Goal: Contribute content: Contribute content

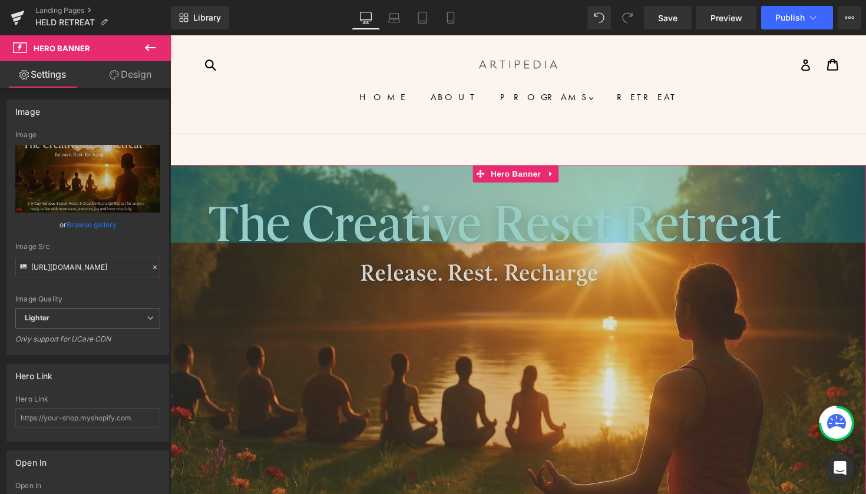
click at [357, 222] on div "135px" at bounding box center [526, 207] width 713 height 79
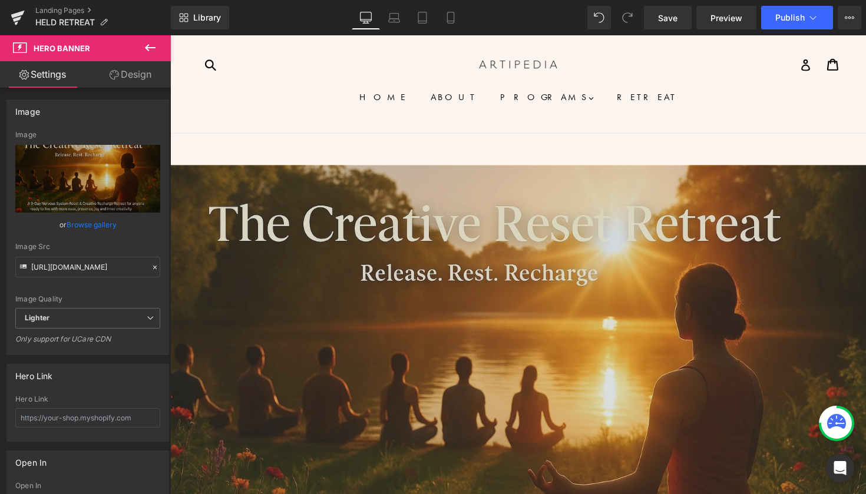
click at [156, 57] on button at bounding box center [150, 48] width 41 height 26
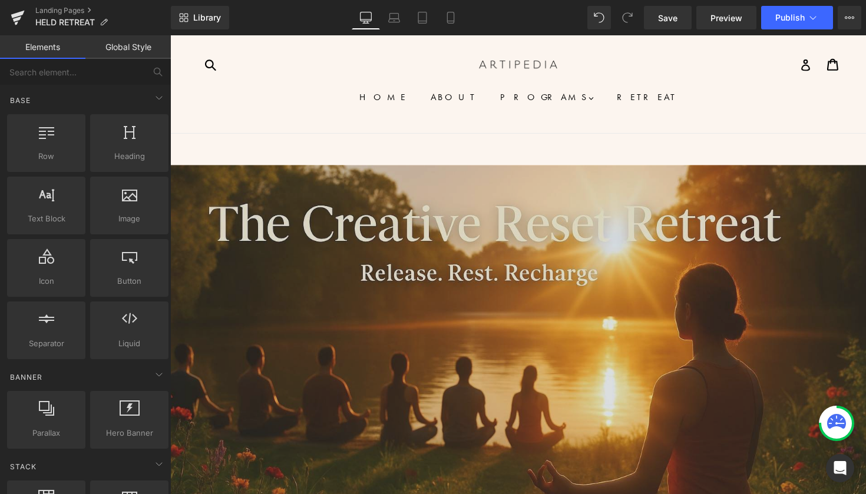
scroll to position [664, 0]
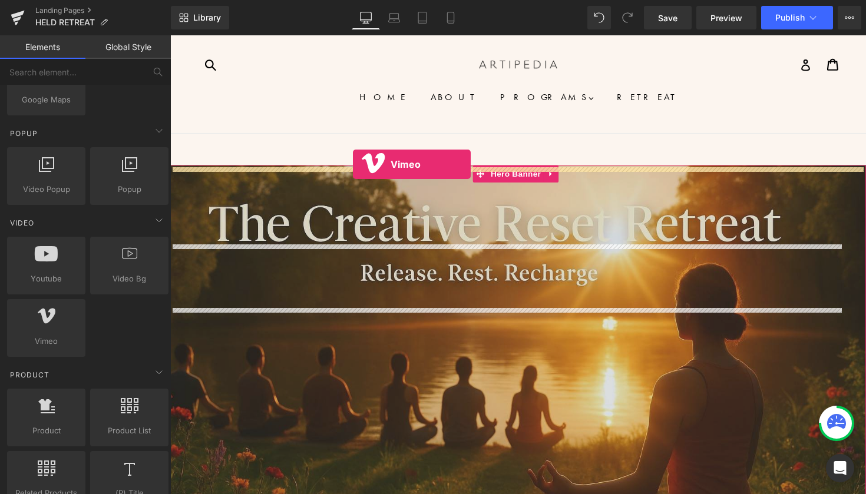
drag, startPoint x: 223, startPoint y: 352, endPoint x: 357, endPoint y: 167, distance: 228.8
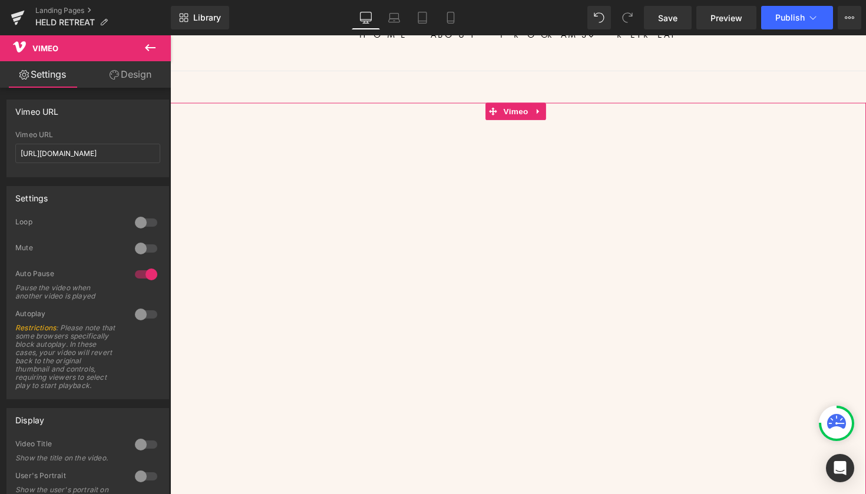
scroll to position [56, 0]
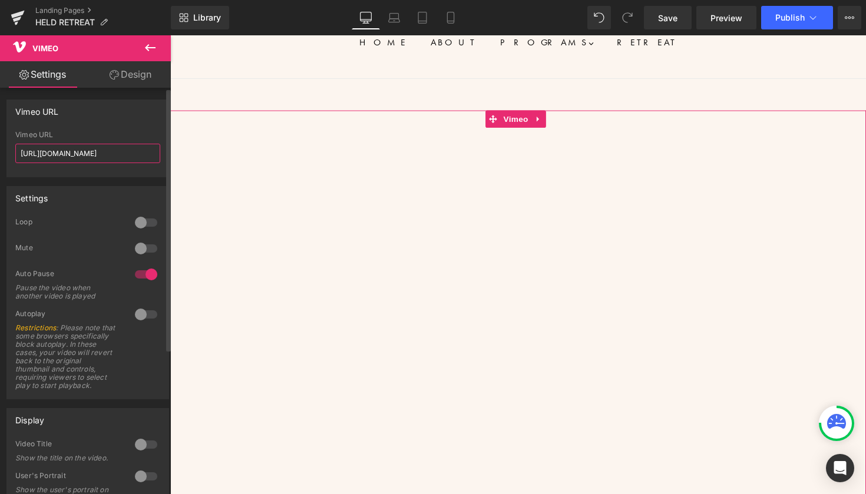
click at [88, 155] on input "[URL][DOMAIN_NAME]" at bounding box center [87, 153] width 145 height 19
drag, startPoint x: 140, startPoint y: 153, endPoint x: 0, endPoint y: 145, distance: 139.7
click at [0, 145] on div "Vimeo URL [URL][DOMAIN_NAME] Vimeo URL [URL][DOMAIN_NAME]" at bounding box center [88, 134] width 176 height 87
paste input "1115463992?share=copy"
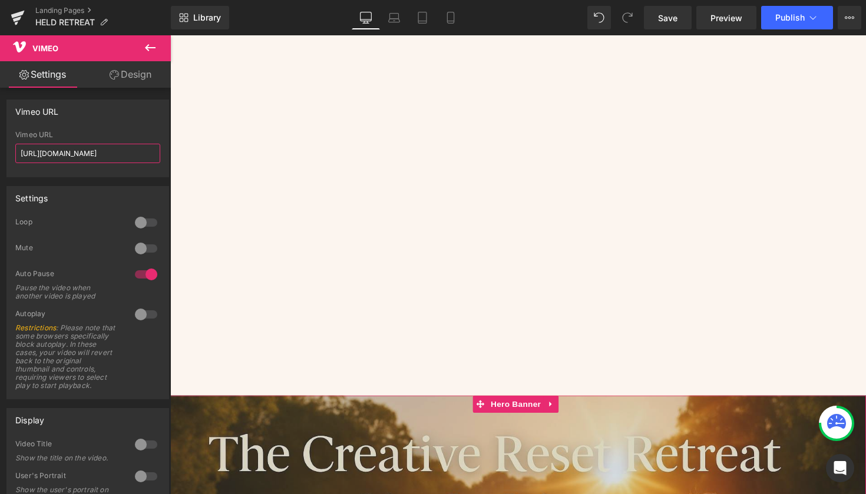
scroll to position [184, 0]
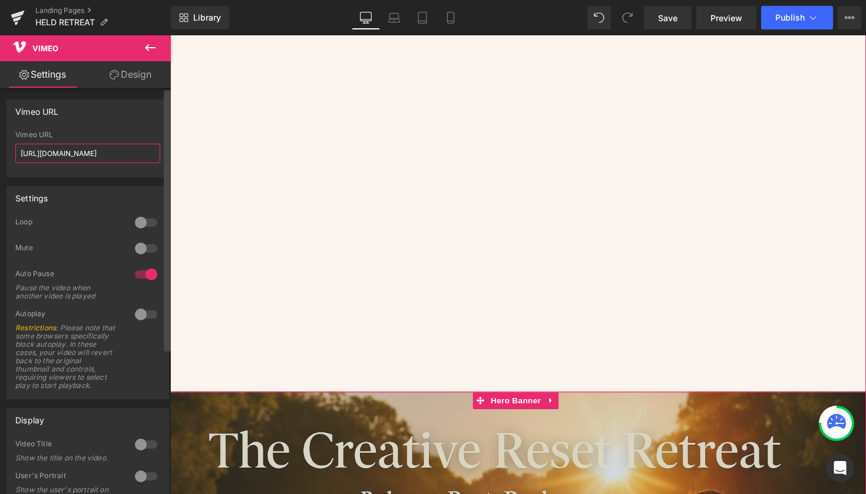
type input "[URL][DOMAIN_NAME]"
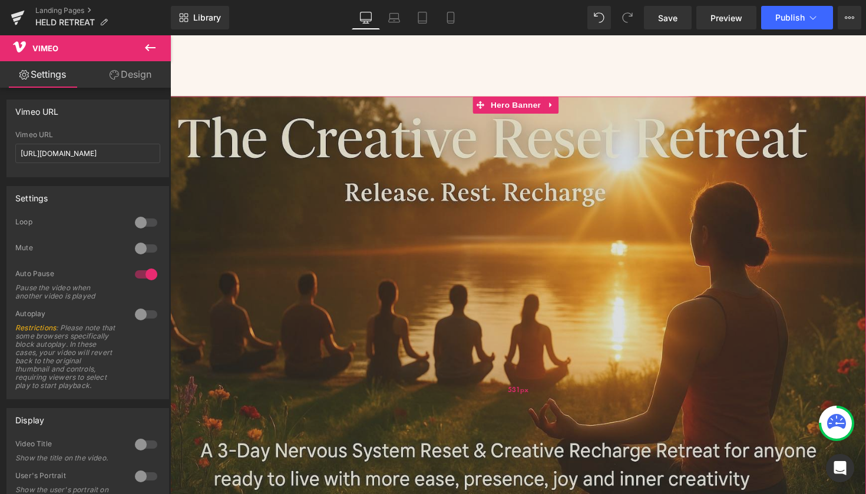
scroll to position [352, 0]
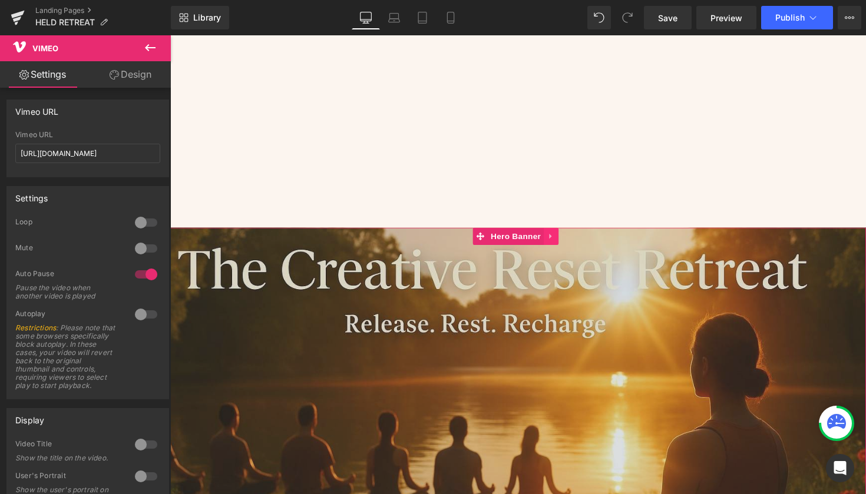
click at [561, 239] on icon at bounding box center [560, 241] width 8 height 9
click at [571, 237] on icon at bounding box center [568, 241] width 8 height 8
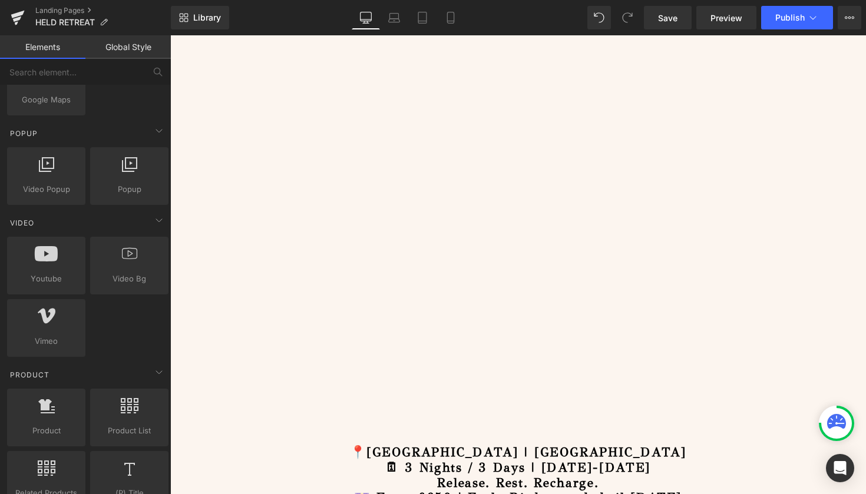
scroll to position [213, 0]
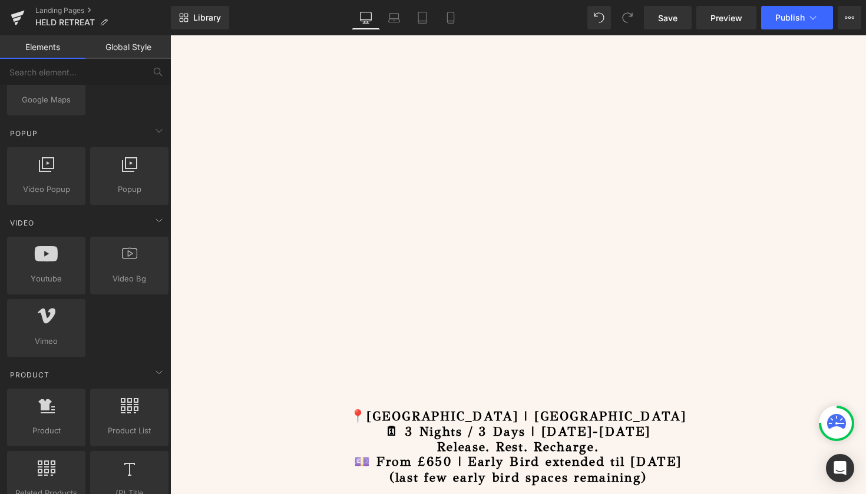
click at [53, 42] on link "Elements" at bounding box center [42, 47] width 85 height 24
click at [48, 48] on link "Elements" at bounding box center [42, 47] width 85 height 24
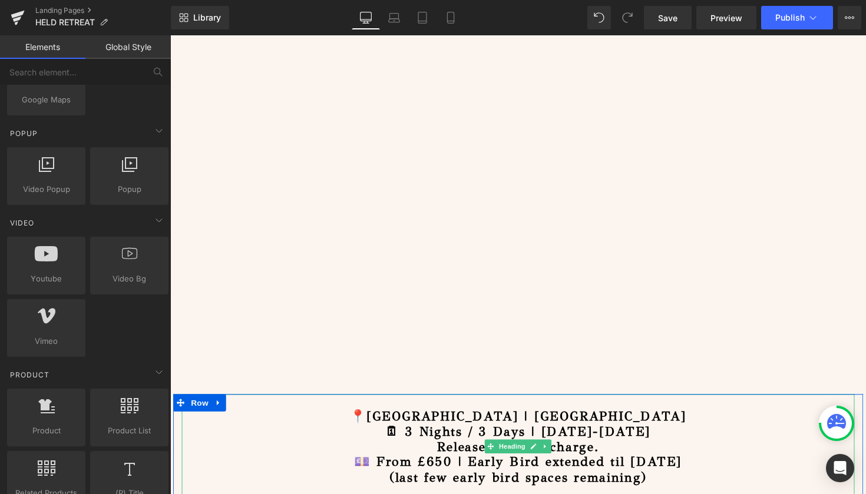
click at [330, 433] on h3 "🗓 3 Nights / 3 Days | [DATE]-[DATE]" at bounding box center [526, 440] width 689 height 15
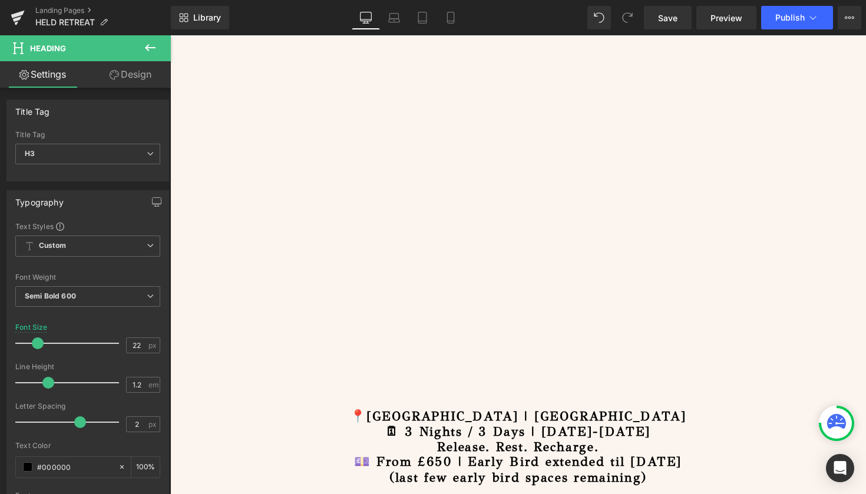
click at [146, 49] on icon at bounding box center [150, 48] width 14 height 14
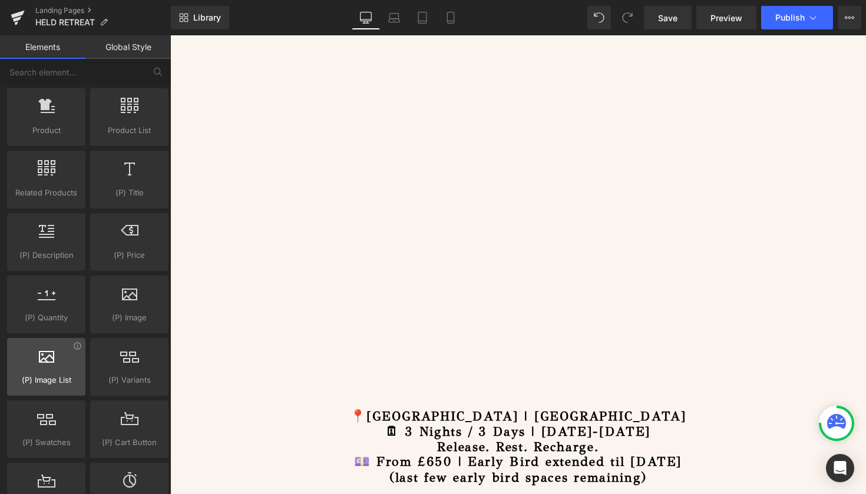
scroll to position [963, 0]
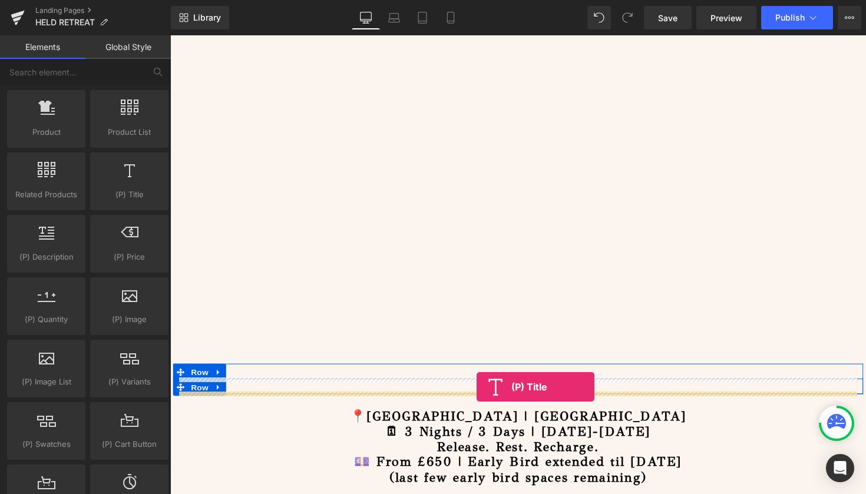
drag, startPoint x: 301, startPoint y: 231, endPoint x: 484, endPoint y: 396, distance: 246.0
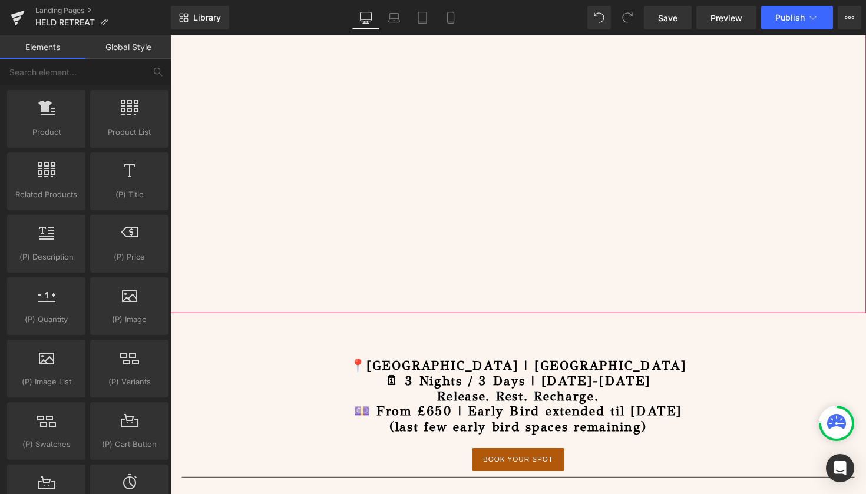
scroll to position [218, 0]
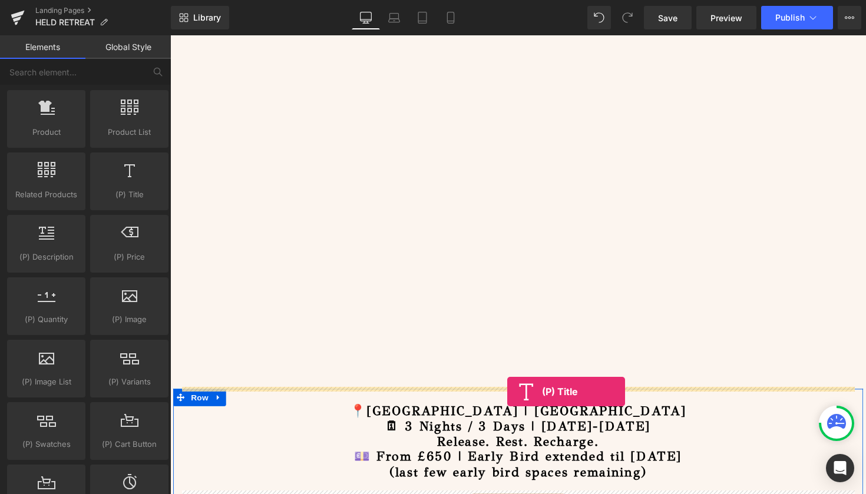
drag, startPoint x: 300, startPoint y: 219, endPoint x: 515, endPoint y: 400, distance: 281.2
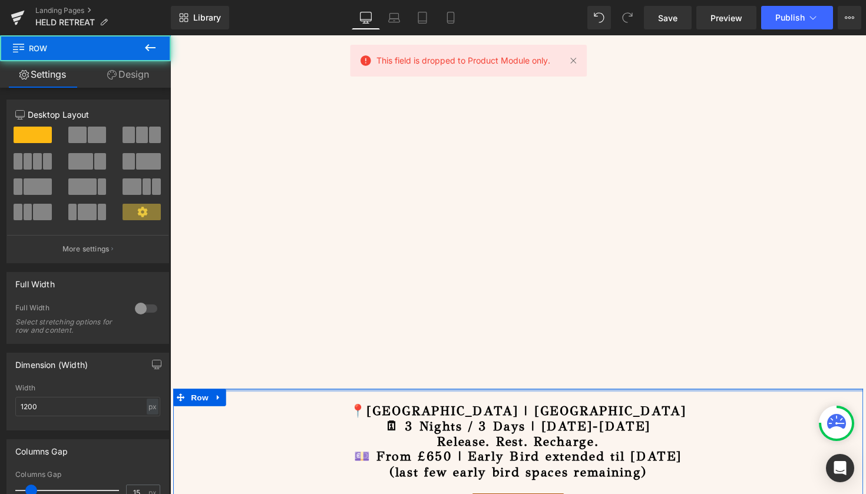
click at [498, 397] on div at bounding box center [526, 398] width 707 height 3
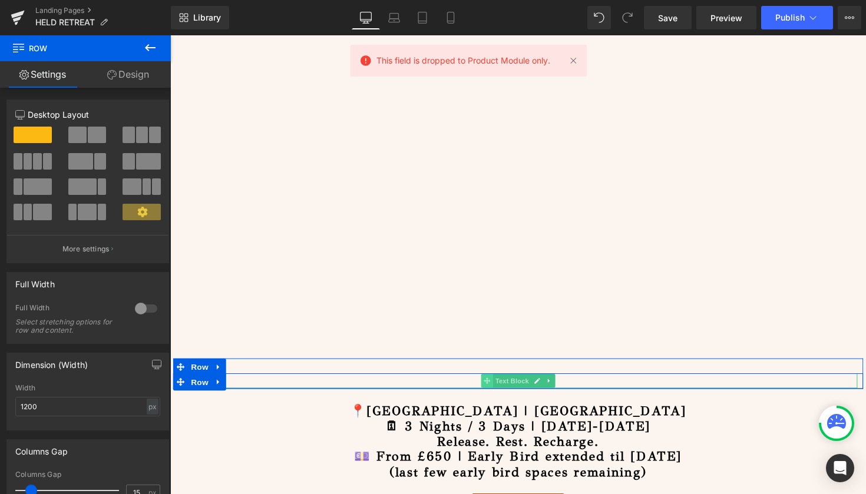
click at [498, 390] on span at bounding box center [495, 389] width 12 height 14
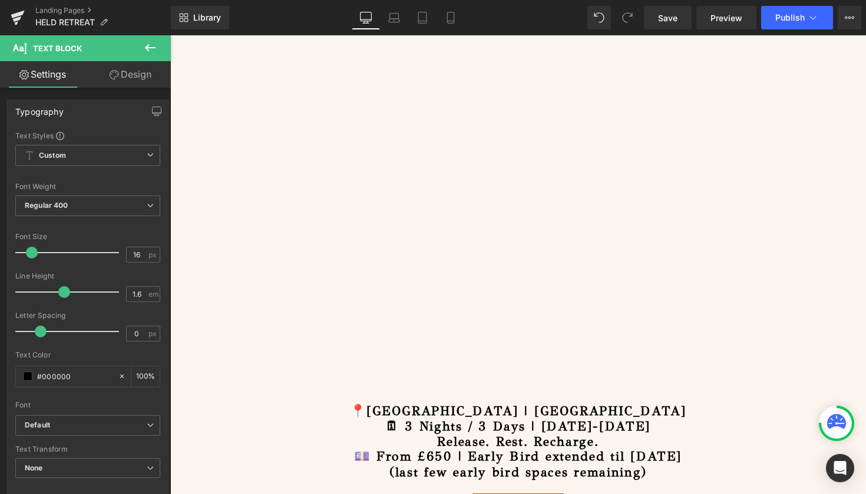
click at [143, 47] on button at bounding box center [150, 48] width 41 height 26
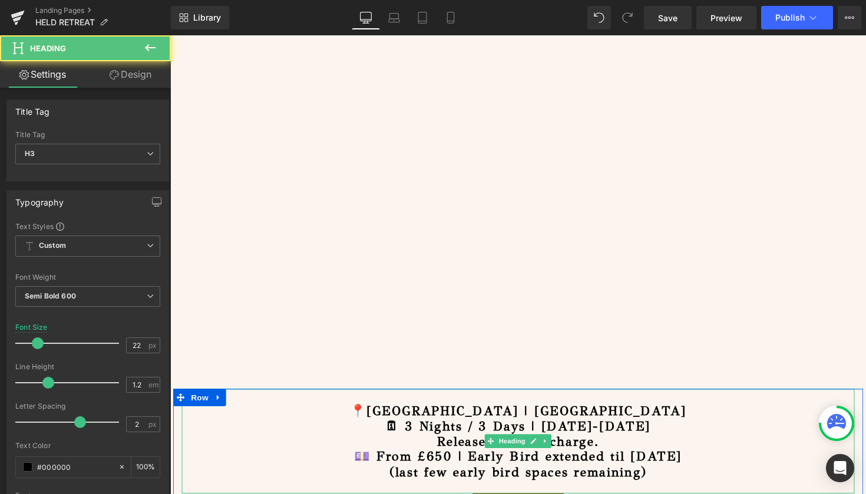
click at [442, 404] on h3 at bounding box center [526, 404] width 689 height 15
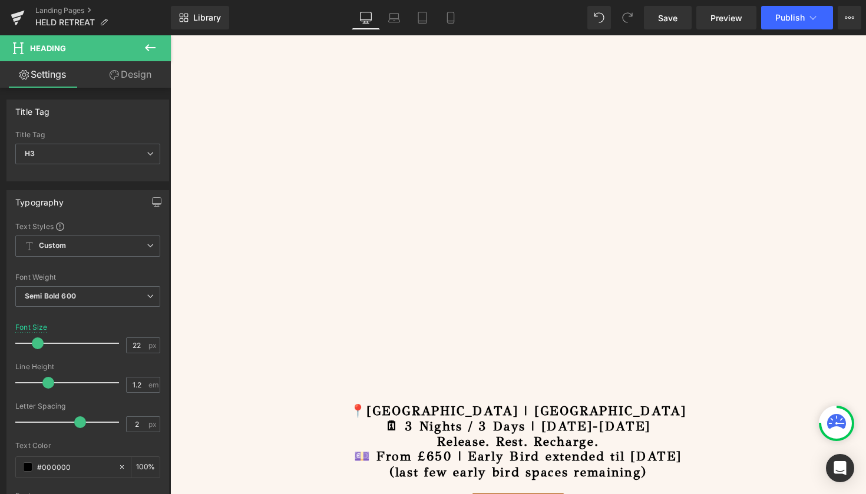
click at [150, 49] on icon at bounding box center [150, 48] width 14 height 14
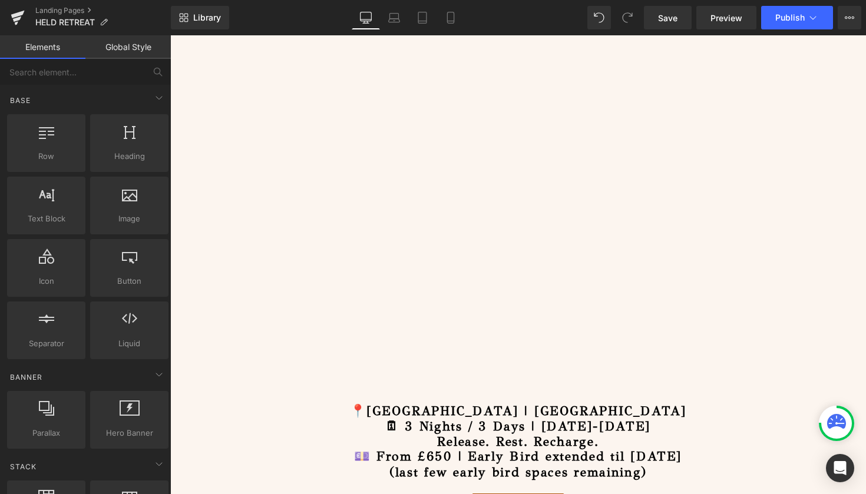
scroll to position [0, 0]
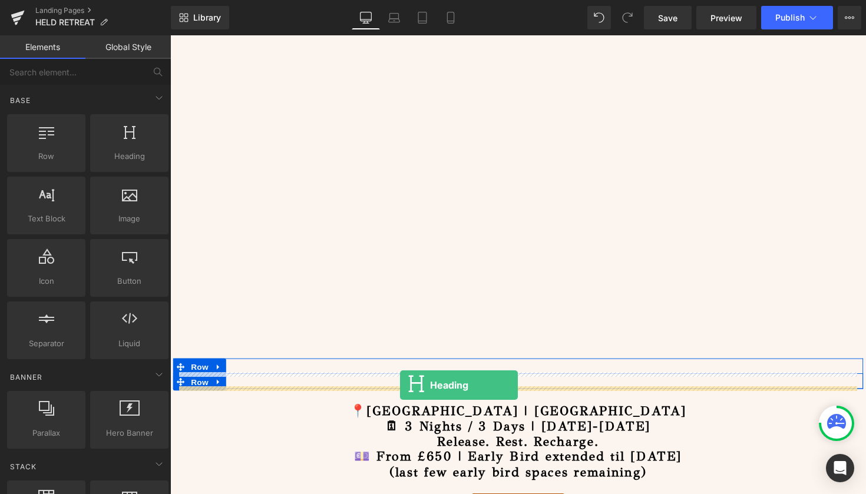
drag, startPoint x: 291, startPoint y: 187, endPoint x: 406, endPoint y: 394, distance: 237.0
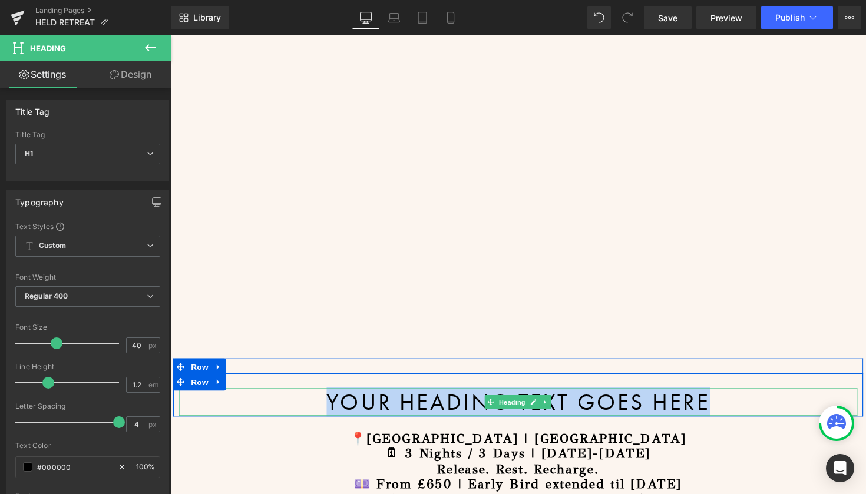
drag, startPoint x: 717, startPoint y: 415, endPoint x: 299, endPoint y: 400, distance: 418.3
click at [299, 400] on h1 "Your heading text goes here" at bounding box center [526, 411] width 695 height 28
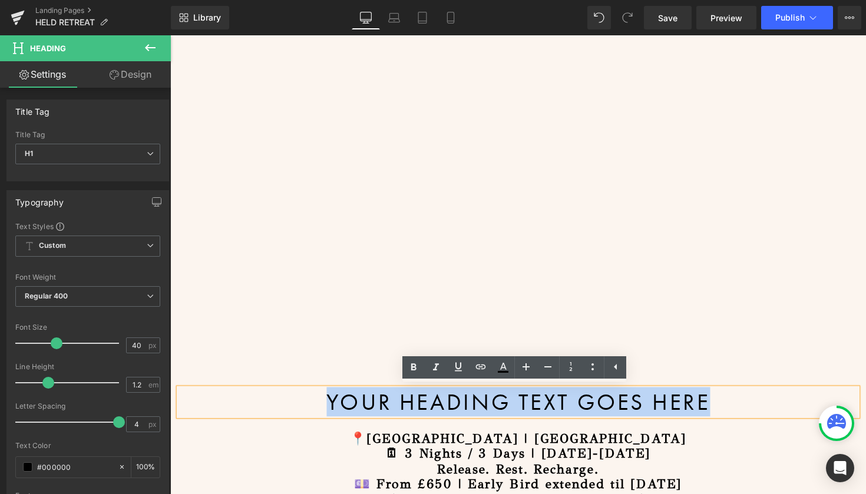
paste div
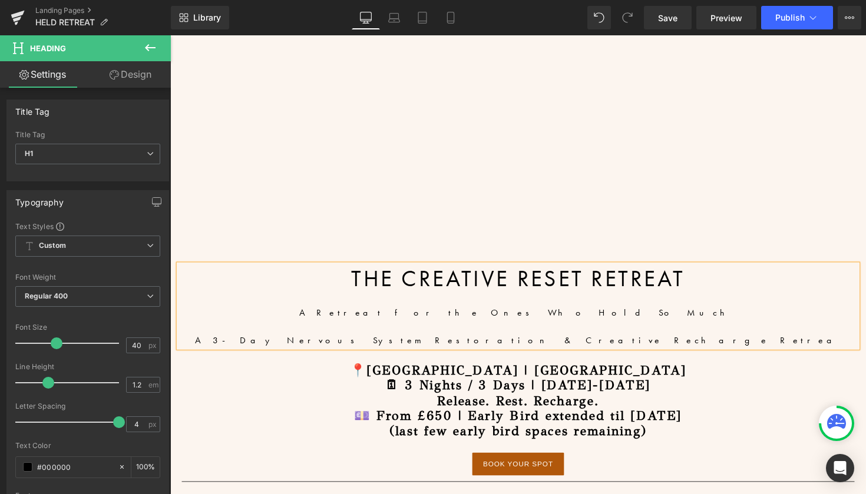
scroll to position [382, 0]
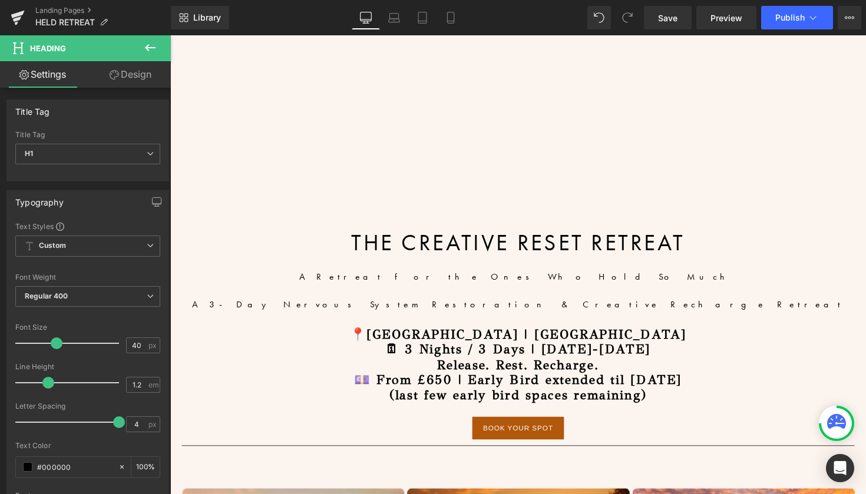
click at [146, 45] on icon at bounding box center [150, 48] width 14 height 14
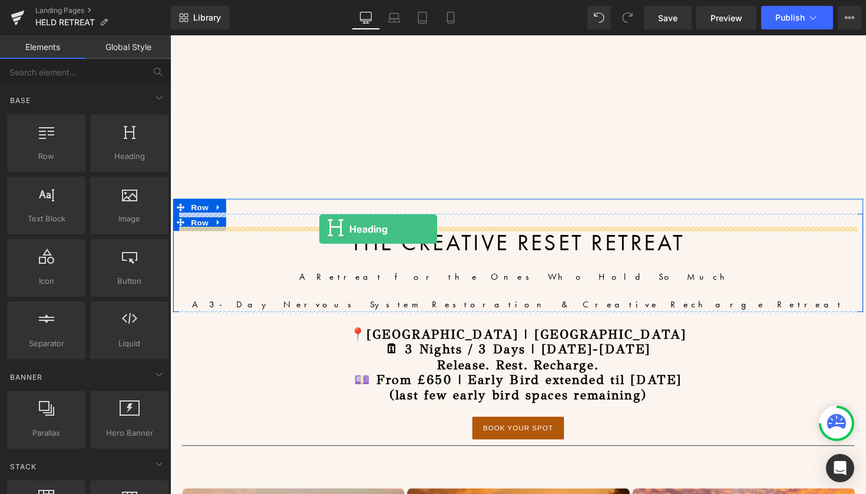
drag, startPoint x: 300, startPoint y: 180, endPoint x: 323, endPoint y: 234, distance: 58.6
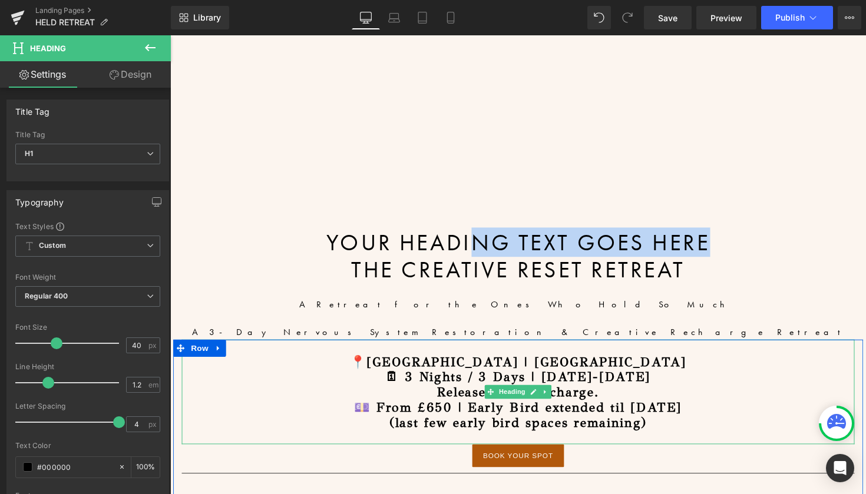
drag, startPoint x: 474, startPoint y: 243, endPoint x: 481, endPoint y: 346, distance: 103.8
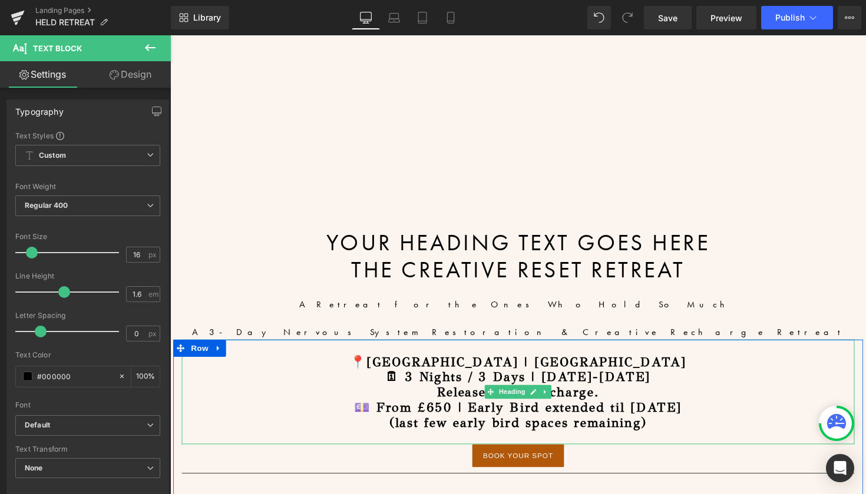
drag, startPoint x: 585, startPoint y: 222, endPoint x: 572, endPoint y: 360, distance: 138.9
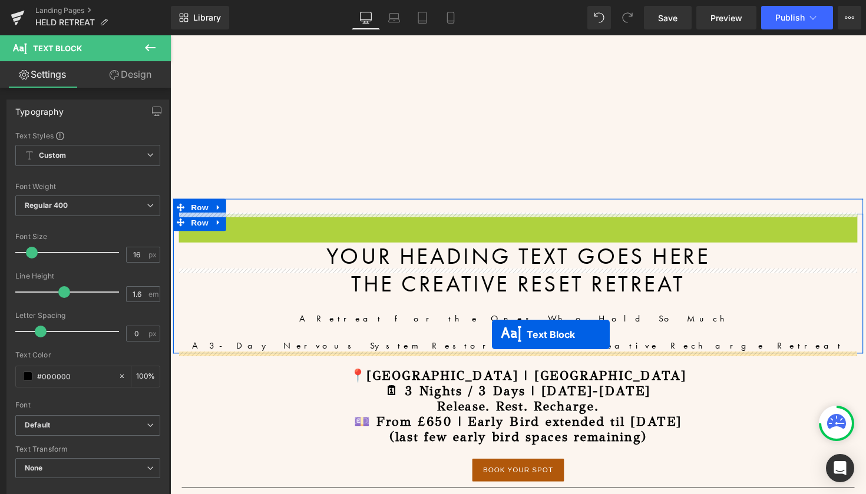
drag, startPoint x: 491, startPoint y: 223, endPoint x: 499, endPoint y: 342, distance: 119.2
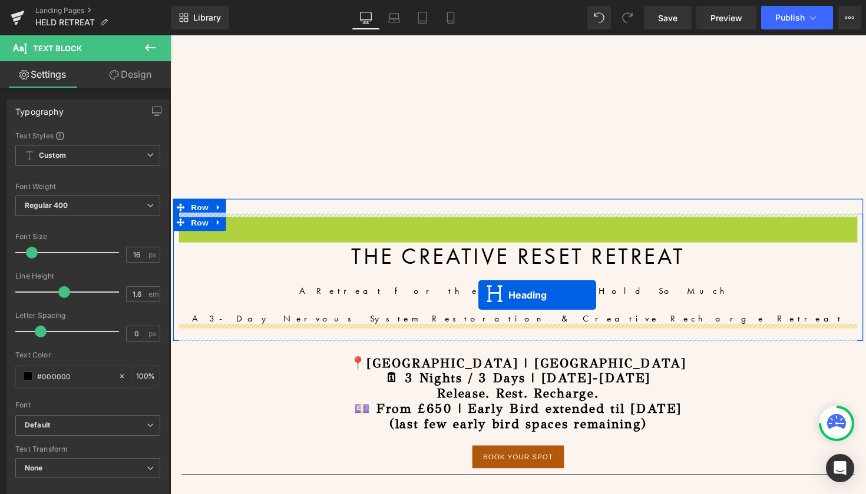
drag, startPoint x: 494, startPoint y: 233, endPoint x: 486, endPoint y: 301, distance: 69.4
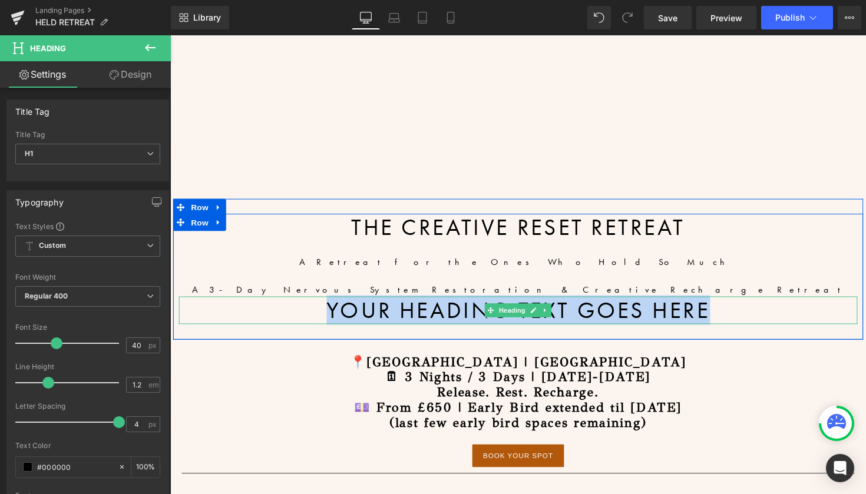
drag, startPoint x: 730, startPoint y: 315, endPoint x: 333, endPoint y: 317, distance: 397.5
click at [333, 317] on h1 "Your heading text goes here" at bounding box center [526, 317] width 695 height 28
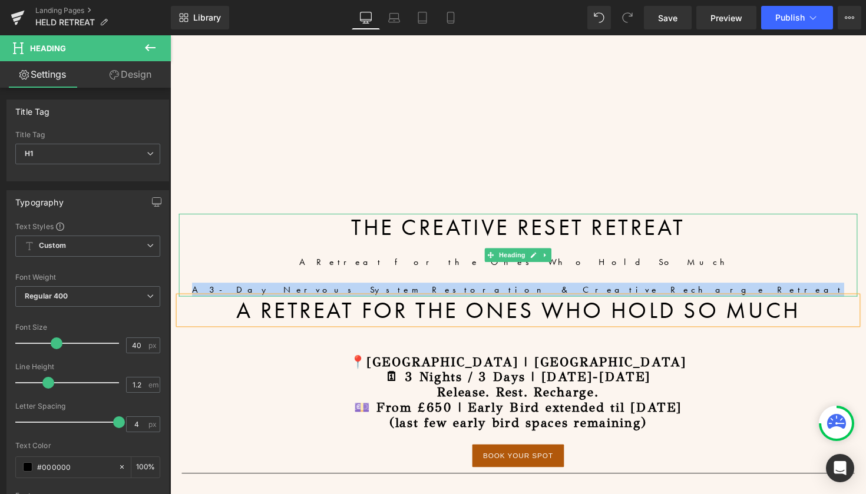
drag, startPoint x: 655, startPoint y: 292, endPoint x: 401, endPoint y: 291, distance: 253.8
click at [401, 291] on div "A 3-Day Nervous System Restoration & Creative Recharge Retreat" at bounding box center [526, 296] width 695 height 14
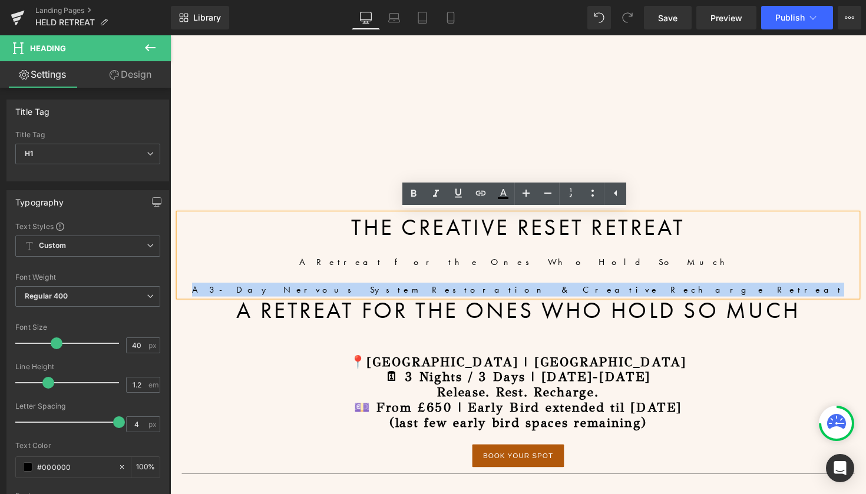
copy div "A 3-Day Nervous System Restoration & Creative Recharge Retreat"
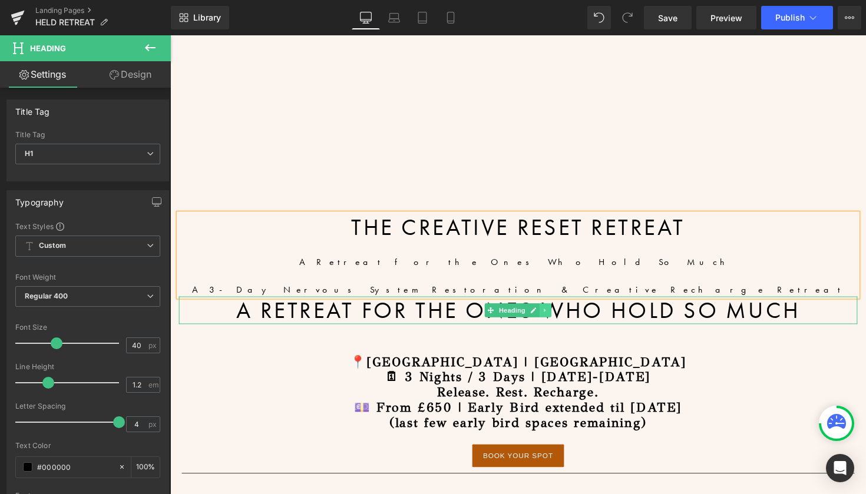
click at [553, 314] on icon at bounding box center [554, 316] width 6 height 7
click at [547, 317] on icon at bounding box center [548, 316] width 6 height 6
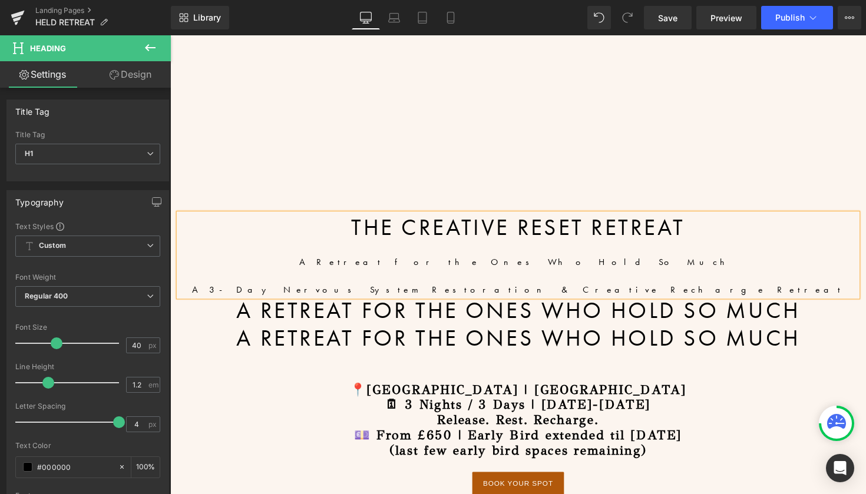
drag, startPoint x: 814, startPoint y: 340, endPoint x: 167, endPoint y: 352, distance: 647.3
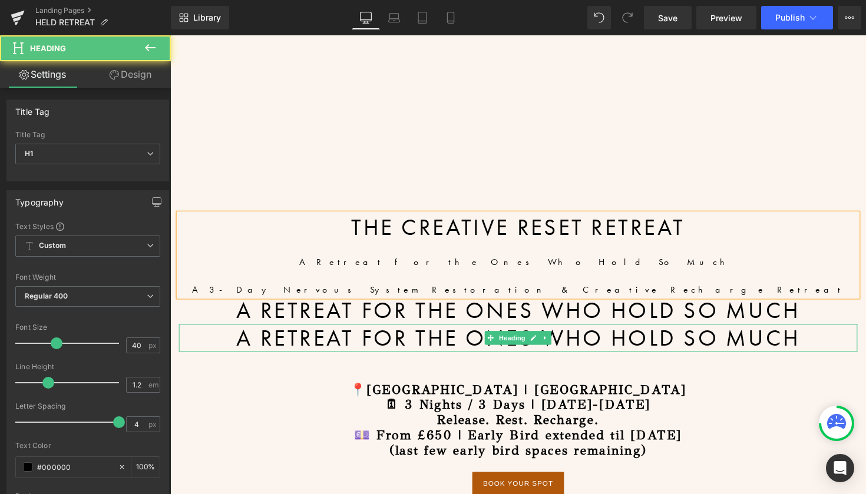
click at [816, 344] on h1 "A rETREAT FOR THE ONES WHO HOLD SO MUCH" at bounding box center [526, 345] width 695 height 28
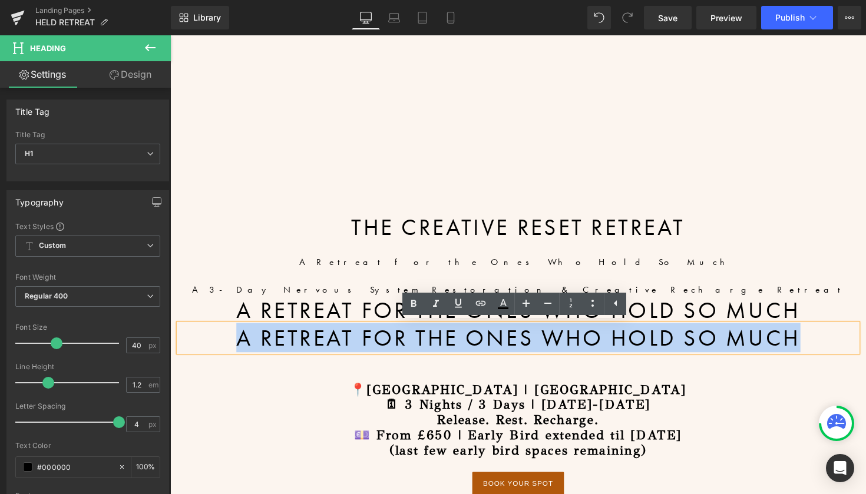
drag, startPoint x: 807, startPoint y: 346, endPoint x: 218, endPoint y: 346, distance: 588.9
click at [218, 346] on h1 "A rETREAT FOR THE ONES WHO HOLD SO MUCH" at bounding box center [526, 345] width 695 height 28
paste div
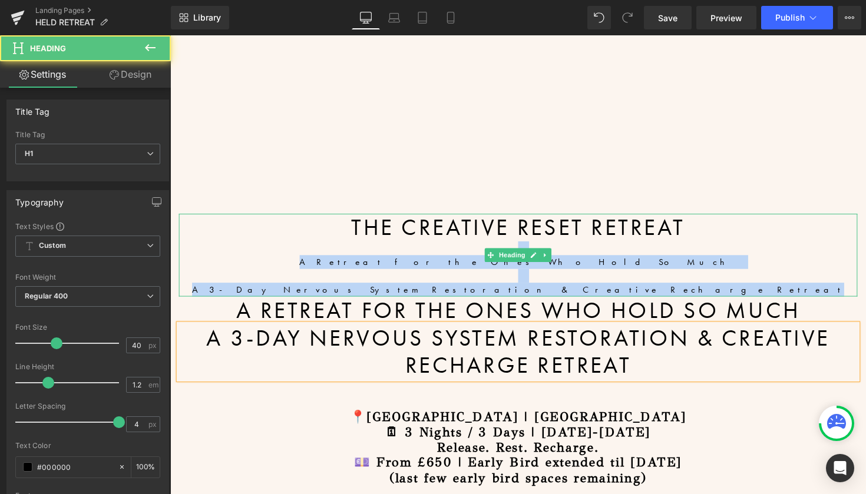
drag, startPoint x: 651, startPoint y: 291, endPoint x: 427, endPoint y: 256, distance: 226.5
click at [427, 256] on div "THE CREATIVE RESET RETREAT A Retreat for the Ones Who Hold So Much A 3-Day Nerv…" at bounding box center [526, 260] width 695 height 85
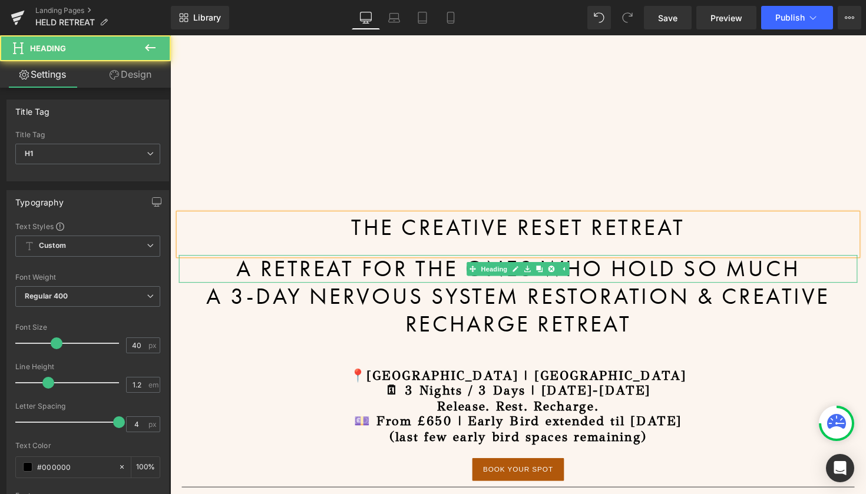
click at [612, 279] on h1 "A rETREAT FOR THE ONES WHO HOLD SO MUCH" at bounding box center [526, 274] width 695 height 28
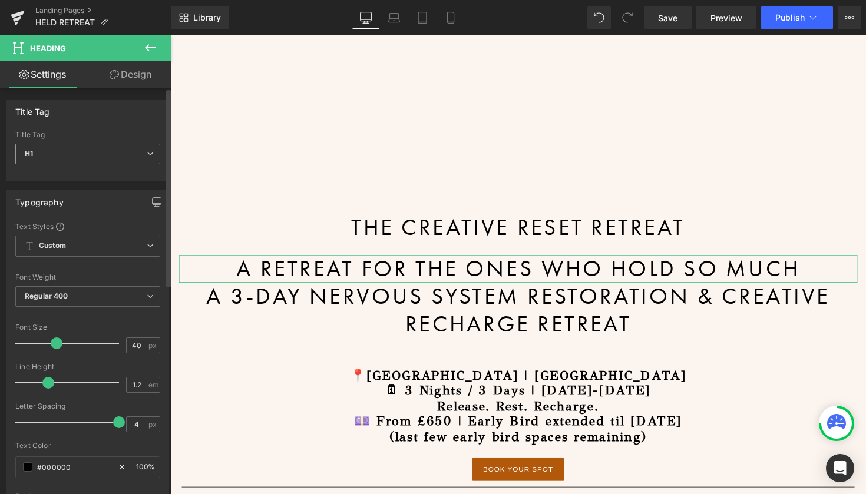
click at [84, 155] on span "H1" at bounding box center [87, 154] width 145 height 21
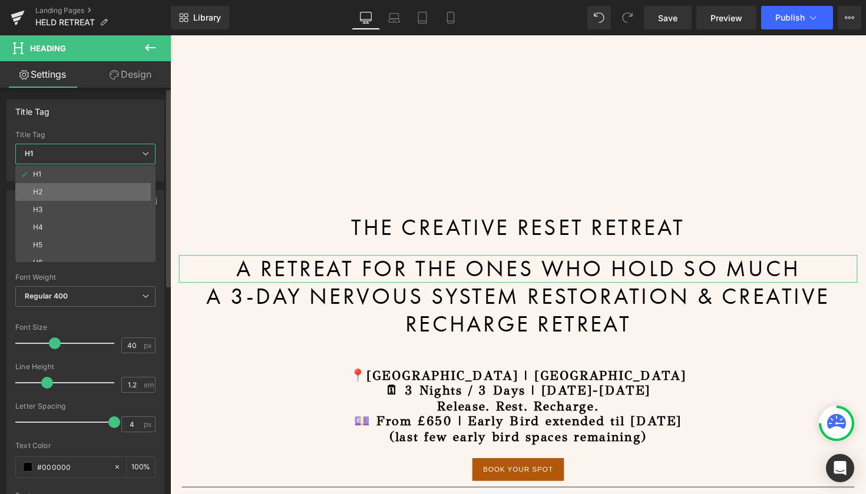
click at [72, 189] on li "H2" at bounding box center [87, 192] width 145 height 18
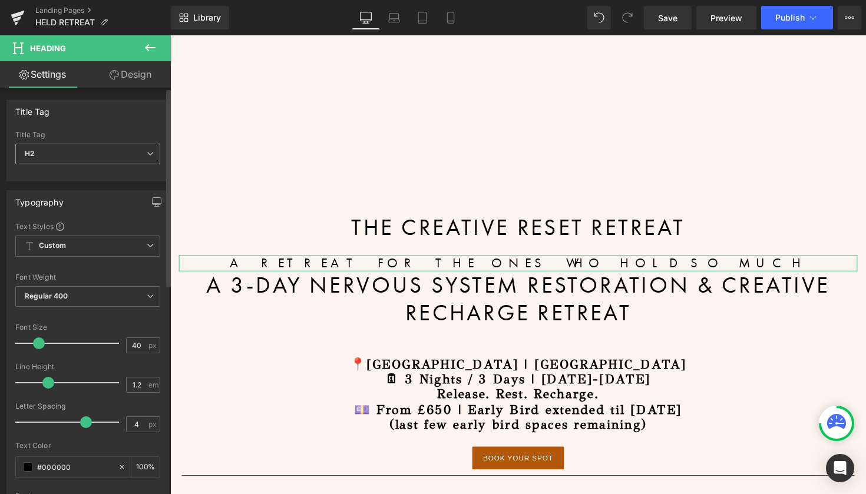
type input "23"
type input "2.3"
type input "100"
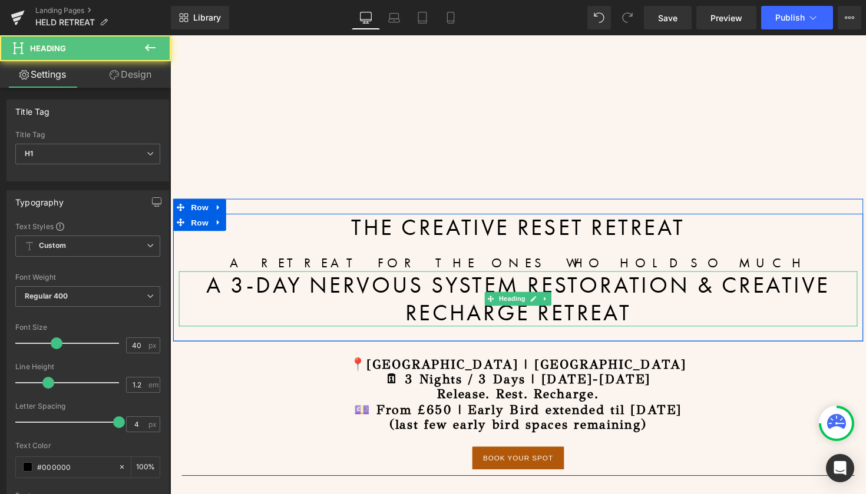
click at [335, 289] on h1 "A 3-Day Nervous System Restoration & Creative Recharge Retreat" at bounding box center [526, 305] width 695 height 57
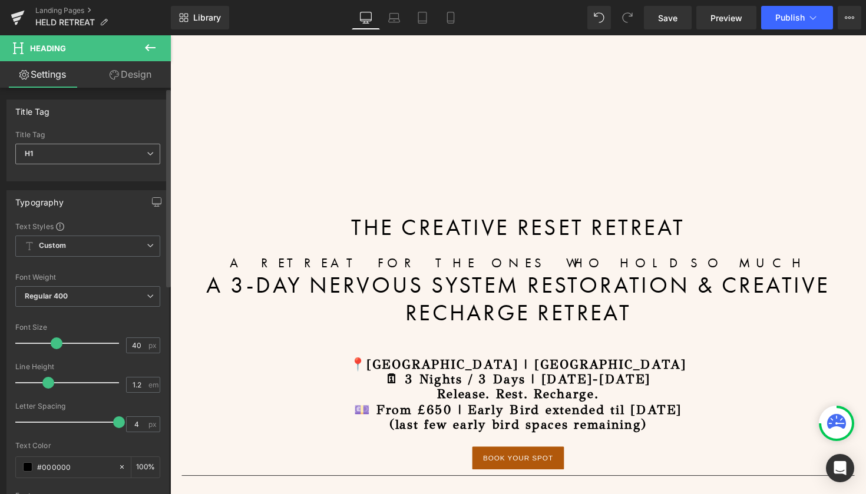
click at [98, 150] on span "H1" at bounding box center [87, 154] width 145 height 21
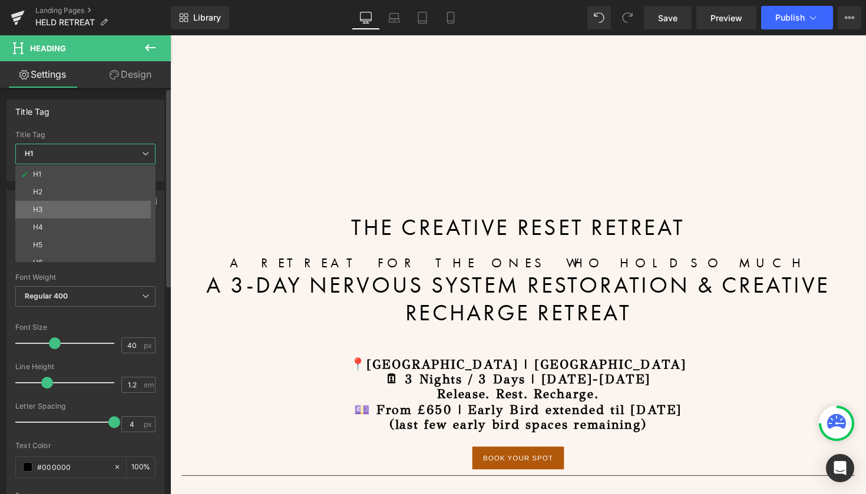
click at [87, 215] on li "H3" at bounding box center [87, 210] width 145 height 18
type input "30"
type input "3"
type input "100"
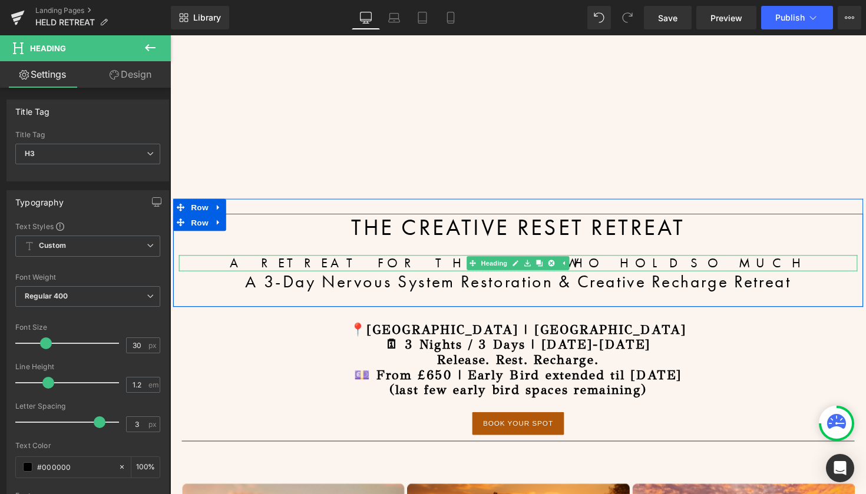
click at [427, 267] on h2 "A rETREAT FOR THE ONES WHO HOLD SO MUCH" at bounding box center [526, 268] width 695 height 16
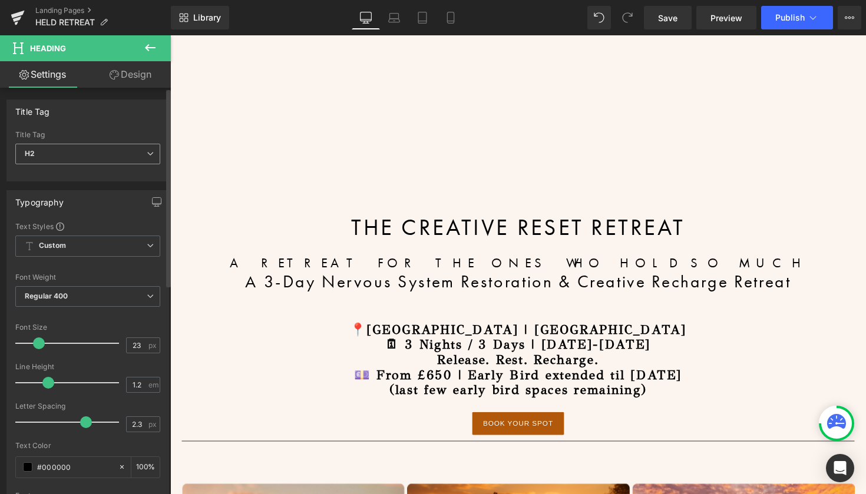
click at [148, 152] on icon at bounding box center [150, 153] width 7 height 7
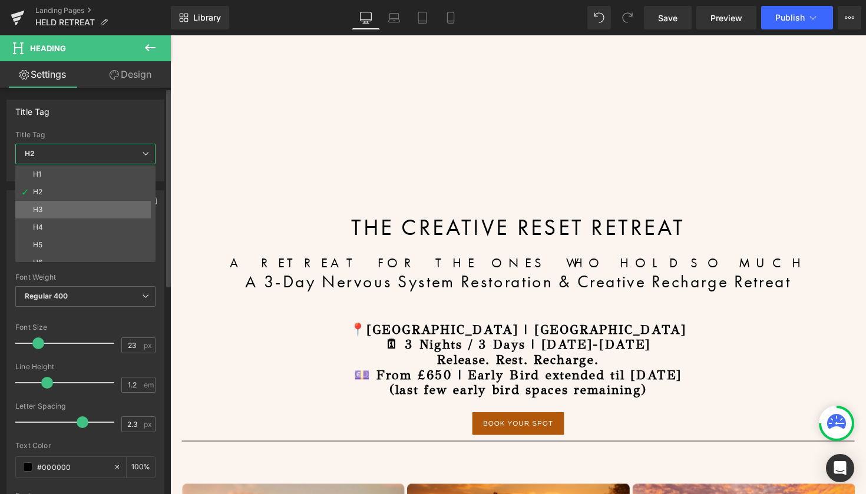
click at [122, 211] on li "H3" at bounding box center [87, 210] width 145 height 18
type input "30"
type input "3"
type input "100"
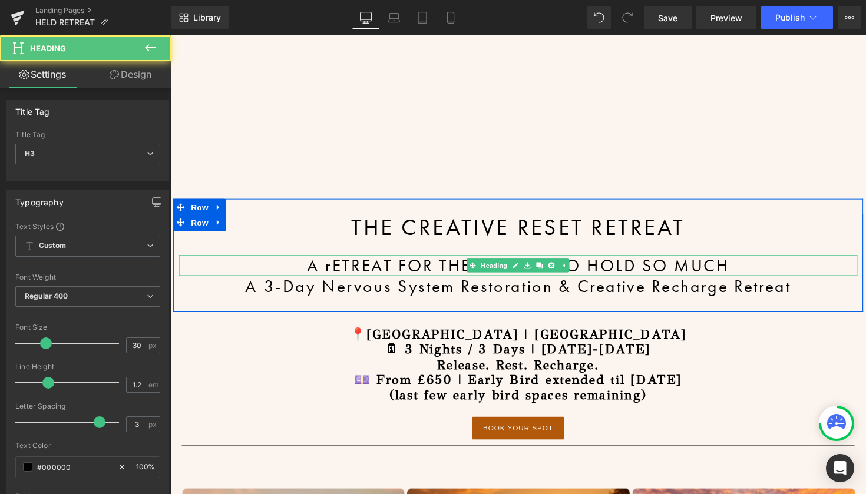
click at [332, 269] on h3 "A rETREAT FOR THE ONES WHO HOLD SO MUCH" at bounding box center [526, 270] width 695 height 21
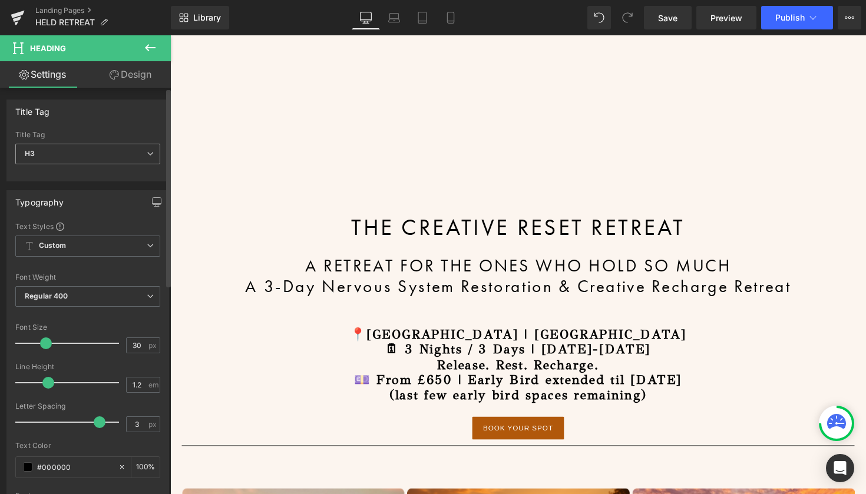
click at [126, 157] on span "H3" at bounding box center [87, 154] width 145 height 21
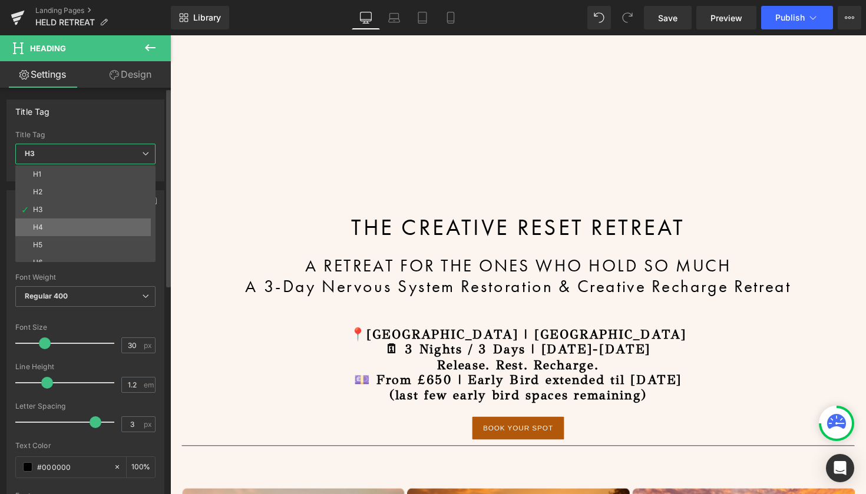
click at [95, 221] on li "H4" at bounding box center [87, 227] width 145 height 18
type input "20"
type input "0"
type input "100"
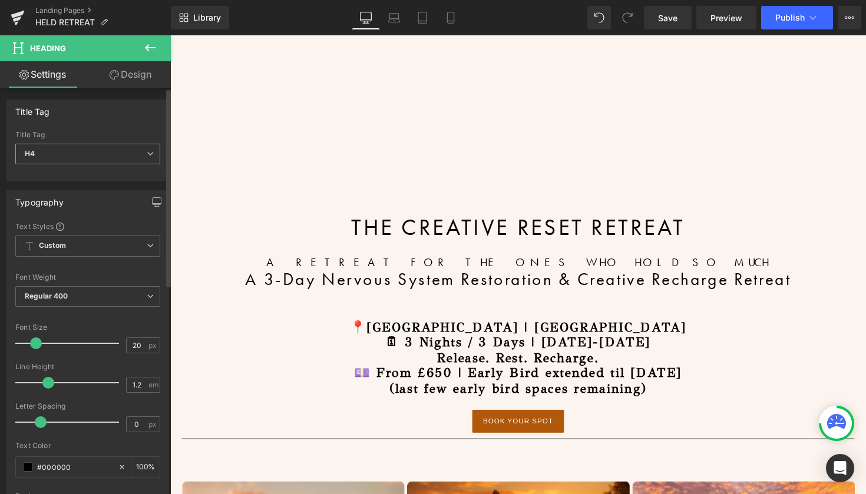
click at [93, 151] on span "H4" at bounding box center [87, 154] width 145 height 21
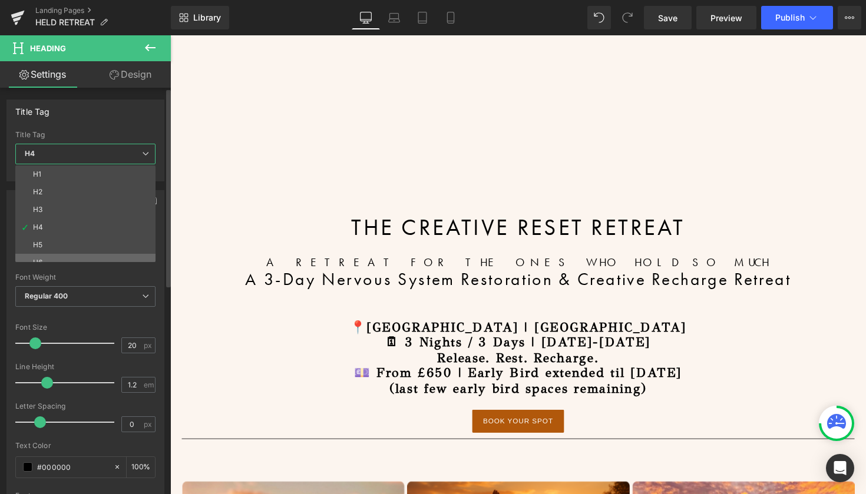
click at [65, 257] on li "H6" at bounding box center [87, 263] width 145 height 18
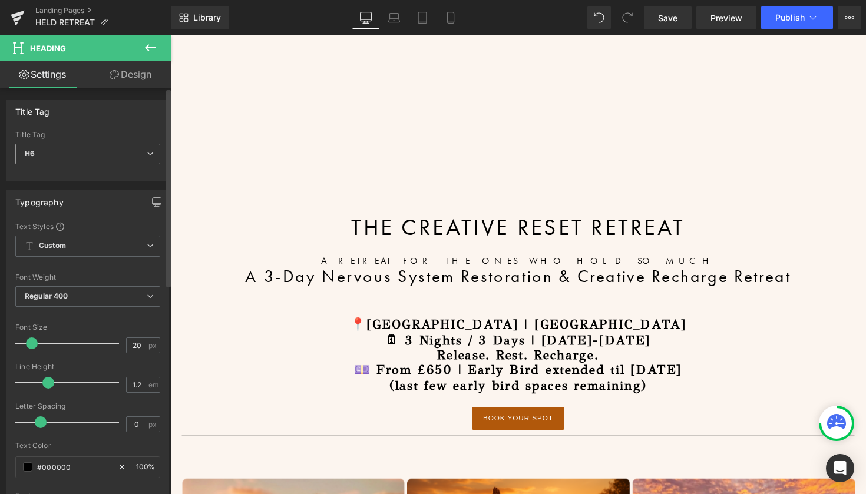
type input "16"
type input "100"
click at [90, 156] on span "H6" at bounding box center [87, 154] width 145 height 21
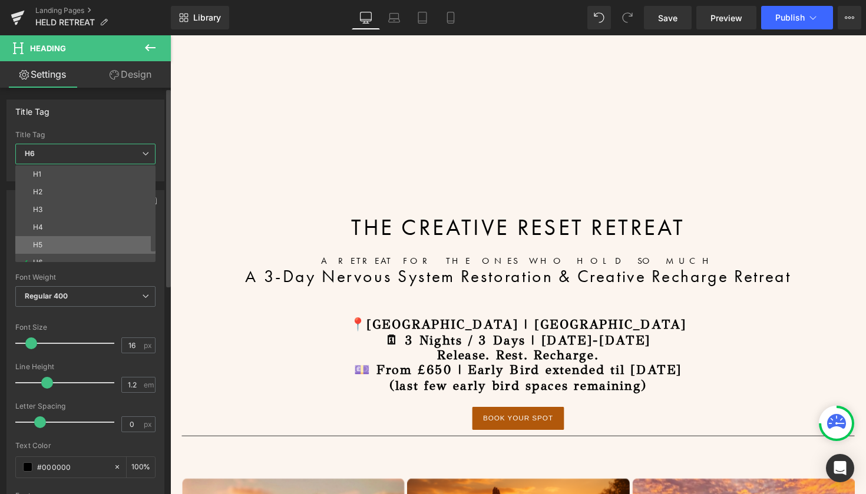
click at [69, 240] on li "H5" at bounding box center [87, 245] width 145 height 18
type input "17"
type input "100"
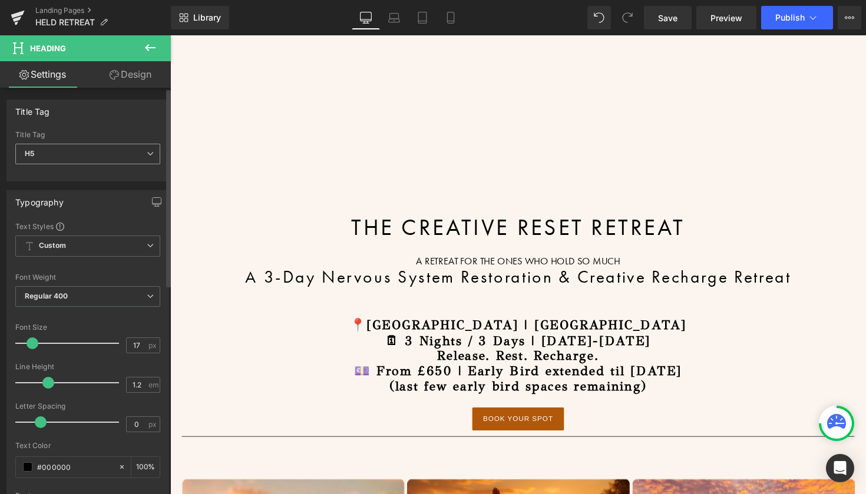
click at [95, 153] on span "H5" at bounding box center [87, 154] width 145 height 21
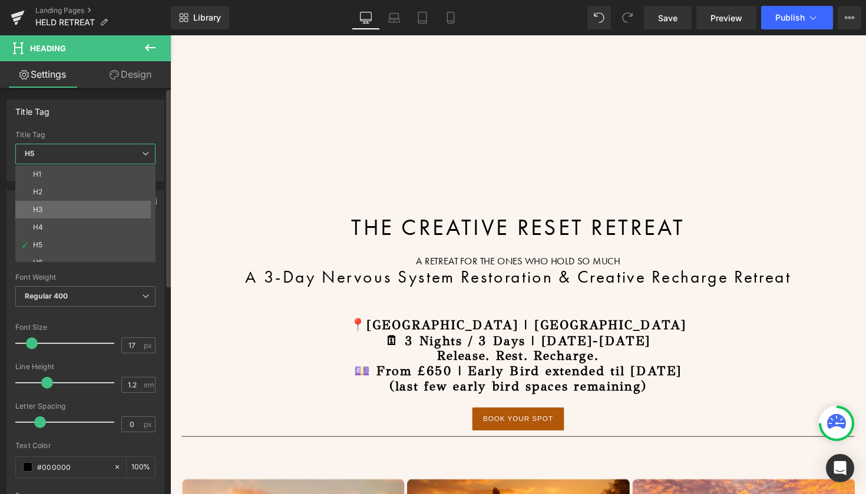
click at [81, 203] on li "H3" at bounding box center [87, 210] width 145 height 18
type input "30"
type input "3"
type input "100"
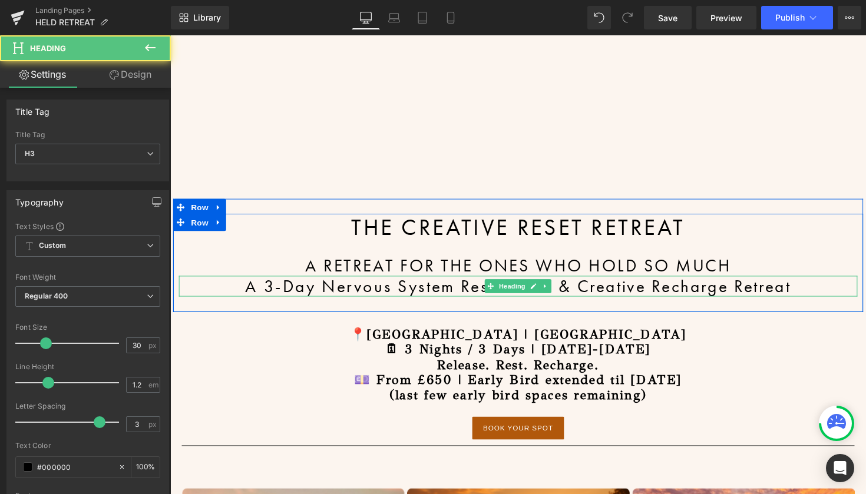
click at [297, 296] on h3 "A 3-Day Nervous System Restoration & Creative Recharge Retreat" at bounding box center [526, 291] width 695 height 21
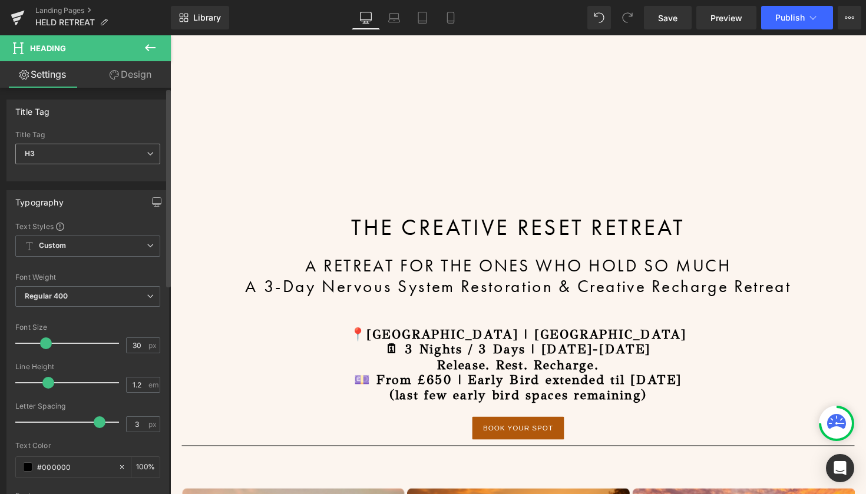
click at [75, 154] on span "H3" at bounding box center [87, 154] width 145 height 21
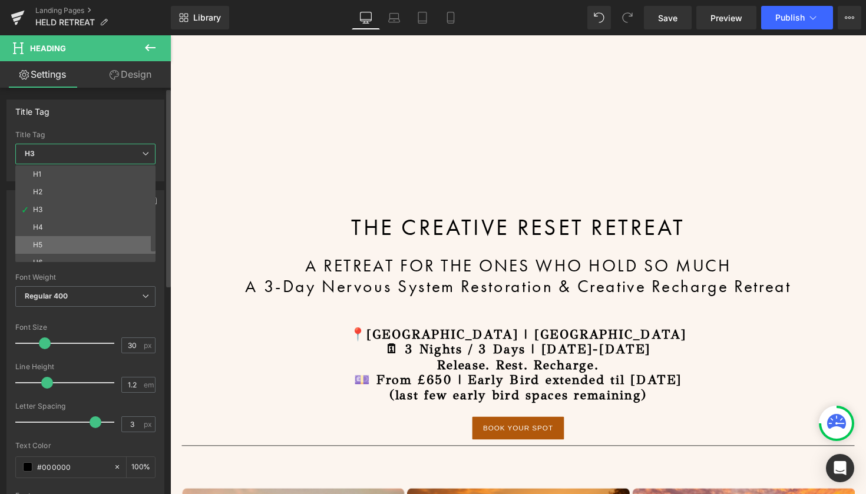
click at [58, 241] on li "H5" at bounding box center [87, 245] width 145 height 18
type input "17"
type input "0"
type input "100"
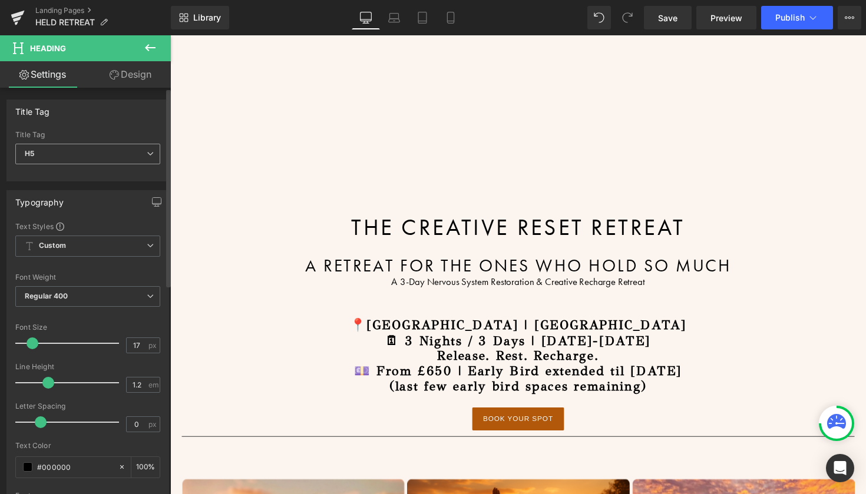
click at [78, 153] on span "H5" at bounding box center [87, 154] width 145 height 21
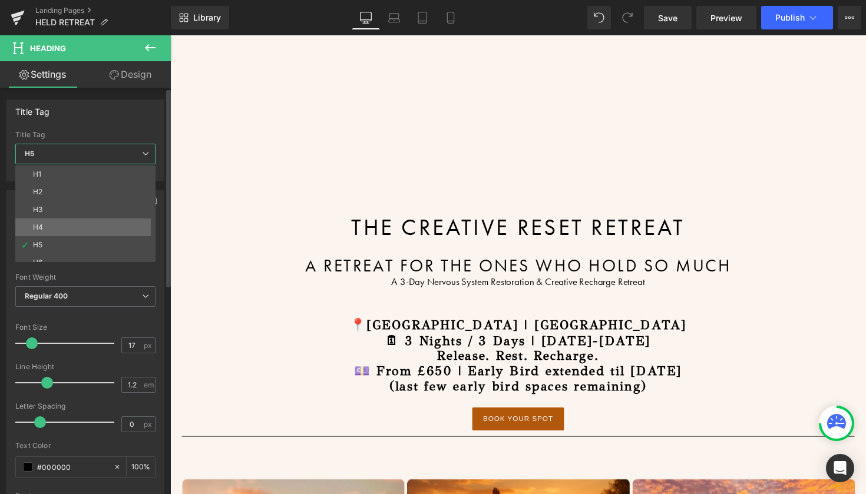
click at [53, 229] on li "H4" at bounding box center [87, 227] width 145 height 18
type input "20"
type input "100"
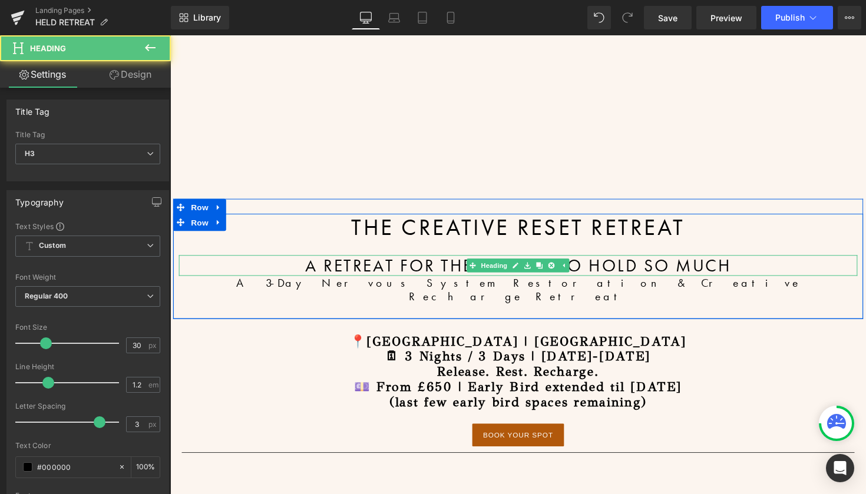
click at [700, 273] on h3 "A RETREAT FOR THE ONES WHO HOLD SO MUCH" at bounding box center [526, 270] width 695 height 21
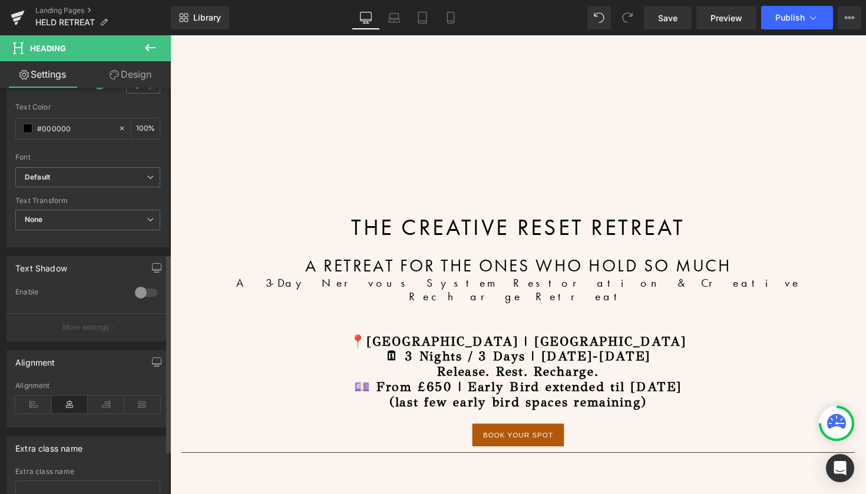
scroll to position [339, 0]
click at [97, 214] on span "None" at bounding box center [87, 219] width 145 height 21
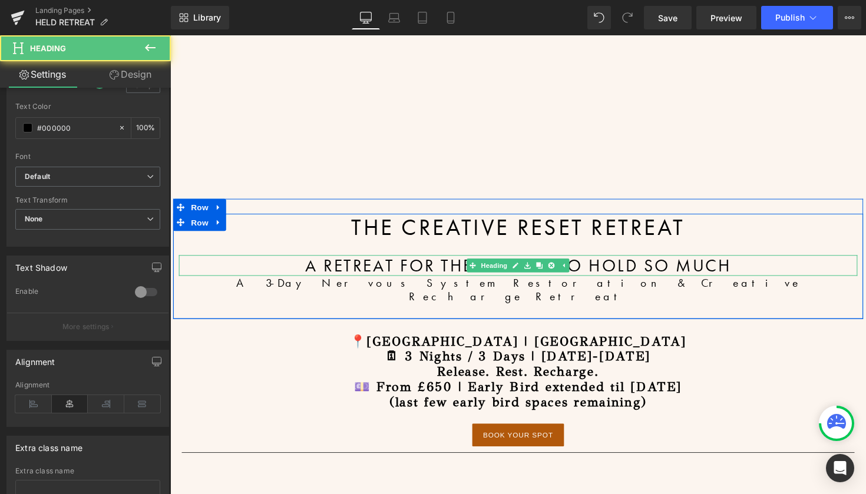
click at [746, 270] on h3 "A RETREAT FOR THE ONES WHO HOLD SO MUCH" at bounding box center [526, 270] width 695 height 21
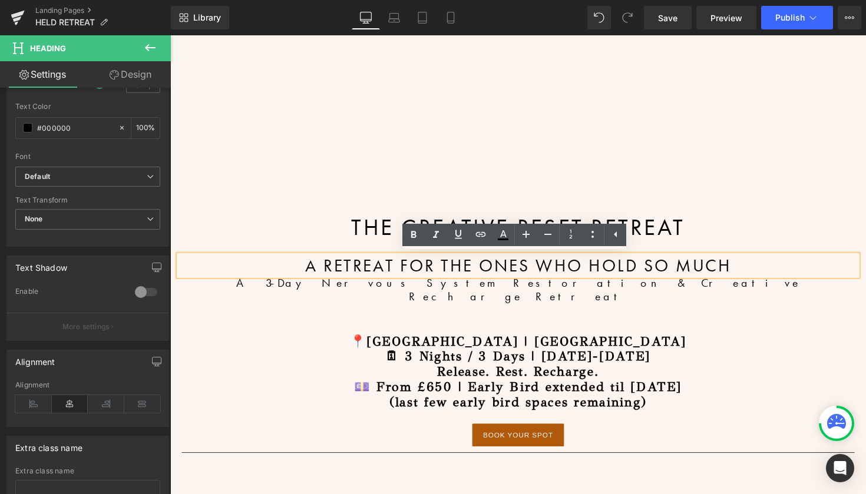
drag, startPoint x: 745, startPoint y: 271, endPoint x: 325, endPoint y: 268, distance: 420.5
click at [325, 268] on h3 "A RETREAT FOR THE ONES WHO HOLD SO MUCH" at bounding box center [526, 270] width 695 height 21
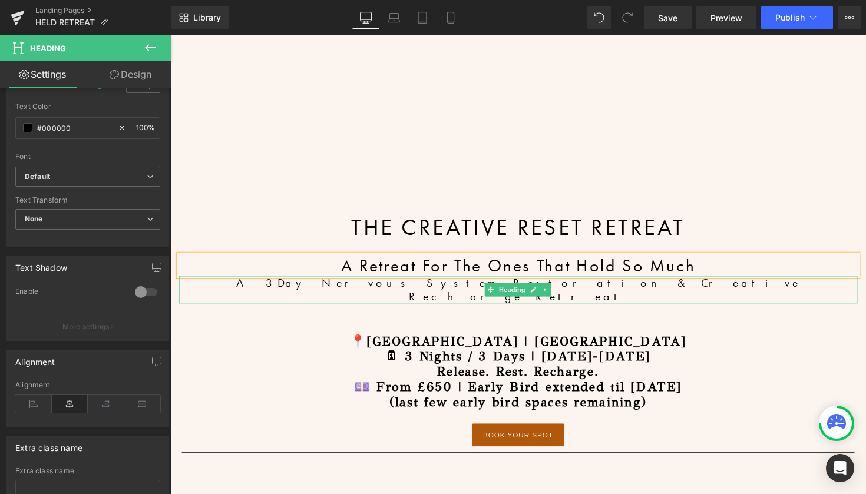
click at [433, 290] on h4 "A 3-Day Nervous System Restoration & Creative Recharge Retreat" at bounding box center [526, 295] width 695 height 28
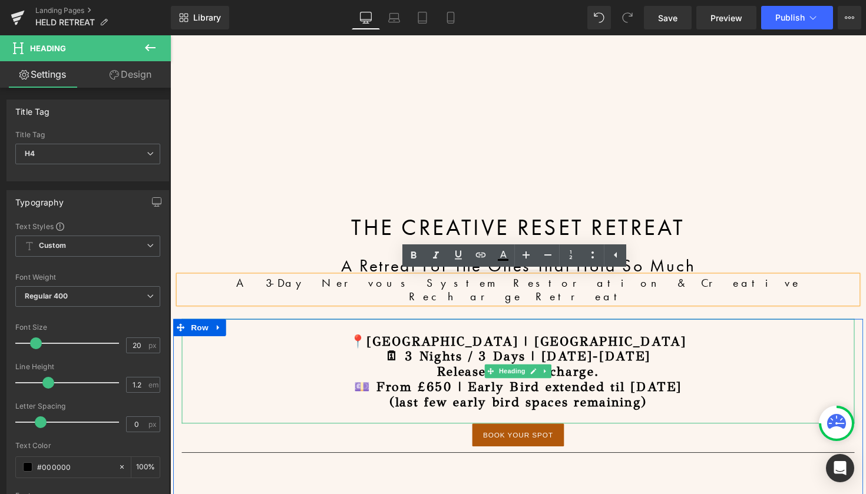
click at [746, 341] on h3 "📍[GEOGRAPHIC_DATA] | [GEOGRAPHIC_DATA]" at bounding box center [526, 348] width 689 height 15
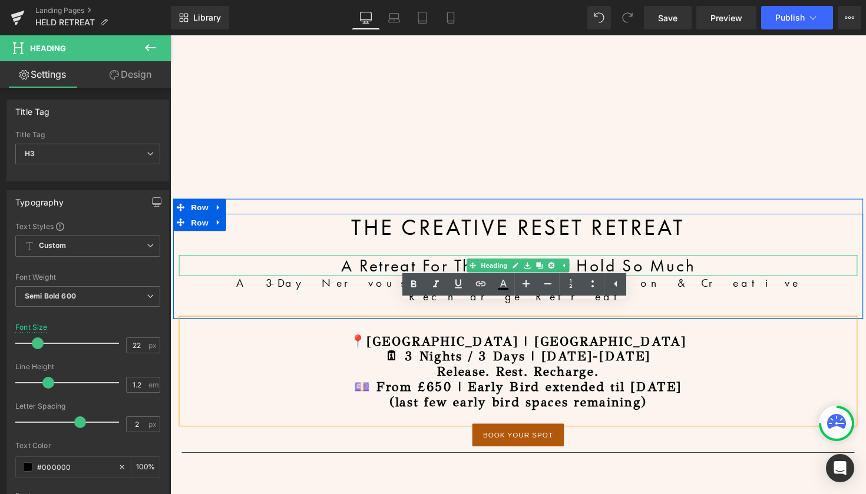
click at [706, 273] on h3 "A Retreat For The Ones That Hold So Much" at bounding box center [526, 270] width 695 height 21
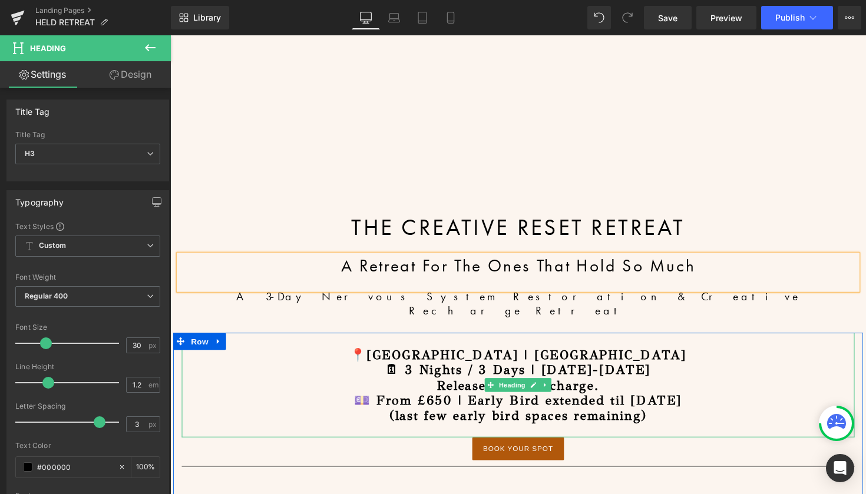
click at [664, 355] on h3 "📍[GEOGRAPHIC_DATA] | [GEOGRAPHIC_DATA]" at bounding box center [526, 362] width 689 height 15
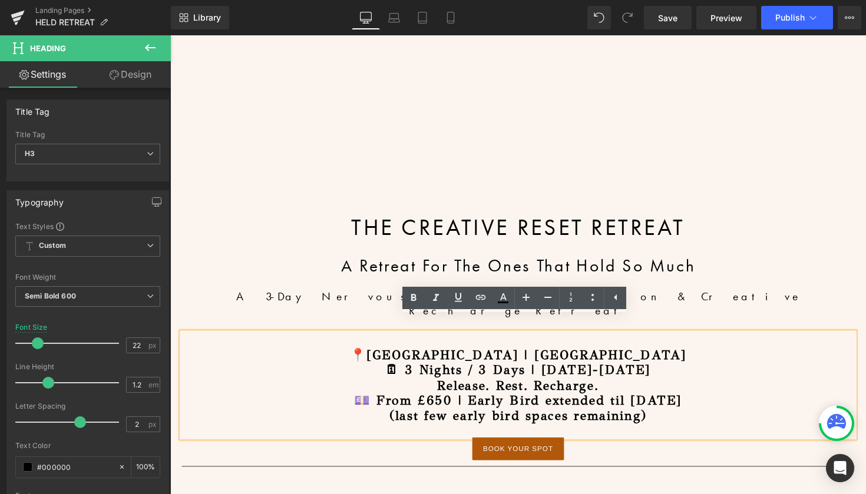
click at [752, 417] on h3 "(last few early bird spaces remaining)" at bounding box center [526, 424] width 689 height 15
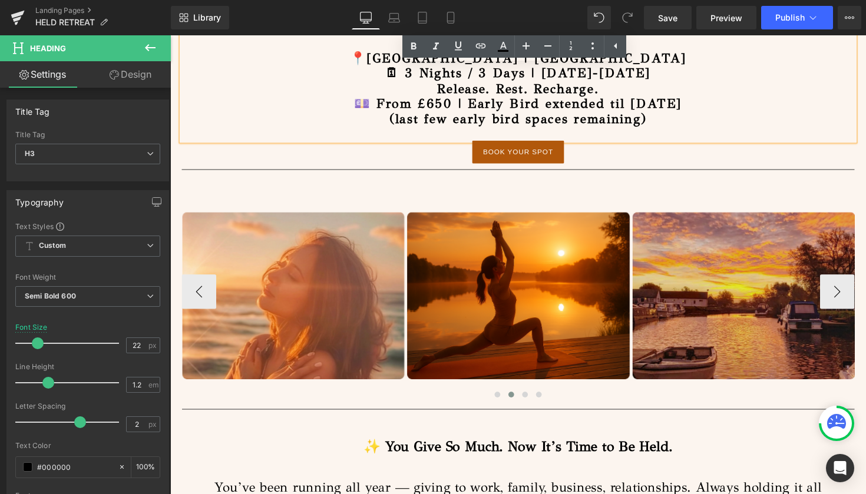
scroll to position [647, 0]
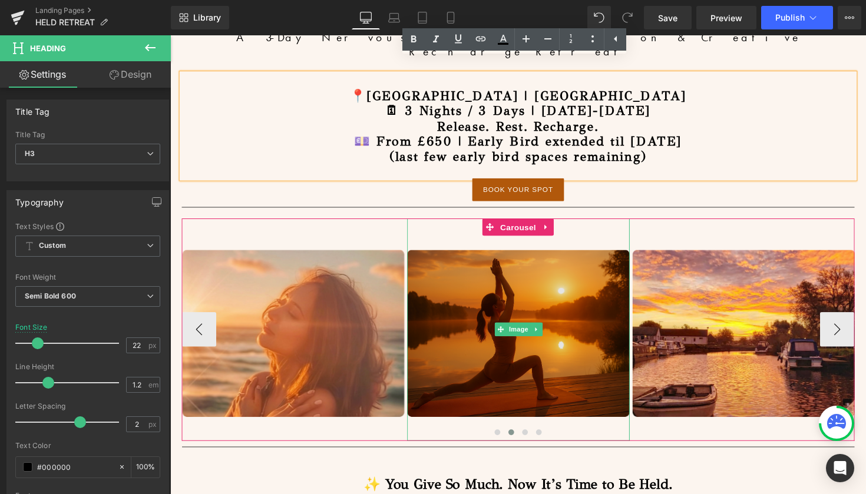
click at [594, 276] on img at bounding box center [527, 337] width 228 height 228
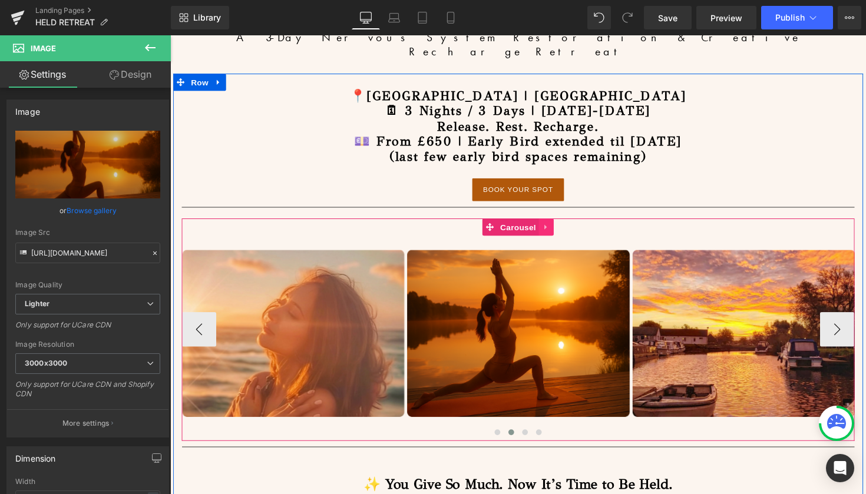
click at [554, 228] on icon at bounding box center [555, 232] width 8 height 9
click at [578, 230] on icon at bounding box center [579, 232] width 2 height 5
click at [512, 223] on span "Carousel" at bounding box center [526, 232] width 42 height 18
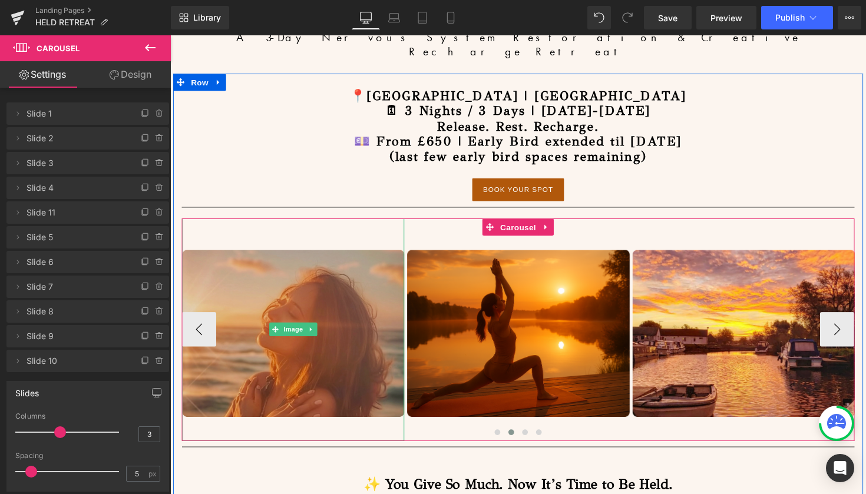
click at [292, 253] on img at bounding box center [297, 337] width 228 height 228
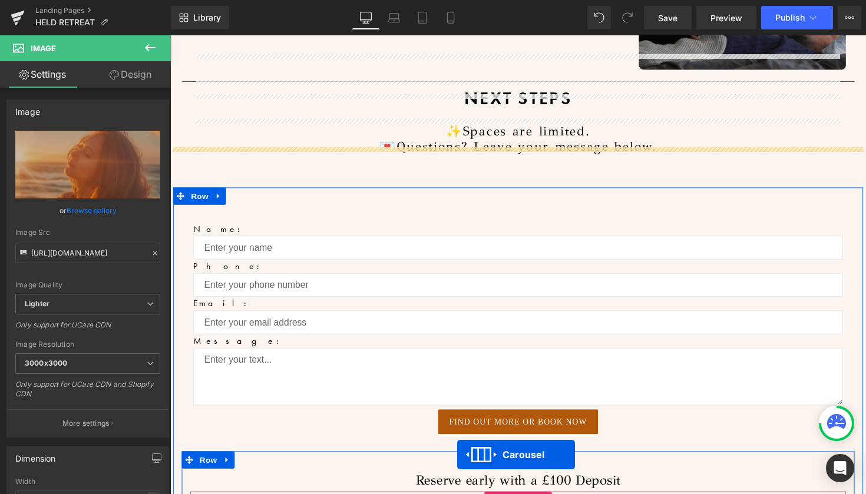
scroll to position [8956, 0]
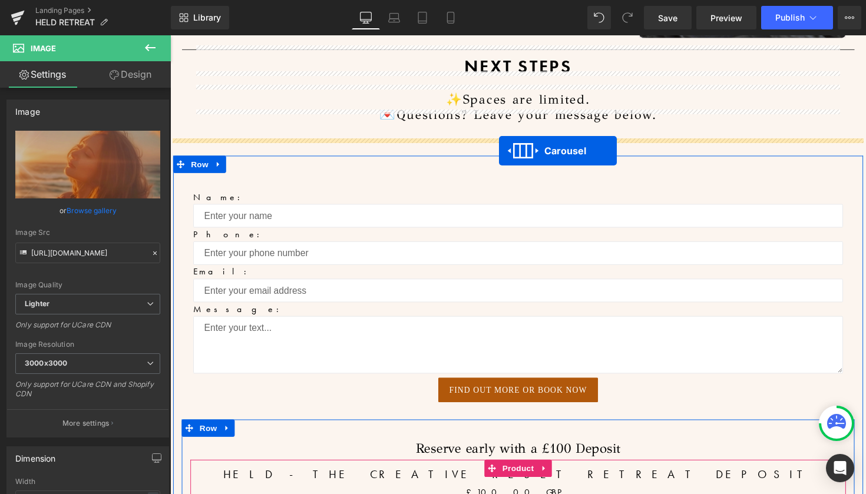
drag, startPoint x: 492, startPoint y: 336, endPoint x: 507, endPoint y: 154, distance: 182.6
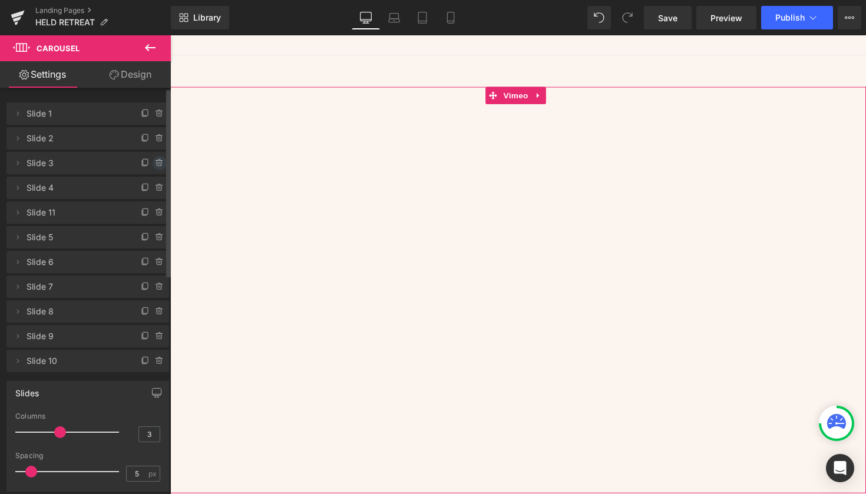
scroll to position [69, 0]
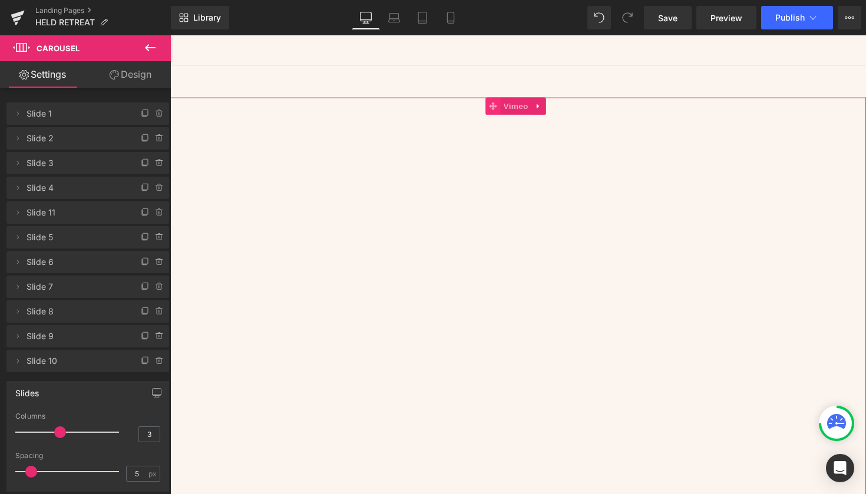
click at [508, 116] on span at bounding box center [500, 108] width 15 height 18
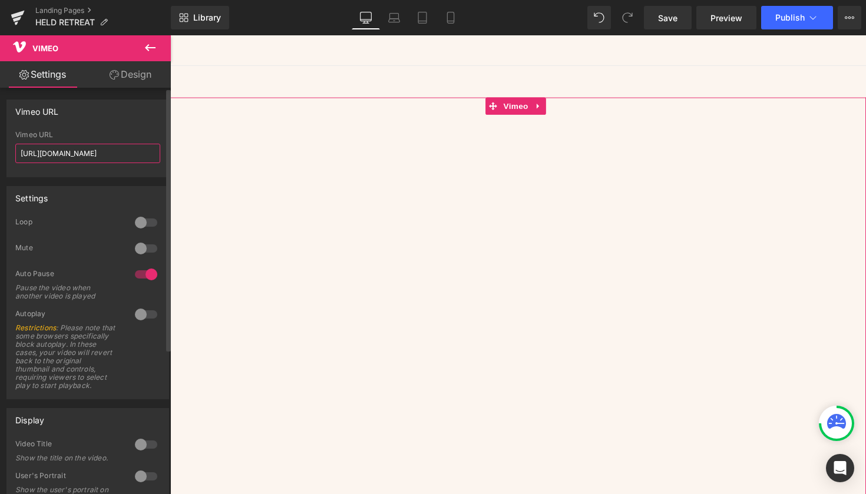
click at [102, 147] on input "[URL][DOMAIN_NAME]" at bounding box center [87, 153] width 145 height 19
drag, startPoint x: 17, startPoint y: 153, endPoint x: 76, endPoint y: 164, distance: 60.1
click at [76, 164] on div "Vimeo URL [URL][DOMAIN_NAME]" at bounding box center [87, 154] width 145 height 46
click at [141, 223] on div at bounding box center [146, 222] width 28 height 19
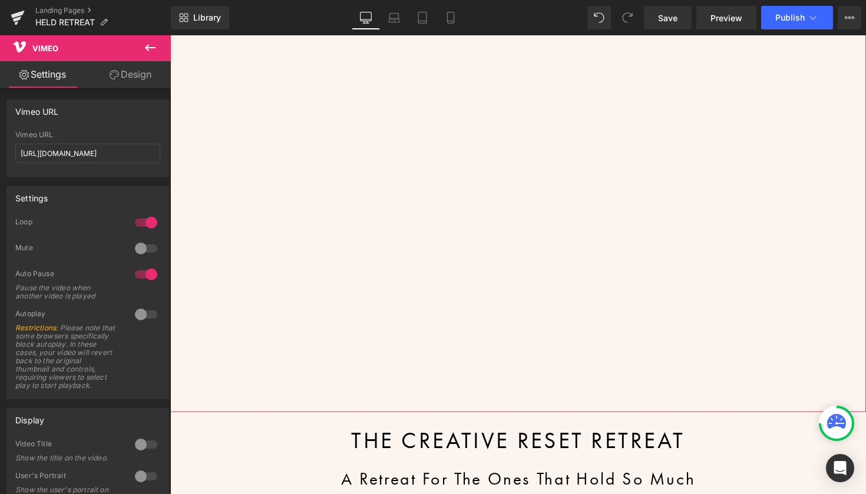
scroll to position [43, 0]
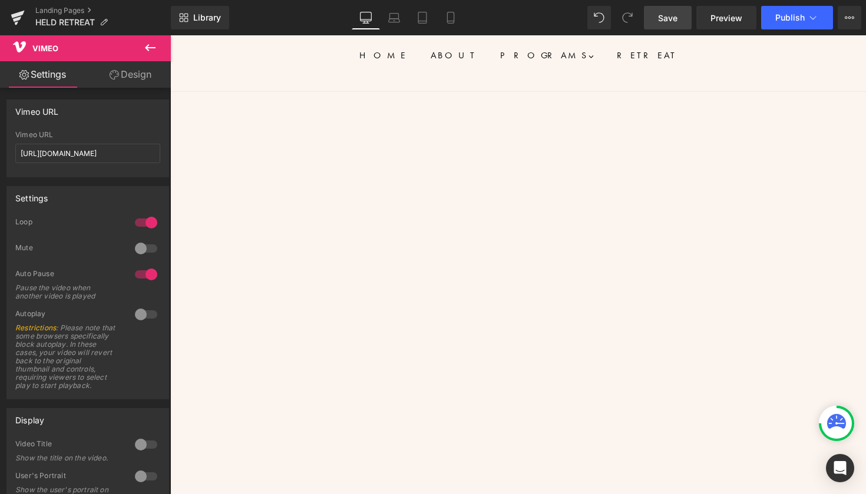
click at [671, 21] on span "Save" at bounding box center [667, 18] width 19 height 12
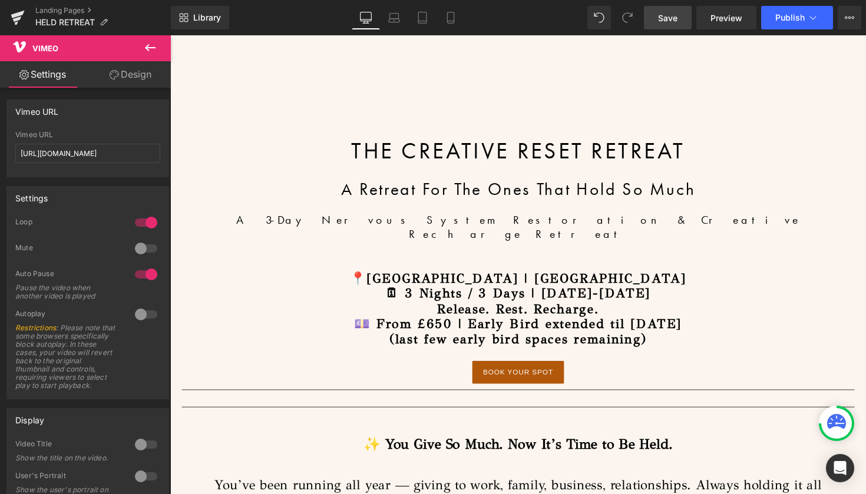
scroll to position [483, 0]
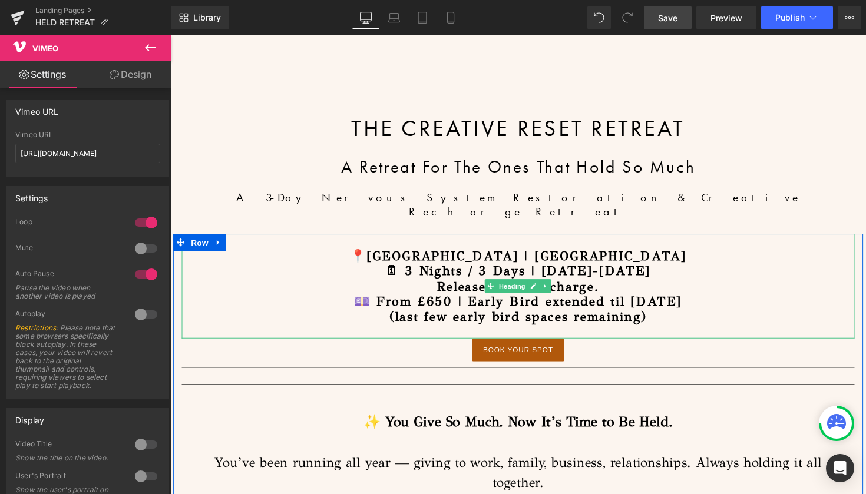
click at [592, 269] on h3 "🗓 3 Nights / 3 Days | [DATE]-[DATE]" at bounding box center [526, 276] width 689 height 15
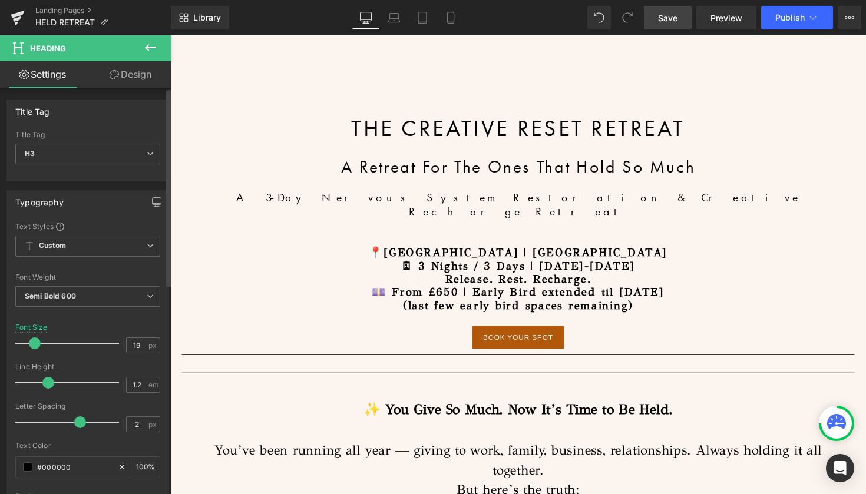
type input "18"
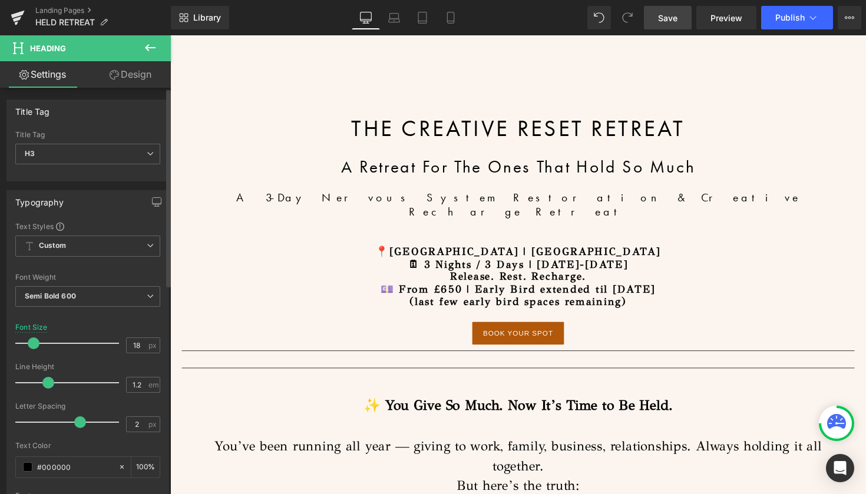
click at [32, 347] on span at bounding box center [34, 343] width 12 height 12
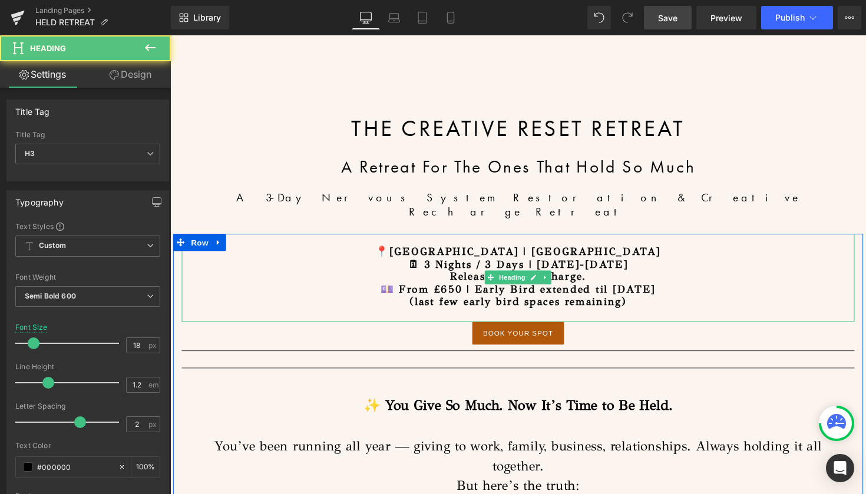
click at [725, 251] on h3 "📍[GEOGRAPHIC_DATA] | [GEOGRAPHIC_DATA]" at bounding box center [526, 257] width 689 height 13
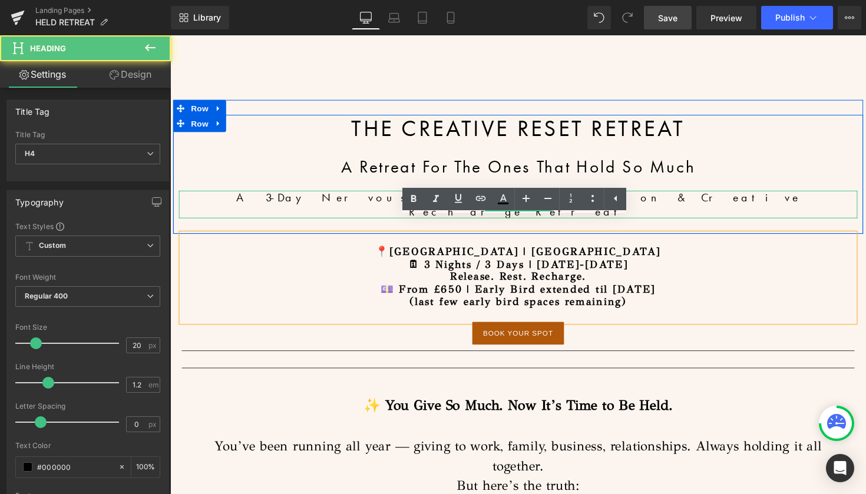
click at [755, 203] on h4 "A 3-Day Nervous System Restoration & Creative Recharge Retreat" at bounding box center [526, 208] width 695 height 28
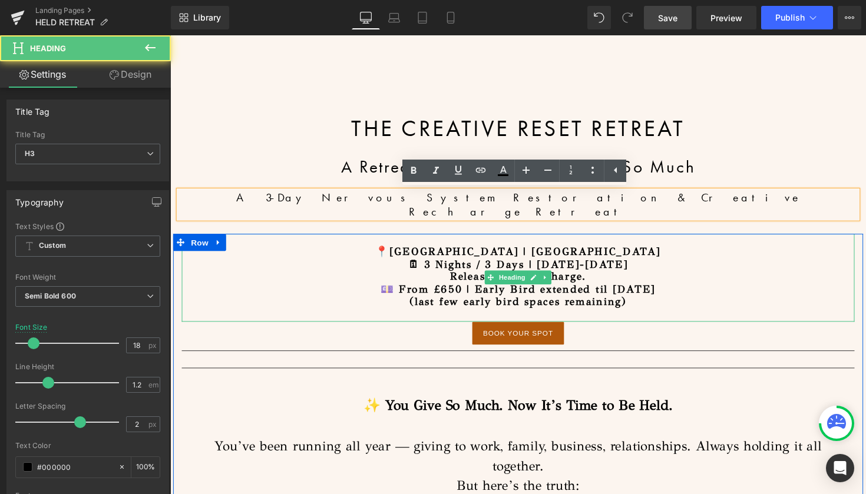
click at [604, 276] on h3 "Release. Rest. Recharge." at bounding box center [526, 282] width 689 height 13
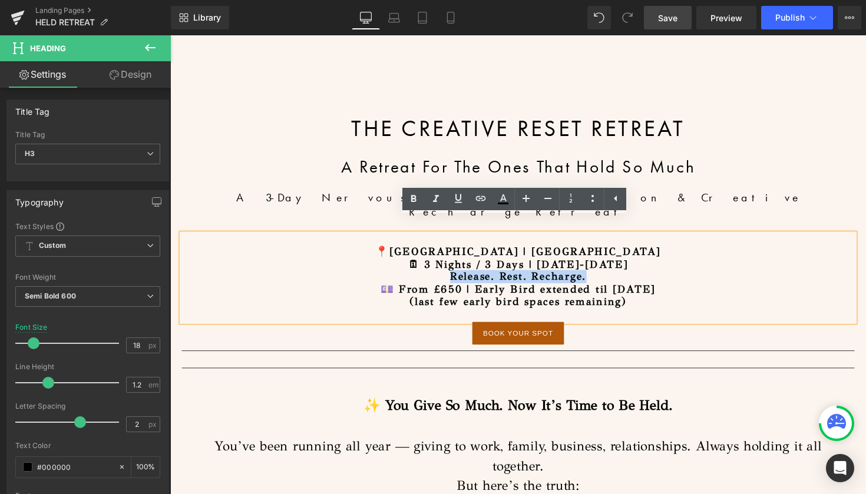
drag, startPoint x: 604, startPoint y: 264, endPoint x: 444, endPoint y: 263, distance: 160.2
click at [444, 276] on h3 "Release. Rest. Recharge." at bounding box center [526, 282] width 689 height 13
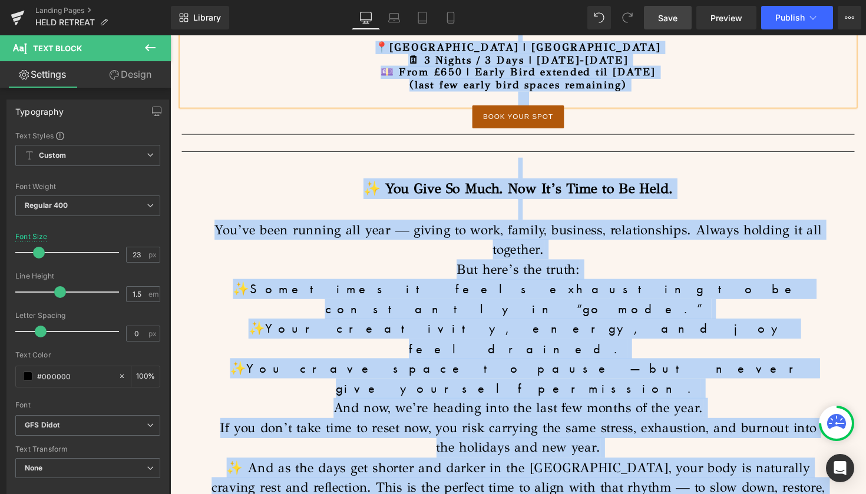
scroll to position [666, 0]
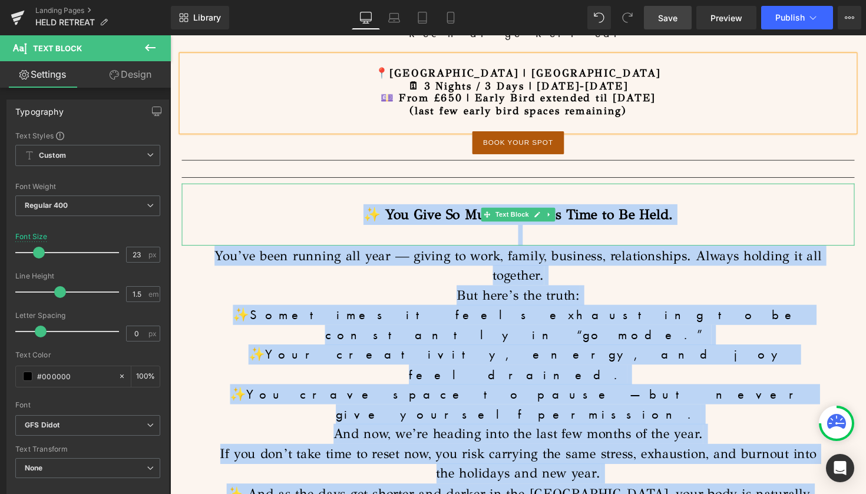
drag, startPoint x: 760, startPoint y: 180, endPoint x: 355, endPoint y: 197, distance: 405.5
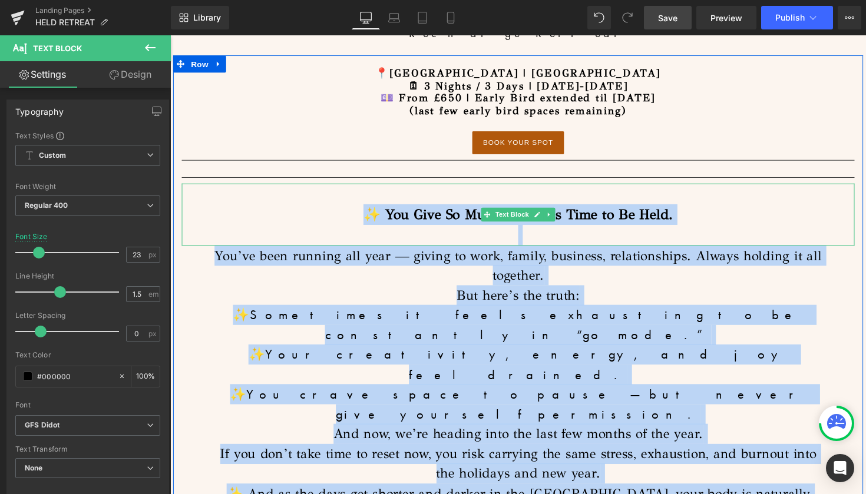
copy div "✨ Lor Ipsu Do Sita. Con Ad’e Sedd ei Te Inci. Utla Etdol Mag’al enim adminim ve…"
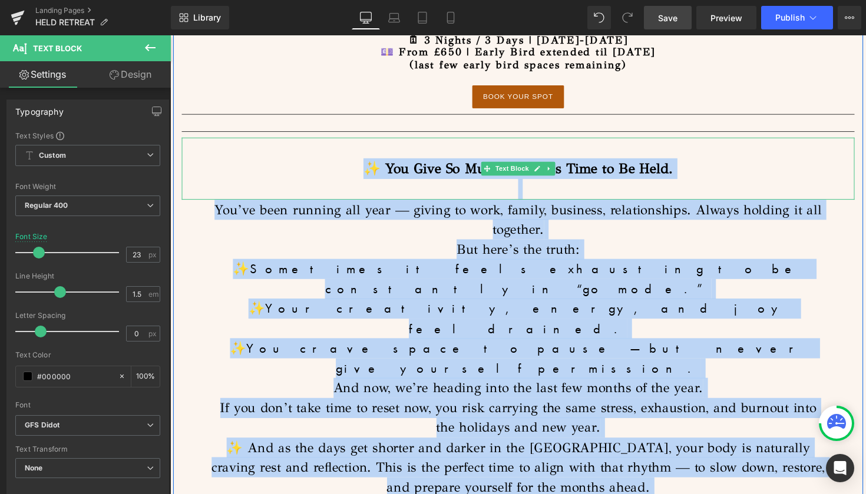
scroll to position [714, 0]
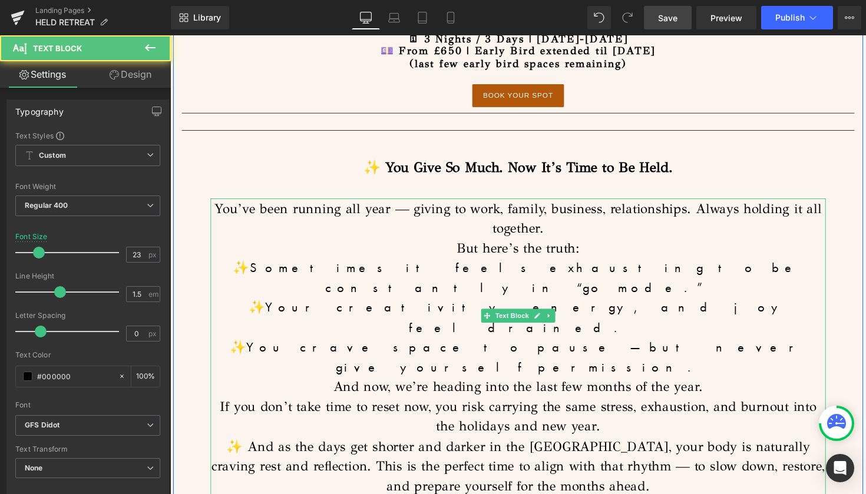
click at [718, 299] on p "You’ve been running all year — giving to work, family, business, relationships.…" at bounding box center [526, 355] width 630 height 305
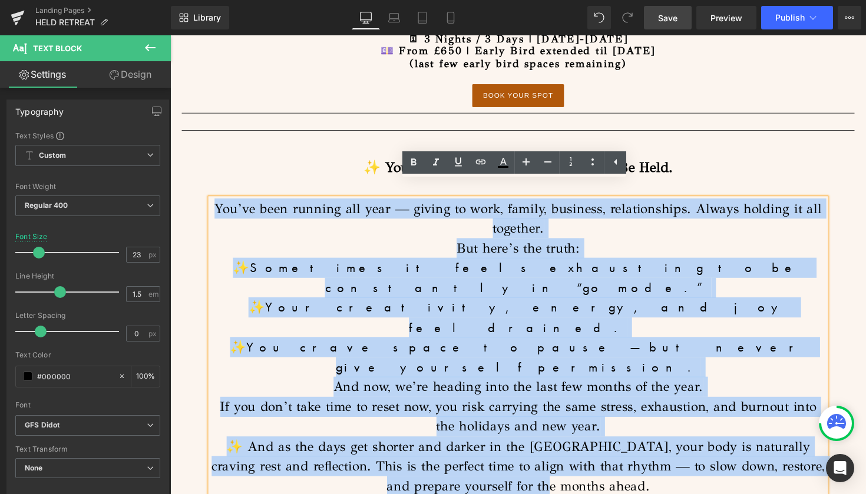
drag, startPoint x: 642, startPoint y: 414, endPoint x: 184, endPoint y: 188, distance: 510.9
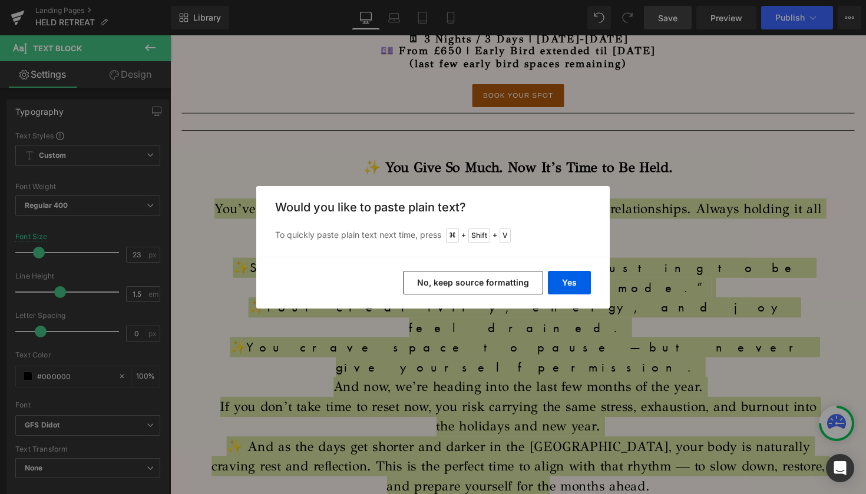
click at [475, 279] on button "No, keep source formatting" at bounding box center [473, 283] width 140 height 24
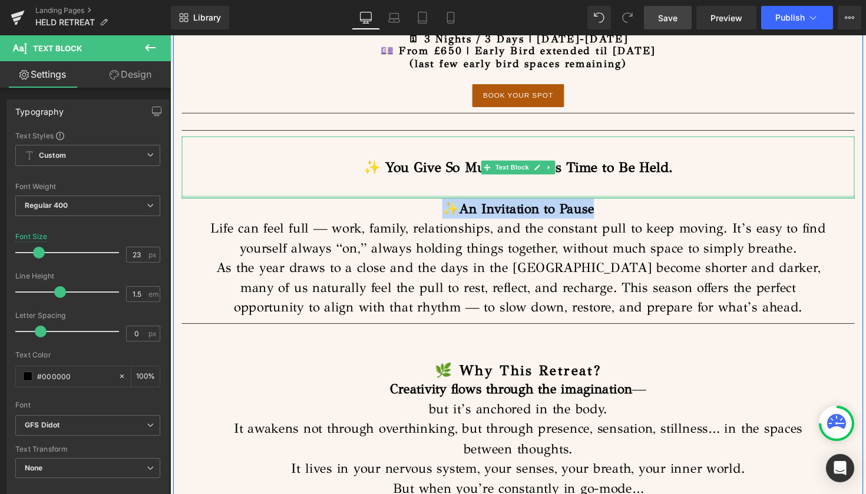
drag, startPoint x: 613, startPoint y: 194, endPoint x: 426, endPoint y: 183, distance: 187.0
copy p "✨ An Invitation to Pause"
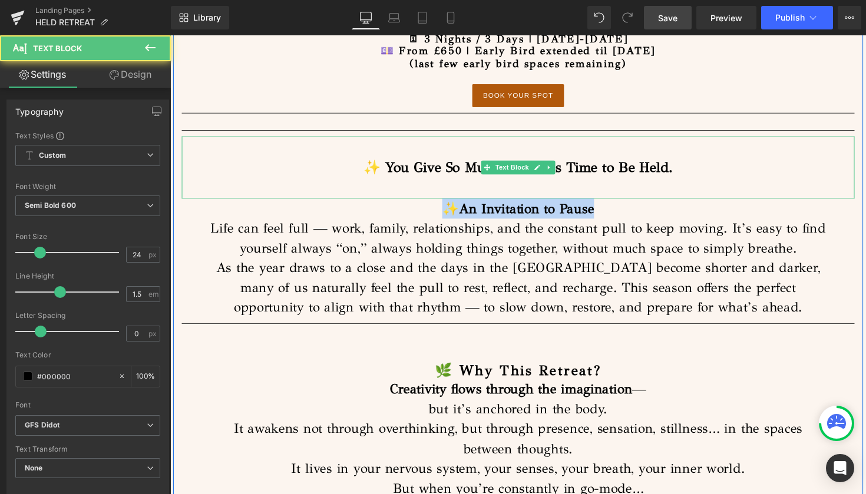
click at [678, 160] on p "✨ You Give So Much. Now It’s Time to Be Held." at bounding box center [526, 170] width 689 height 21
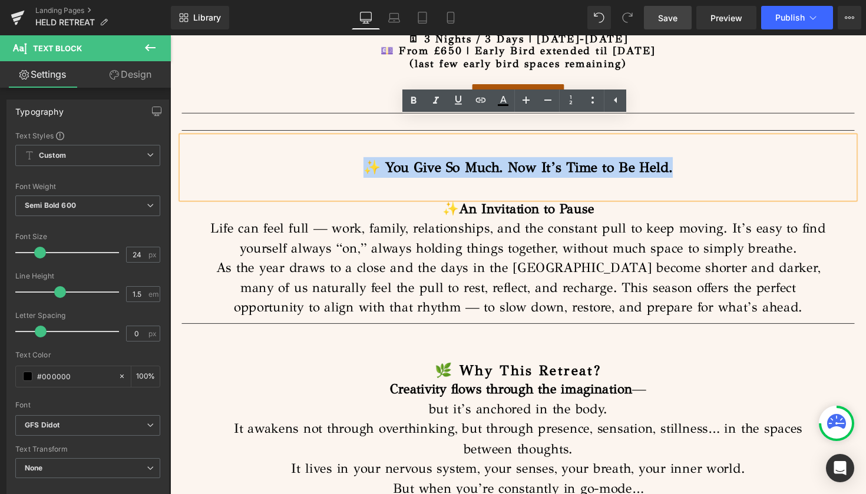
drag, startPoint x: 713, startPoint y: 154, endPoint x: 314, endPoint y: 144, distance: 398.8
click at [314, 160] on p "✨ You Give So Much. Now It’s Time to Be Held." at bounding box center [526, 170] width 689 height 21
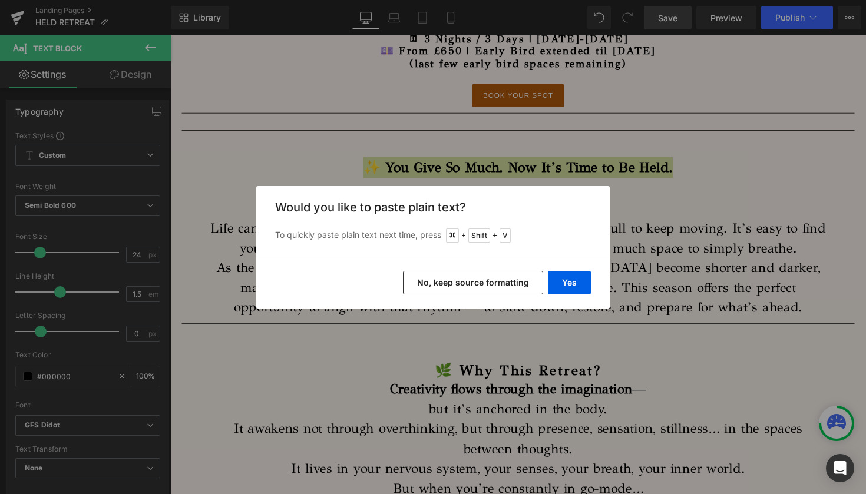
click at [513, 282] on button "No, keep source formatting" at bounding box center [473, 283] width 140 height 24
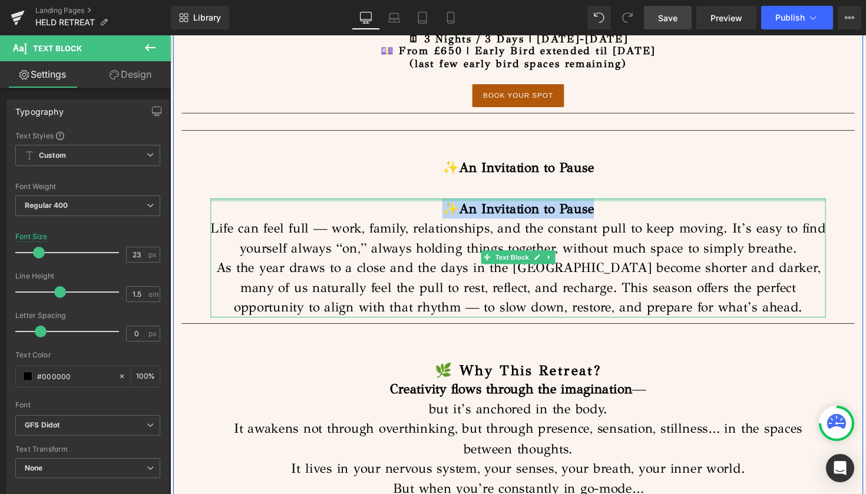
drag, startPoint x: 623, startPoint y: 200, endPoint x: 412, endPoint y: 186, distance: 211.8
click at [412, 203] on div "✨ An Invitation to Pause Life can feel full — work, family, relationships, and …" at bounding box center [526, 264] width 630 height 122
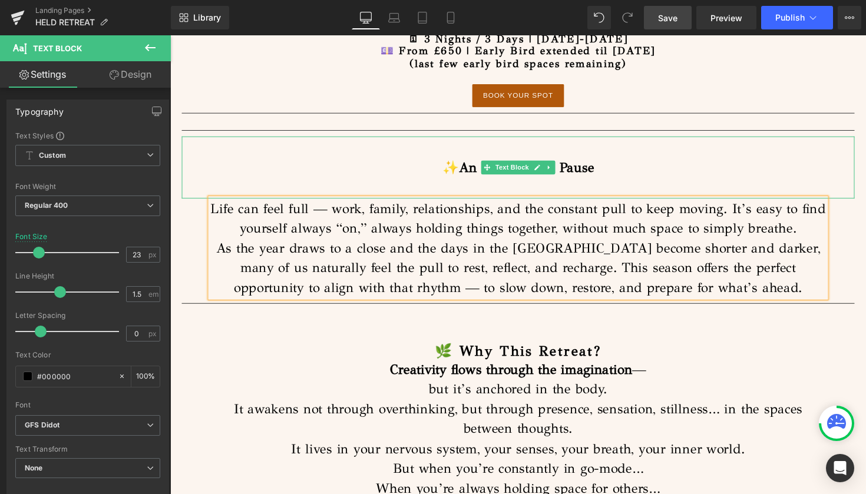
click at [588, 181] on p at bounding box center [526, 191] width 689 height 21
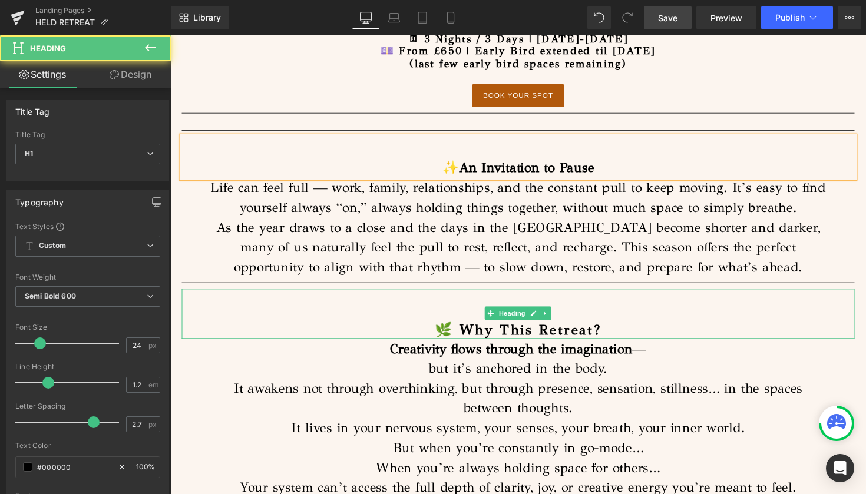
click at [756, 312] on h1 at bounding box center [526, 320] width 689 height 17
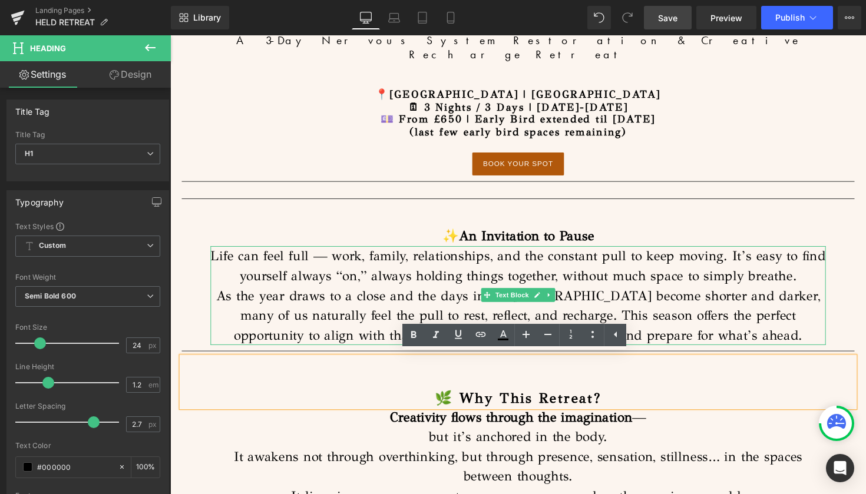
scroll to position [664, 0]
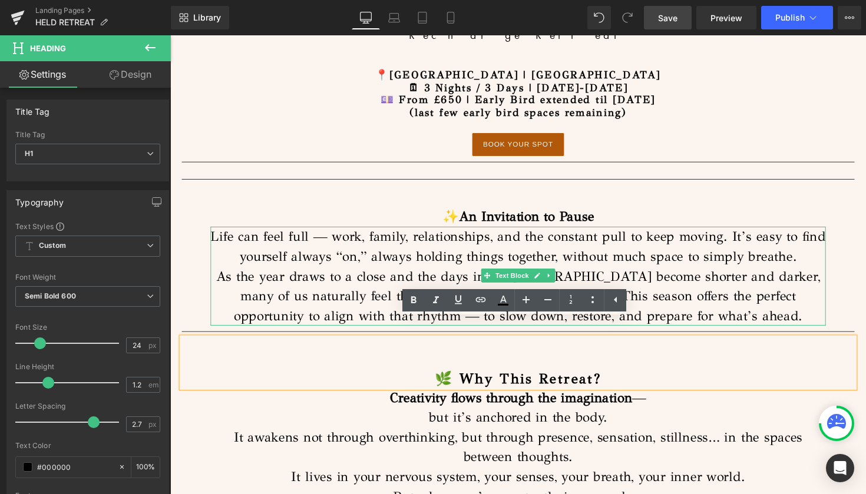
click at [740, 272] on p "As the year draws to a close and the days in the [GEOGRAPHIC_DATA] become short…" at bounding box center [526, 302] width 630 height 61
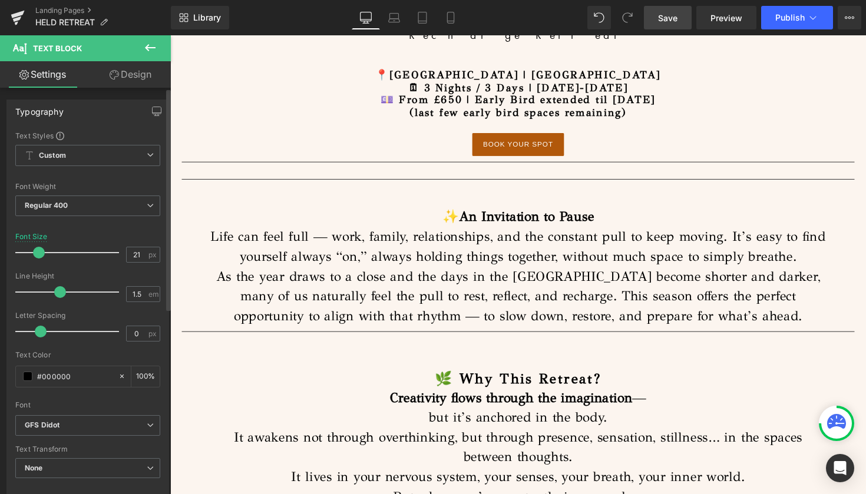
type input "20"
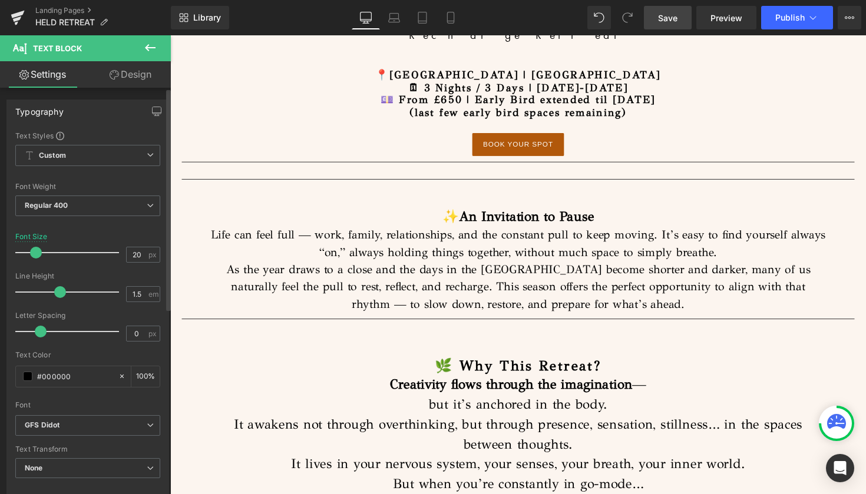
click at [36, 251] on span at bounding box center [36, 253] width 12 height 12
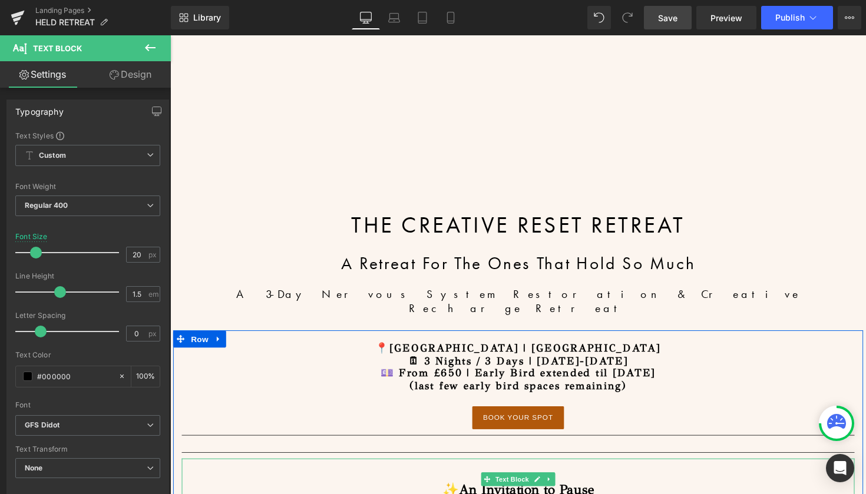
scroll to position [540, 0]
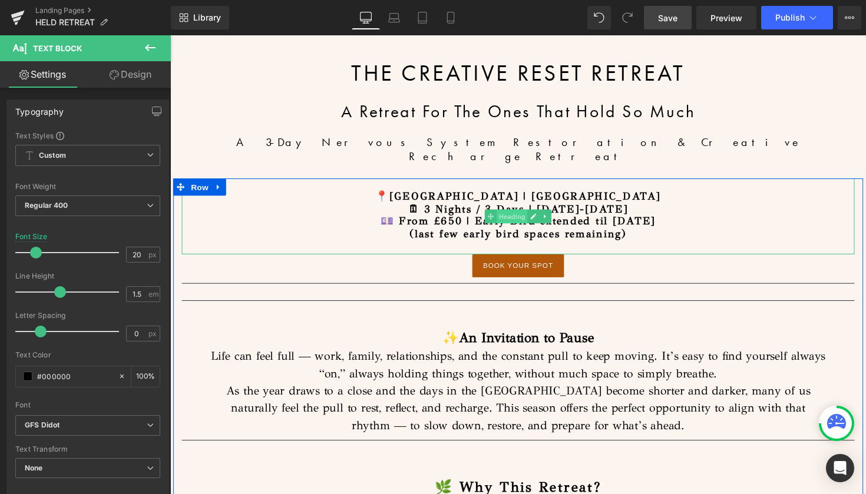
click at [512, 214] on span "Heading" at bounding box center [521, 221] width 32 height 14
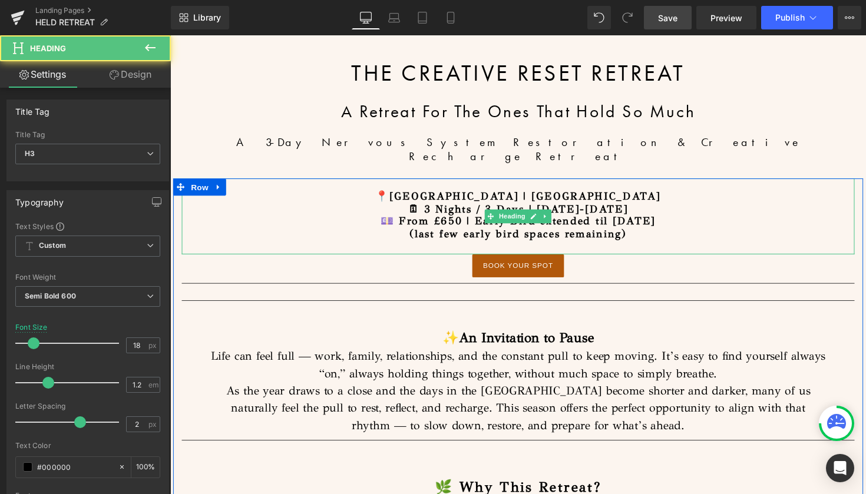
click at [454, 194] on h3 "📍[GEOGRAPHIC_DATA] | [GEOGRAPHIC_DATA]" at bounding box center [526, 200] width 689 height 13
click at [460, 207] on h3 "🗓 3 Nights / 3 Days | [DATE]-[DATE]" at bounding box center [526, 213] width 689 height 13
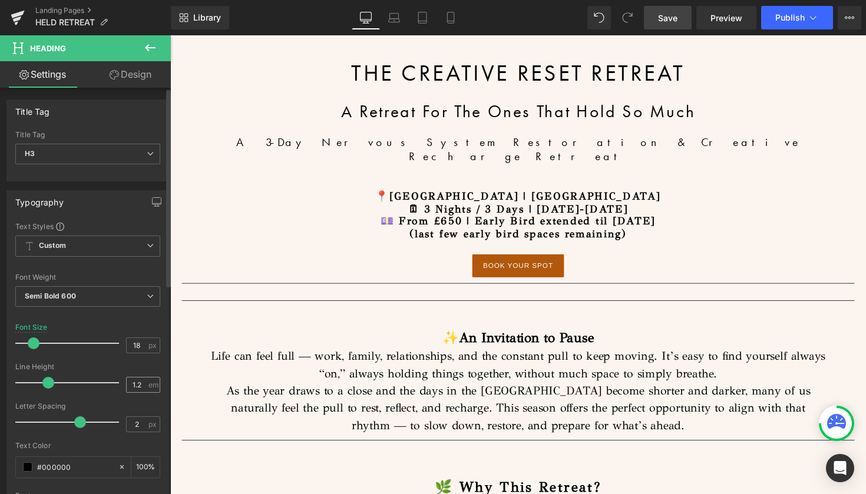
scroll to position [0, 0]
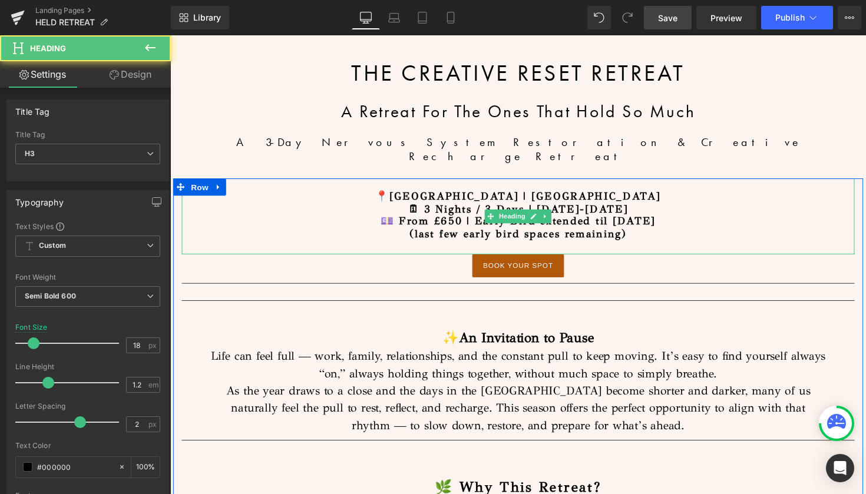
click at [580, 220] on h3 "💷 From £650 | Early Bird extended til [DATE]" at bounding box center [526, 226] width 689 height 13
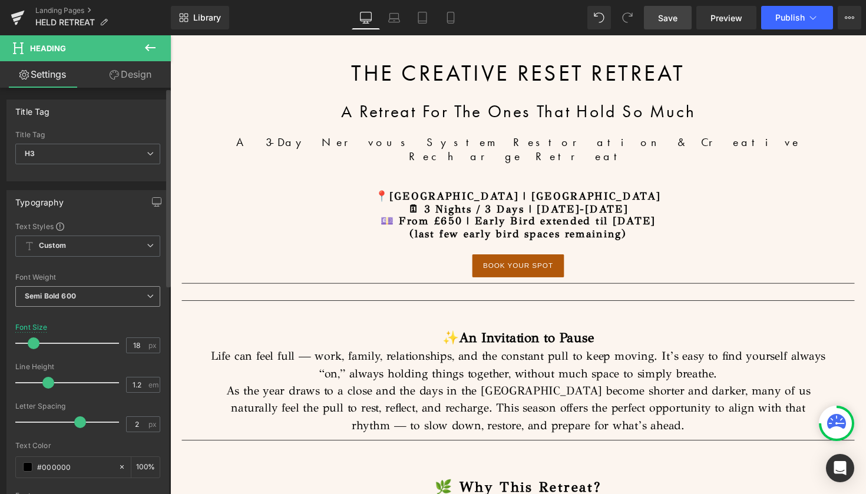
click at [87, 294] on span "Semi Bold 600" at bounding box center [87, 296] width 145 height 21
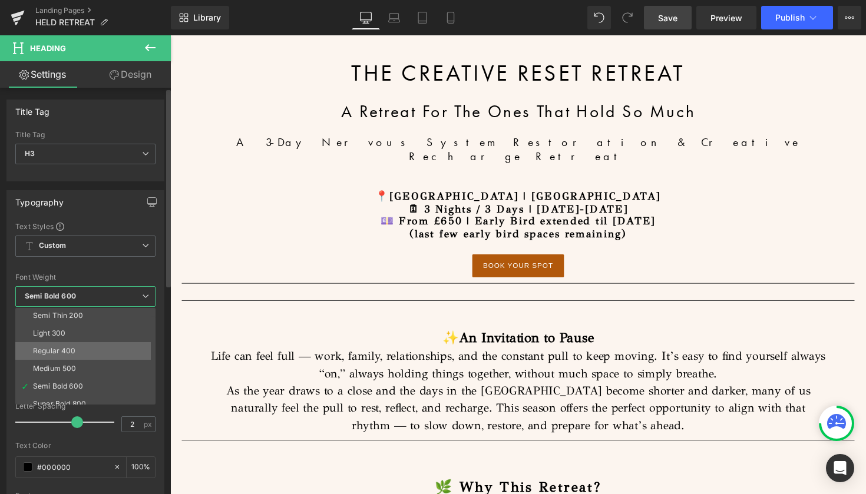
scroll to position [19, 0]
click at [74, 365] on div "Medium 500" at bounding box center [54, 368] width 43 height 8
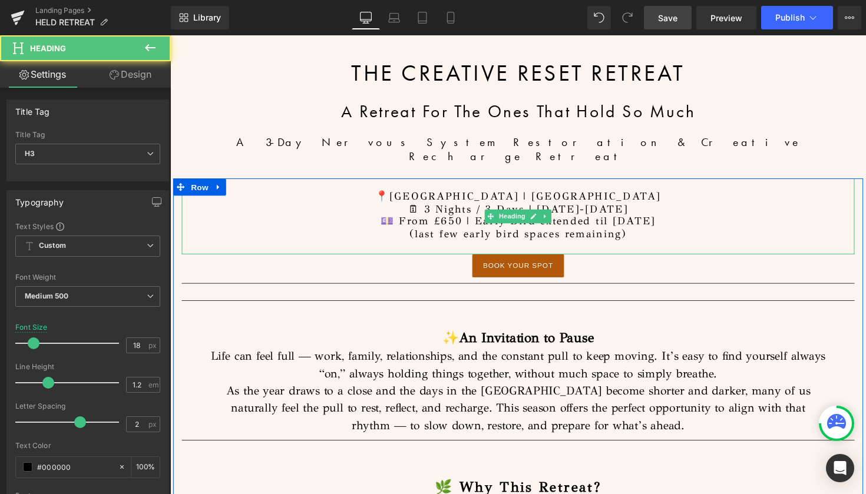
click at [752, 220] on h3 "💷 From £650 | Early Bird extended til [DATE]" at bounding box center [526, 226] width 689 height 13
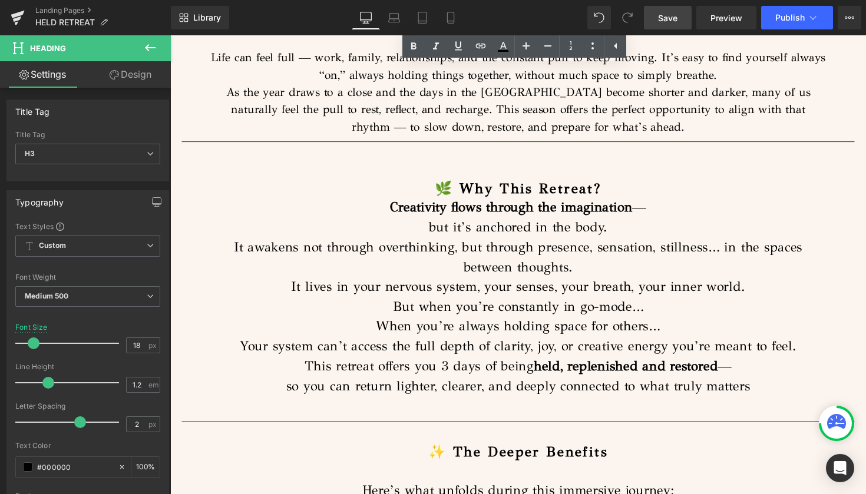
scroll to position [851, 0]
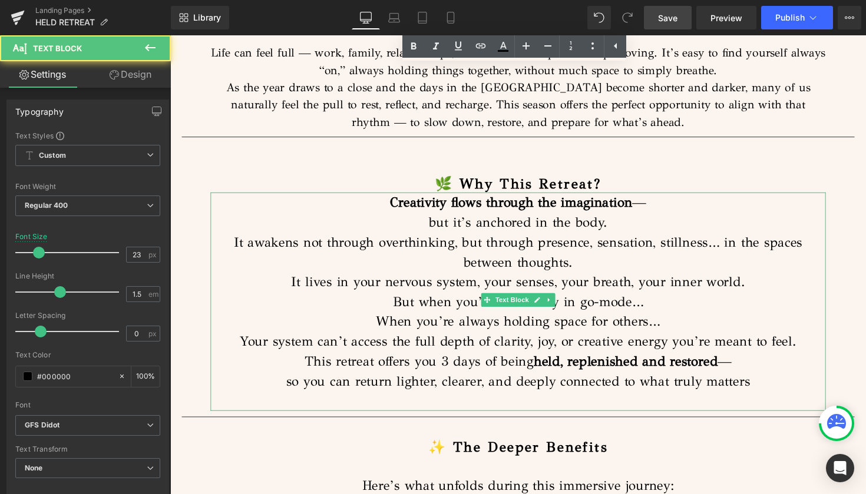
click at [632, 298] on p "But when you’re constantly in go-mode… When you’re always holding space for oth…" at bounding box center [526, 328] width 630 height 61
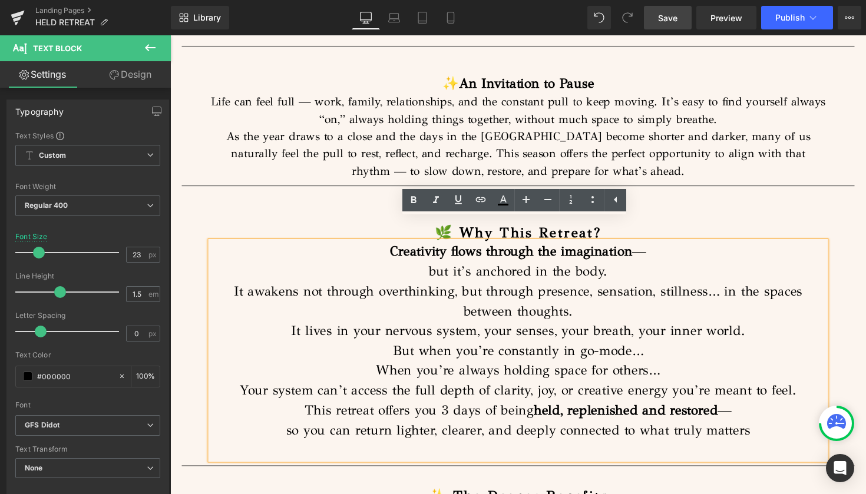
scroll to position [810, 0]
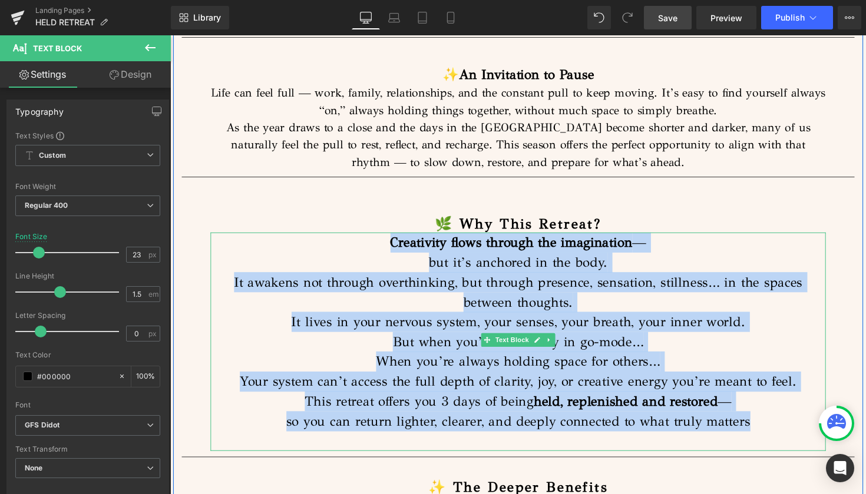
drag, startPoint x: 767, startPoint y: 410, endPoint x: 329, endPoint y: 208, distance: 482.4
click at [349, 237] on div "Creativity flows through the imagination — but it’s anchored in the body. It aw…" at bounding box center [526, 349] width 630 height 224
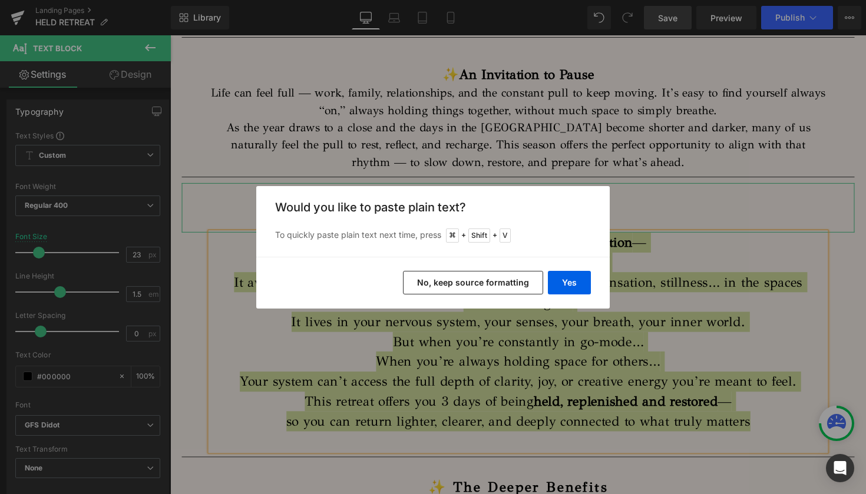
click at [496, 277] on button "No, keep source formatting" at bounding box center [473, 283] width 140 height 24
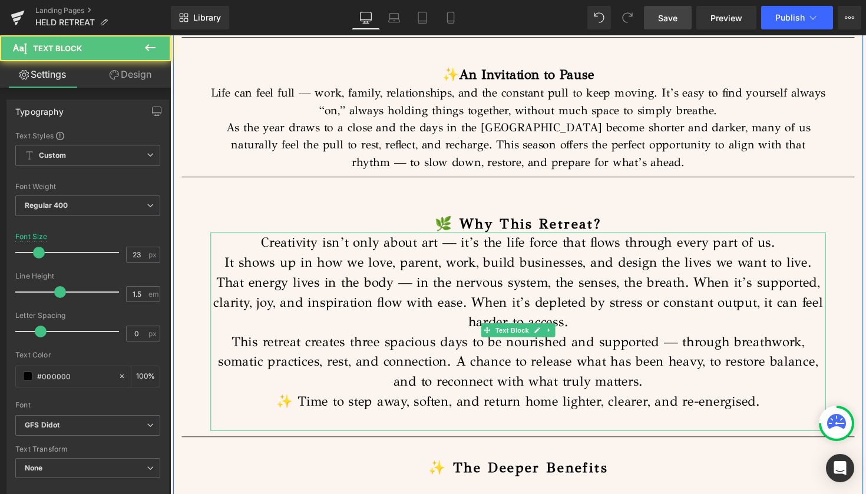
click at [455, 286] on p "That energy lives in the body — in the nervous system, the senses, the breath. …" at bounding box center [526, 308] width 630 height 61
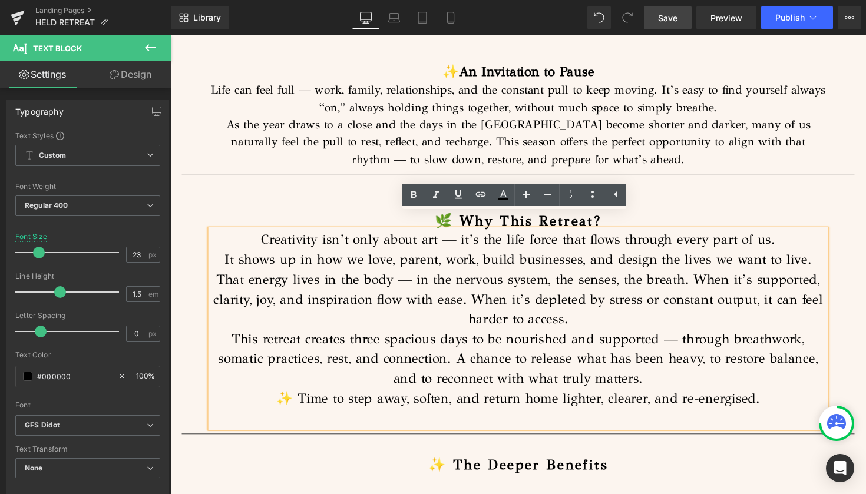
scroll to position [810, 0]
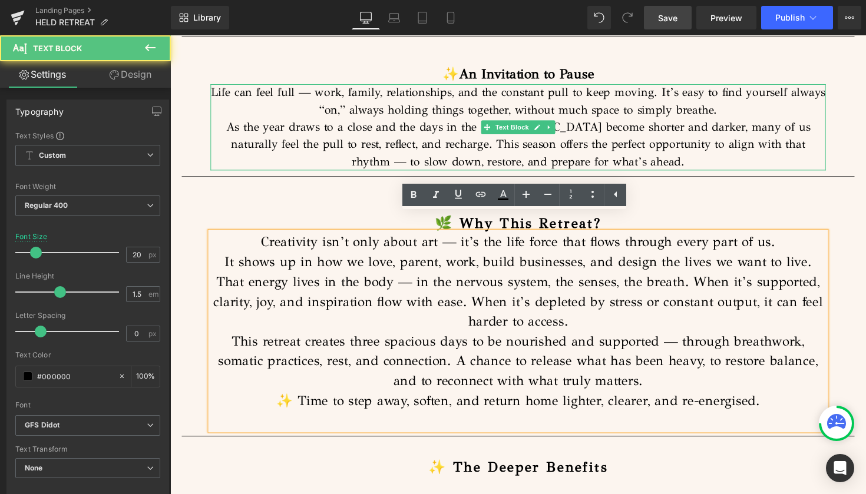
click at [615, 122] on p "As the year draws to a close and the days in the [GEOGRAPHIC_DATA] become short…" at bounding box center [526, 147] width 630 height 53
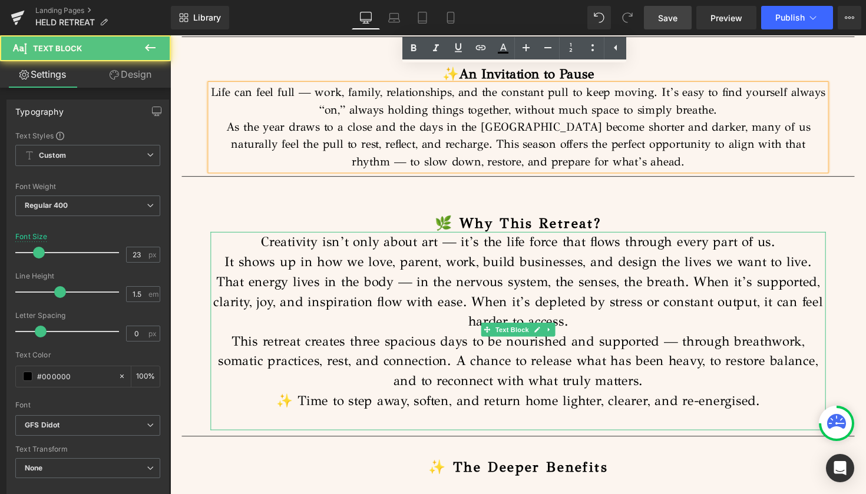
click at [498, 286] on p "That energy lives in the body — in the nervous system, the senses, the breath. …" at bounding box center [526, 307] width 630 height 61
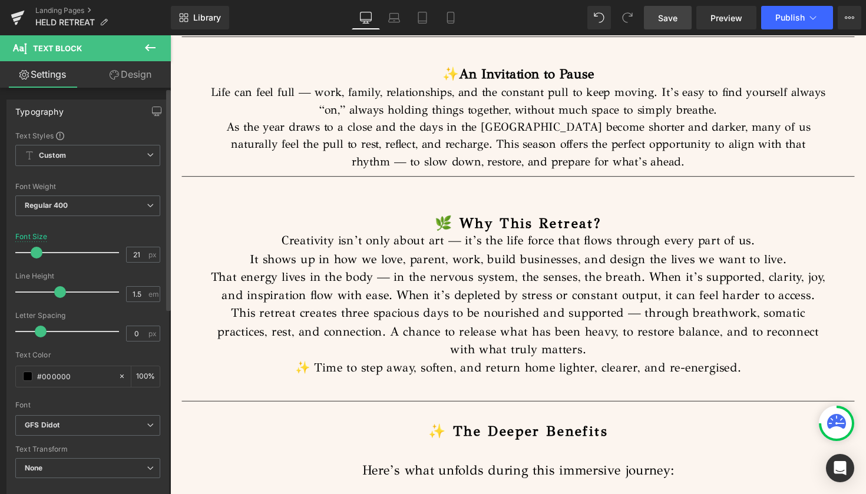
type input "20"
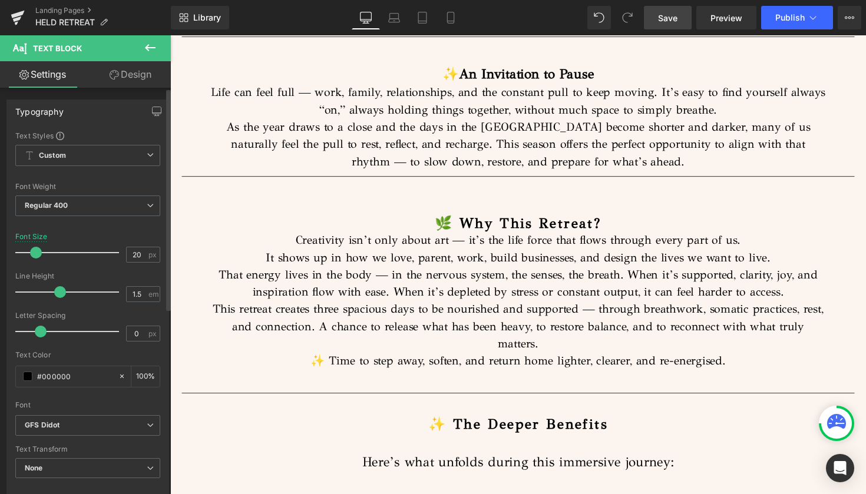
click at [38, 254] on span at bounding box center [36, 253] width 12 height 12
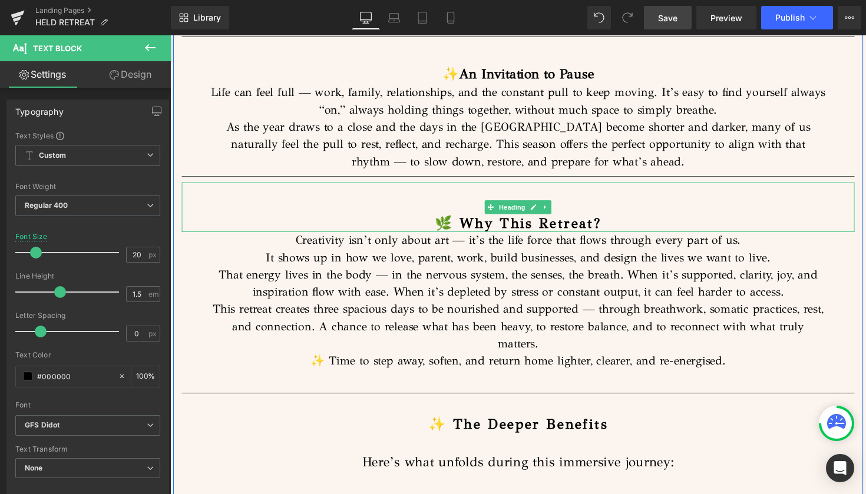
click at [768, 203] on h1 at bounding box center [526, 211] width 689 height 17
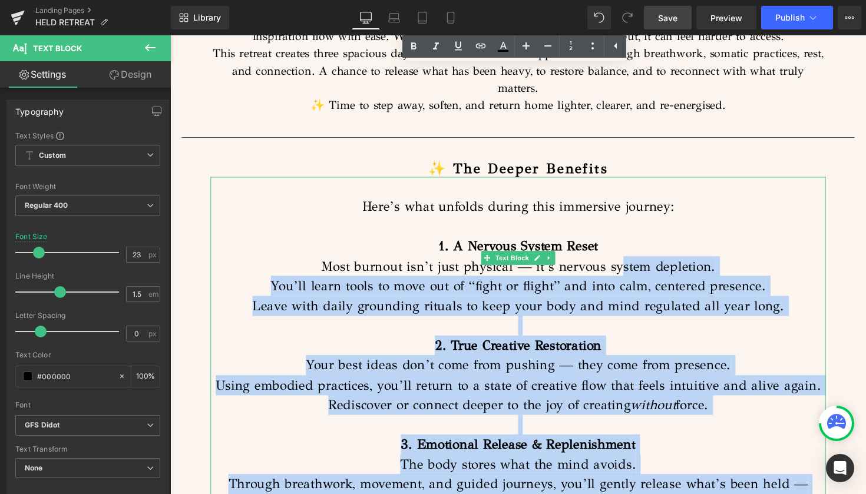
scroll to position [1062, 0]
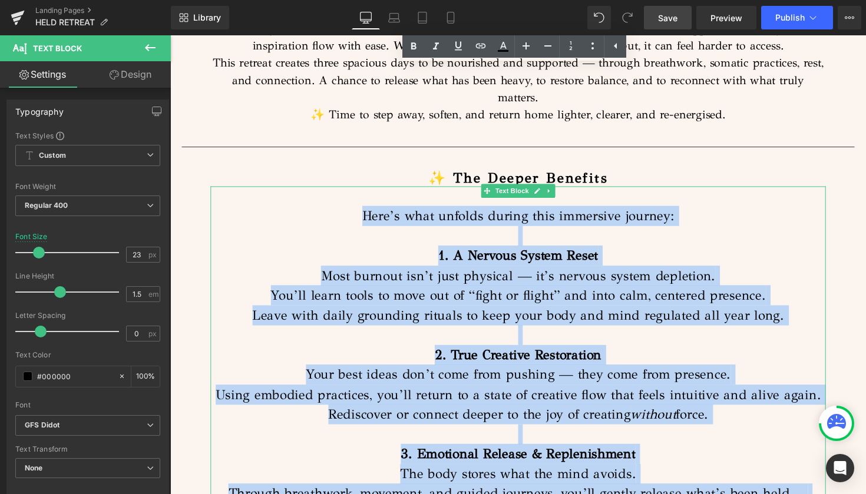
drag, startPoint x: 709, startPoint y: 425, endPoint x: 356, endPoint y: 198, distance: 419.3
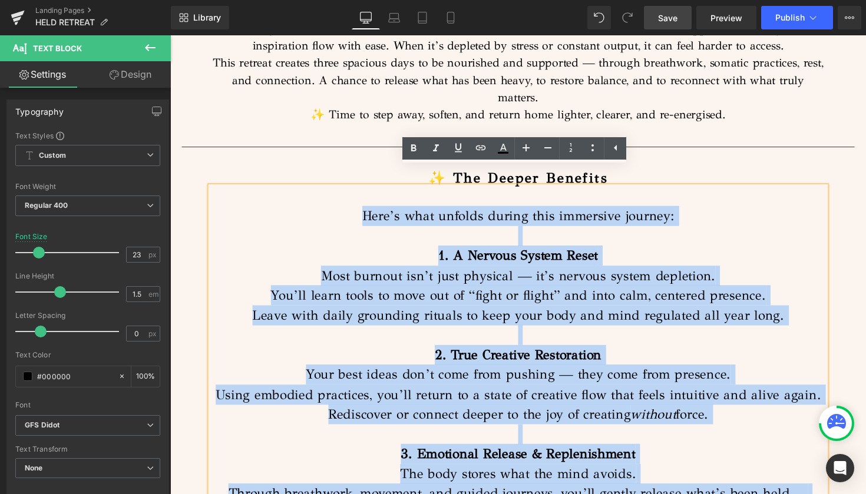
copy div "Lore’i dolo sitamet consec adip elitseddo eiusmod: 4. T Incidid Utlabo Etdol Ma…"
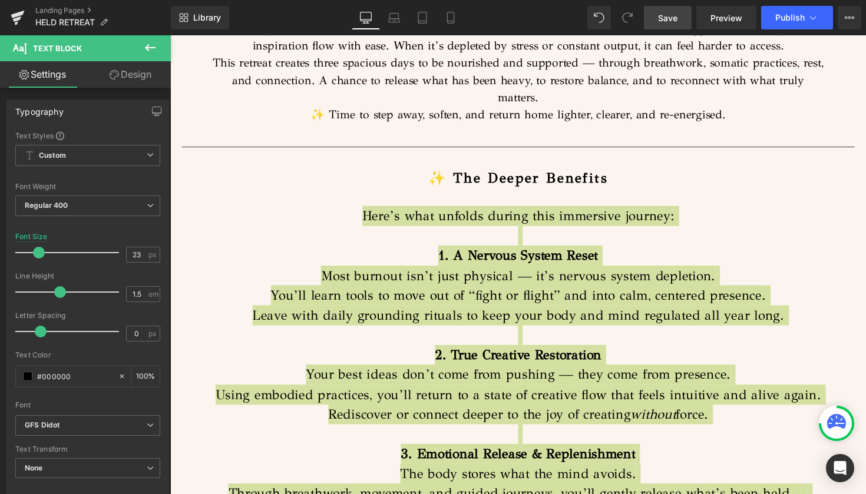
click at [661, 16] on span "Save" at bounding box center [667, 18] width 19 height 12
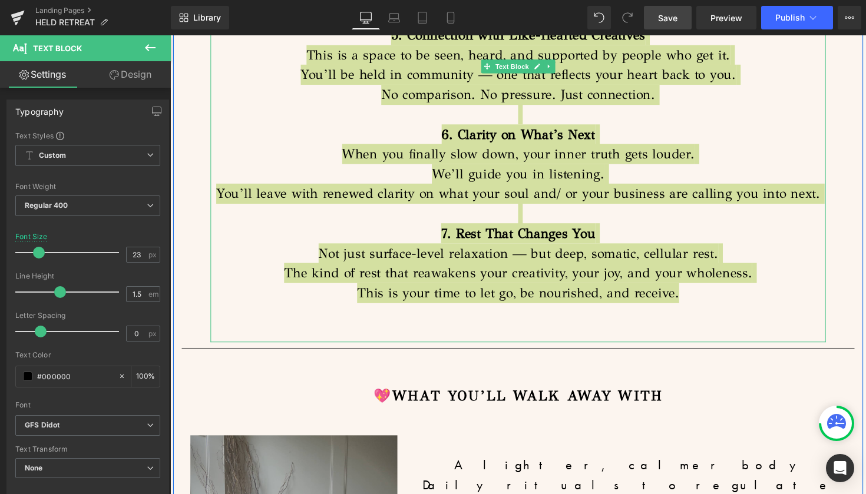
scroll to position [1695, 0]
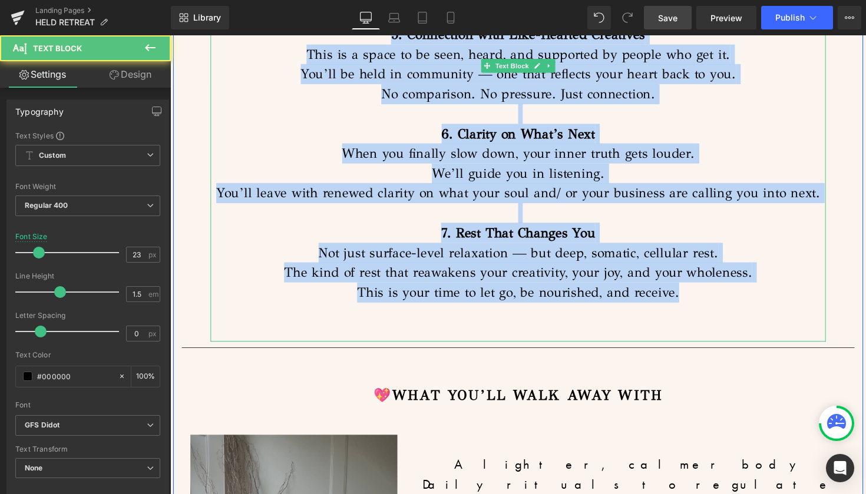
click at [681, 271] on p "7. Rest That Changes You Not just surface-level relaxation — but deep, somatic,…" at bounding box center [526, 267] width 630 height 81
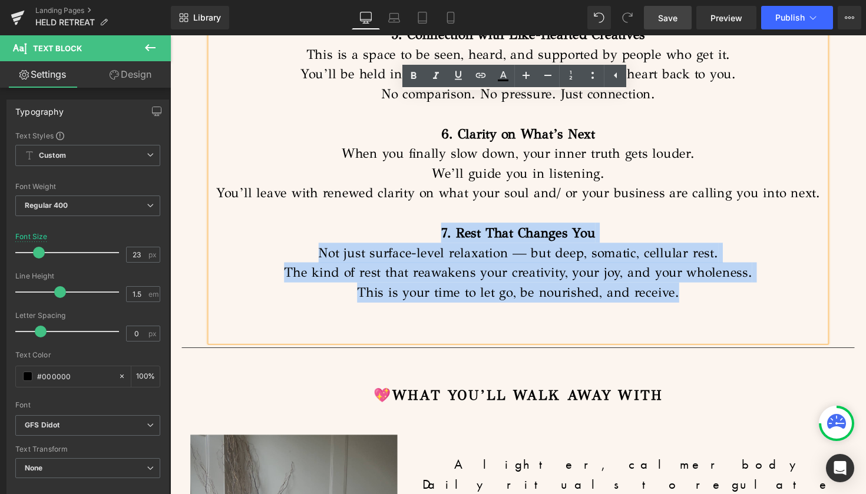
scroll to position [1698, 0]
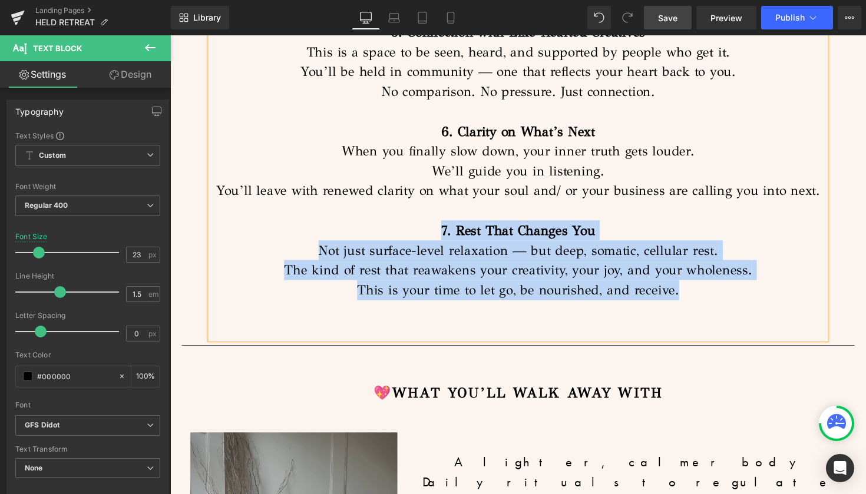
drag, startPoint x: 693, startPoint y: 271, endPoint x: 423, endPoint y: 206, distance: 277.5
click at [423, 225] on p "7. Rest That Changes You Not just surface-level relaxation — but deep, somatic,…" at bounding box center [526, 265] width 630 height 81
click at [694, 265] on p "7. Rest That Changes You Not just surface-level relaxation — but deep, somatic,…" at bounding box center [526, 265] width 630 height 81
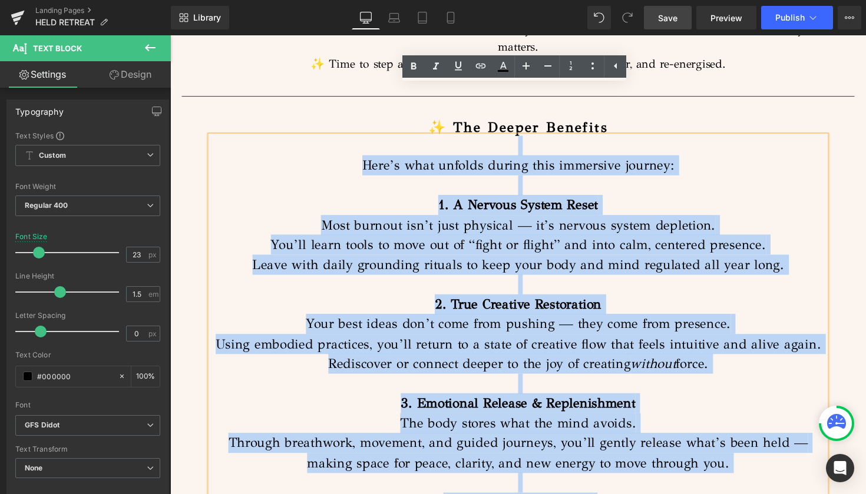
scroll to position [1023, 0]
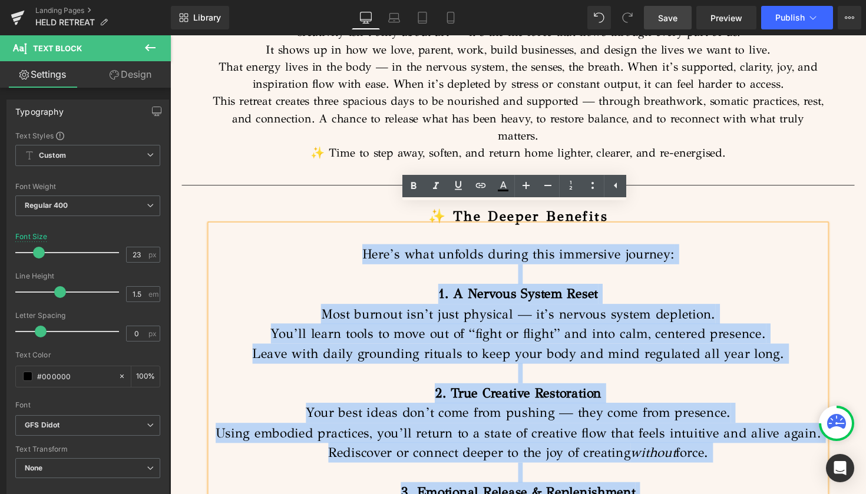
drag, startPoint x: 694, startPoint y: 264, endPoint x: 352, endPoint y: 238, distance: 342.5
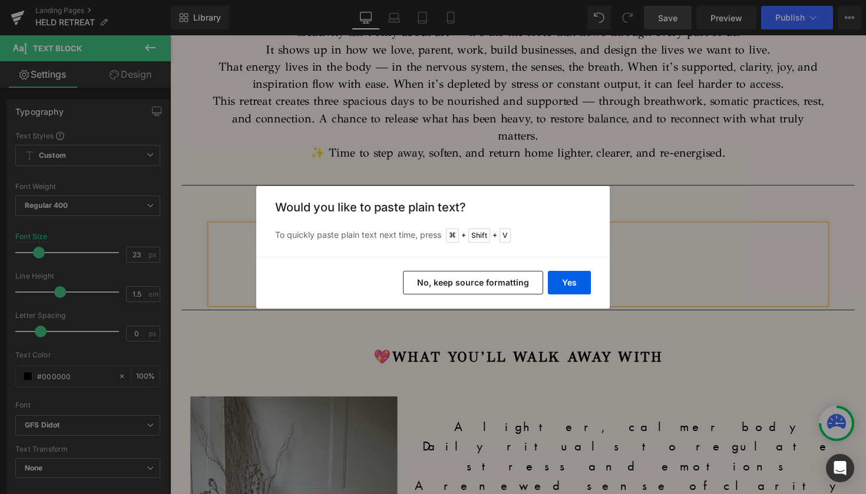
click at [442, 280] on button "No, keep source formatting" at bounding box center [473, 283] width 140 height 24
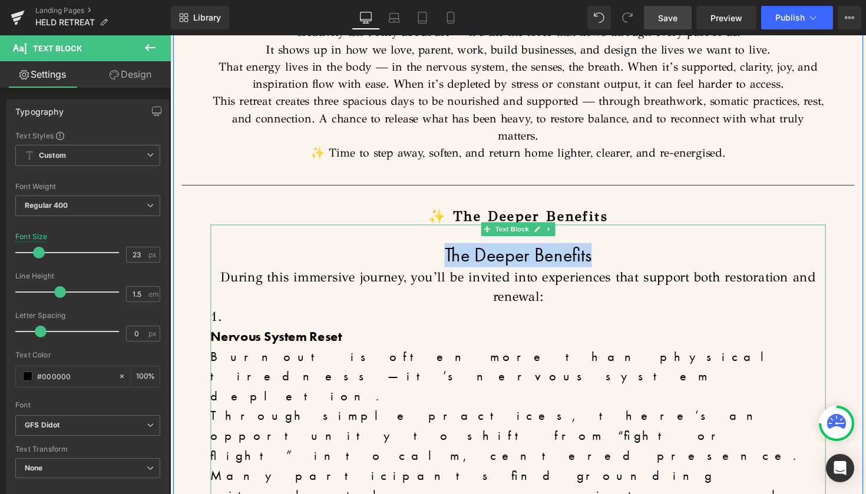
drag, startPoint x: 611, startPoint y: 241, endPoint x: 448, endPoint y: 238, distance: 162.6
click at [448, 249] on h2 "The Deeper Benefits" at bounding box center [526, 261] width 630 height 24
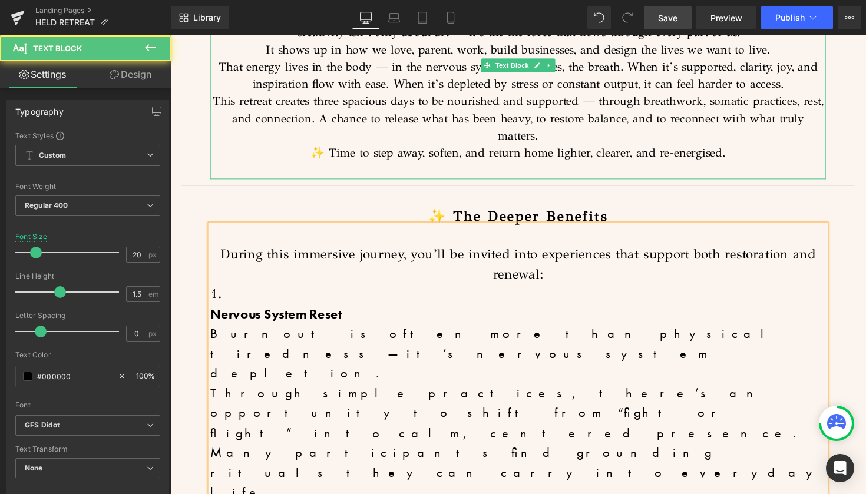
click at [713, 75] on p "That energy lives in the body — in the nervous system, the senses, the breath. …" at bounding box center [526, 76] width 630 height 35
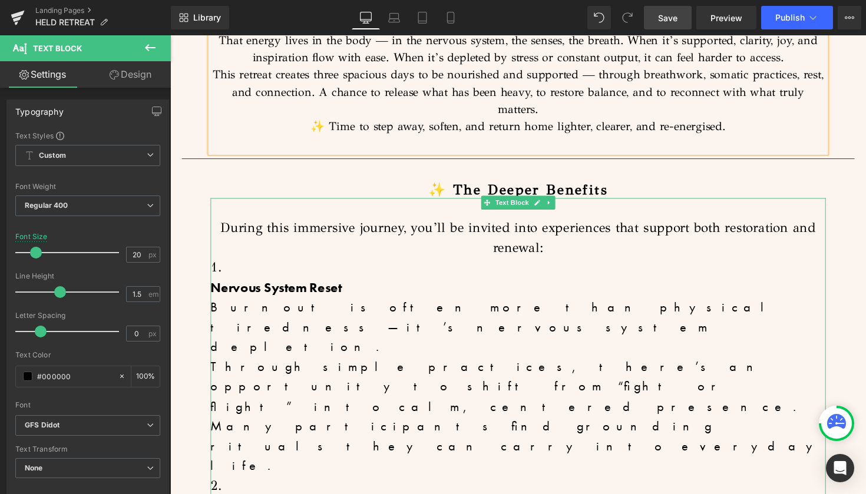
scroll to position [1054, 0]
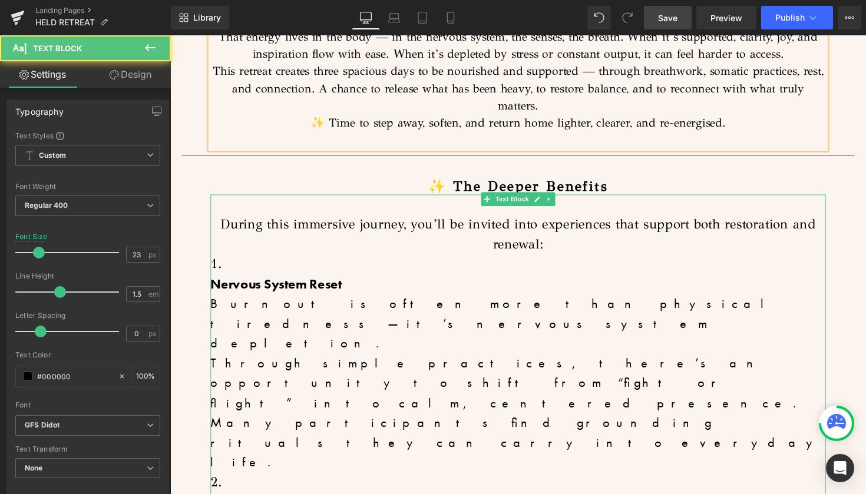
click at [338, 295] on p "Nervous System Reset Burnout is often more than physical tiredness — it’s nervo…" at bounding box center [526, 381] width 630 height 203
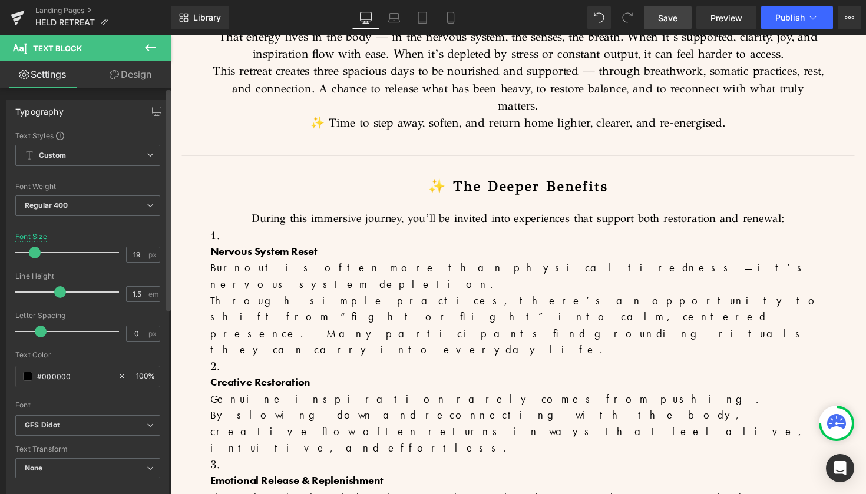
type input "20"
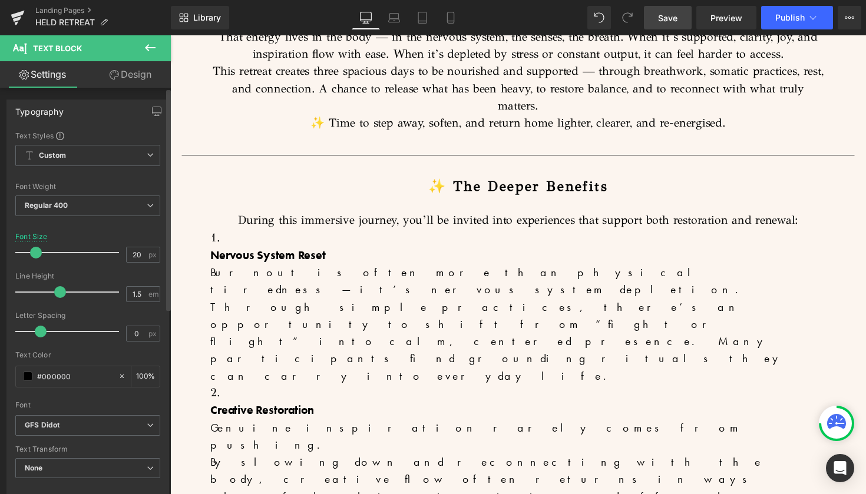
click at [38, 257] on div at bounding box center [70, 253] width 98 height 24
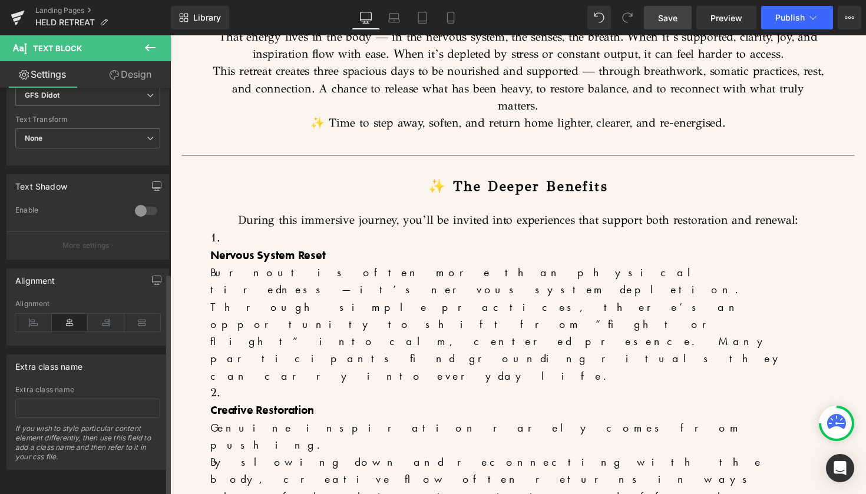
scroll to position [338, 0]
click at [70, 317] on icon at bounding box center [70, 323] width 37 height 18
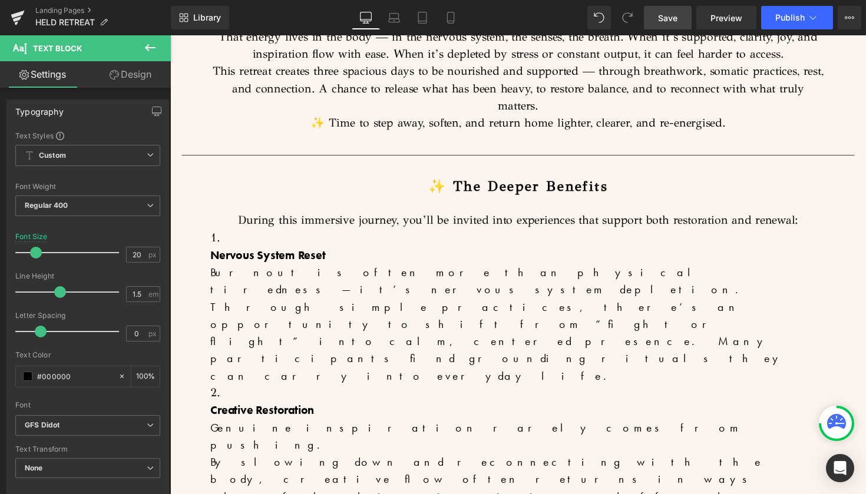
scroll to position [0, 0]
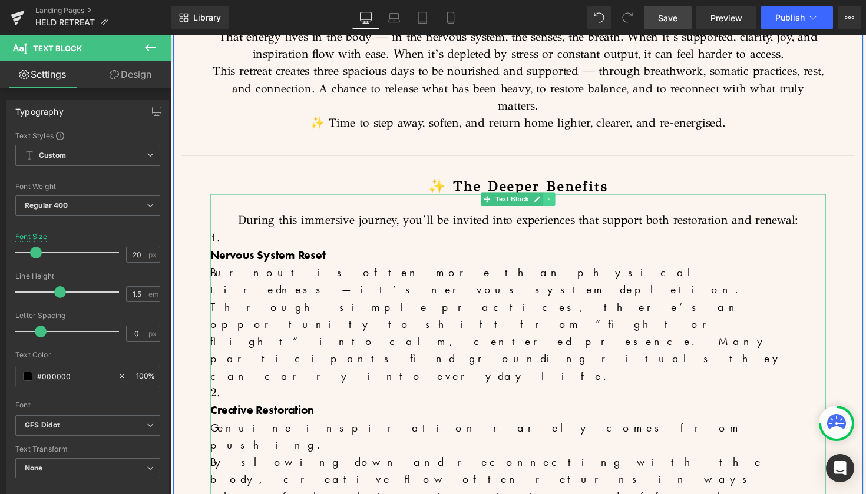
click at [556, 200] on icon at bounding box center [558, 203] width 6 height 7
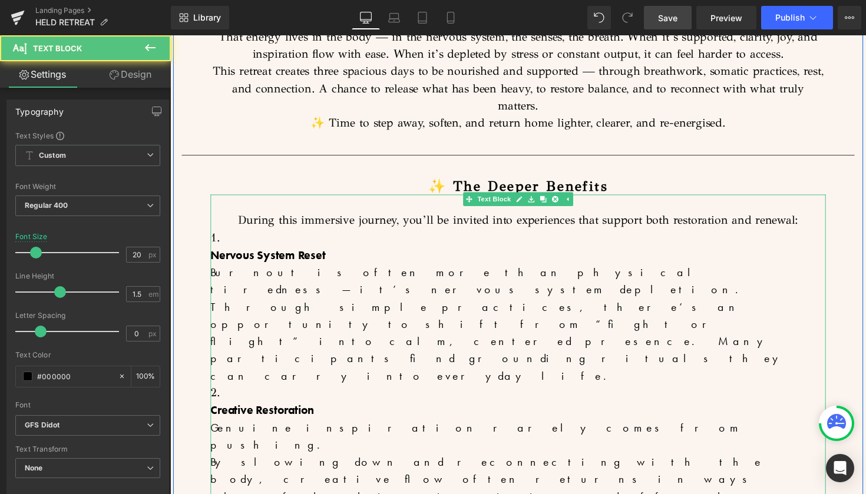
click at [468, 276] on p "Nervous System Reset Burnout is often more than physical tiredness — it’s nervo…" at bounding box center [526, 321] width 630 height 141
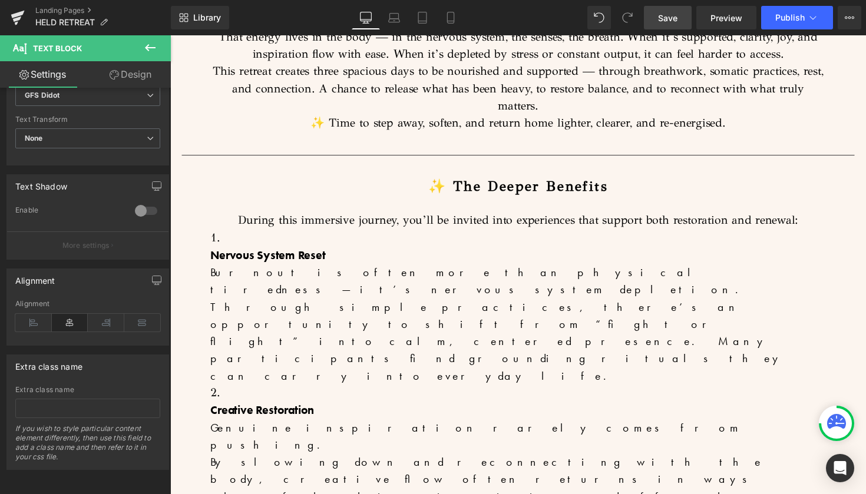
scroll to position [334, 0]
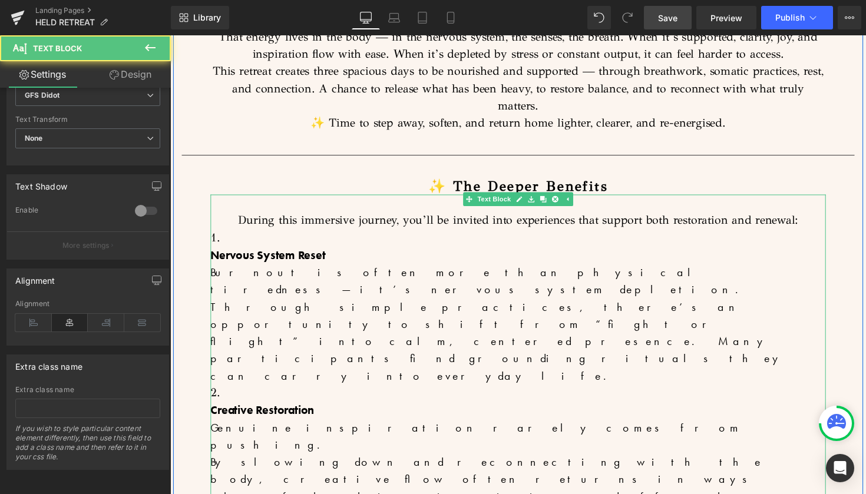
click at [301, 410] on p "Creative Restoration Genuine inspiration rarely comes from pushing. By slowing …" at bounding box center [526, 463] width 630 height 106
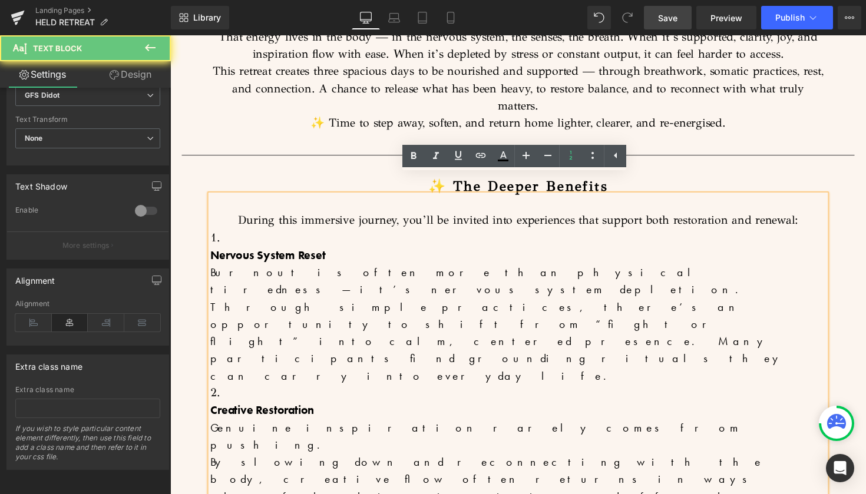
click at [301, 410] on p "Creative Restoration Genuine inspiration rarely comes from pushing. By slowing …" at bounding box center [526, 463] width 630 height 106
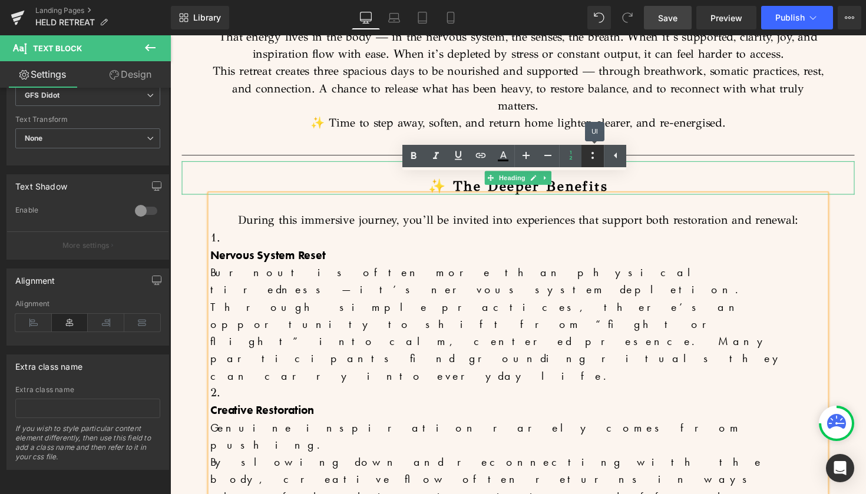
click at [590, 158] on icon at bounding box center [592, 155] width 14 height 14
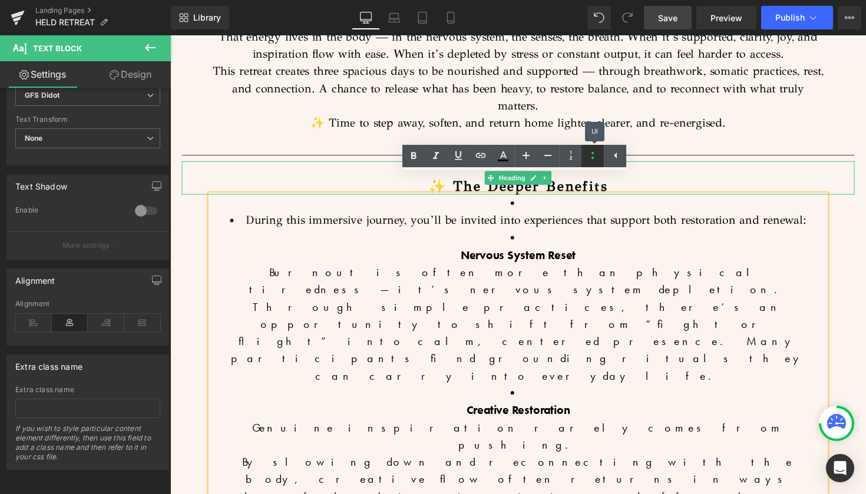
click at [590, 158] on icon at bounding box center [592, 155] width 14 height 14
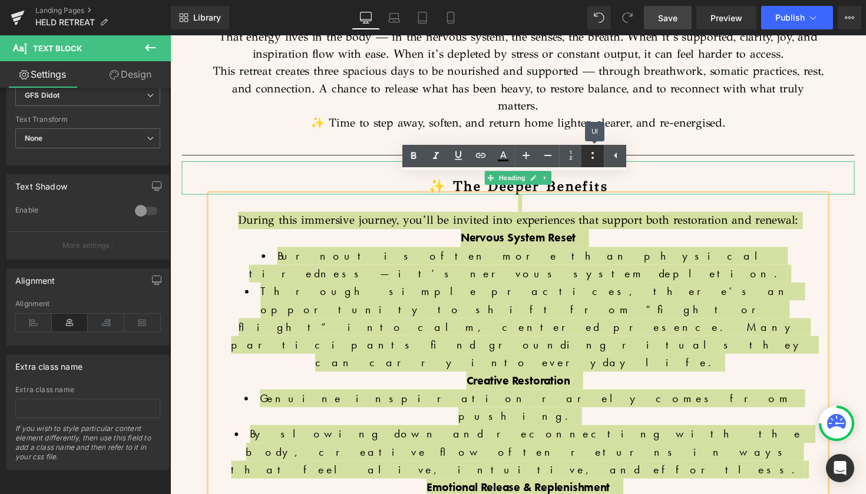
click at [590, 158] on icon at bounding box center [592, 155] width 14 height 14
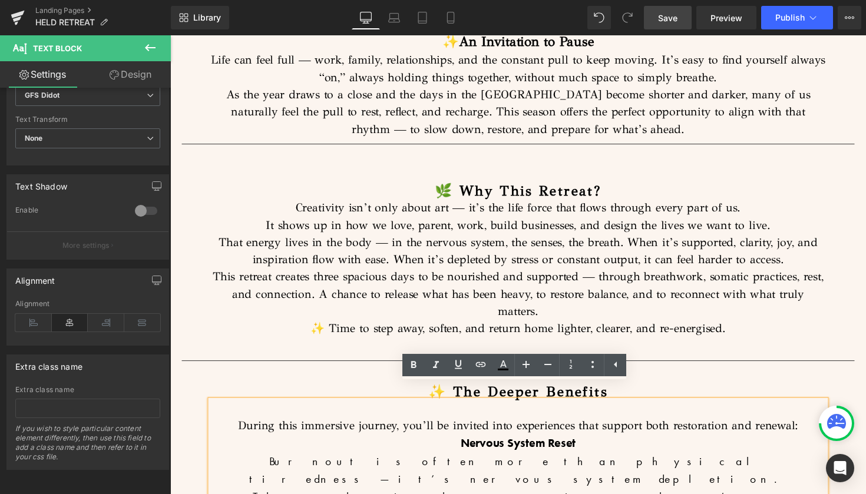
scroll to position [840, 0]
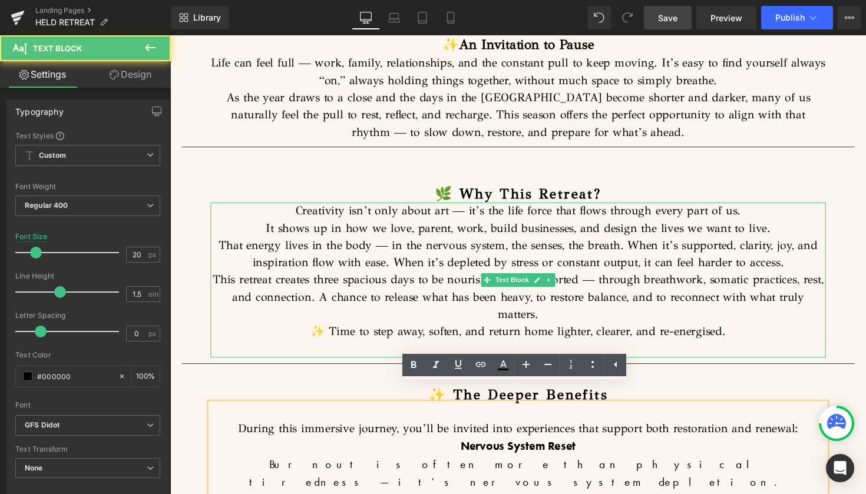
click at [708, 277] on p "This retreat creates three spacious days to be nourished and supported — throug…" at bounding box center [526, 303] width 630 height 53
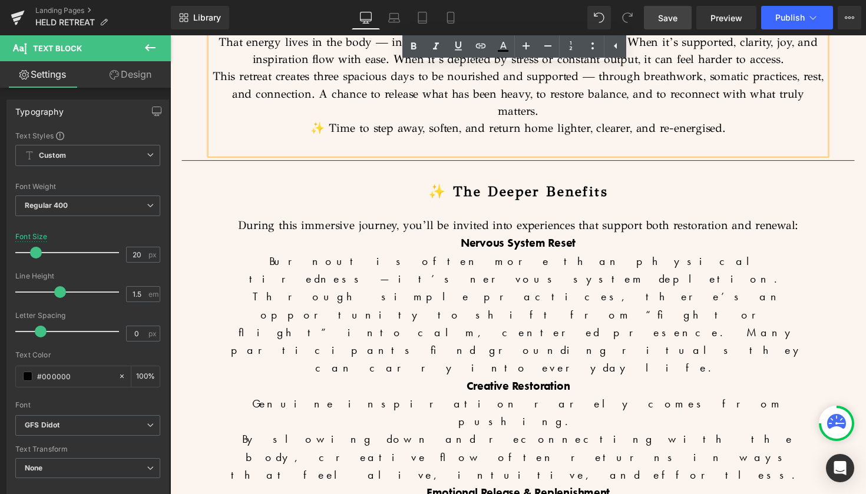
scroll to position [1048, 0]
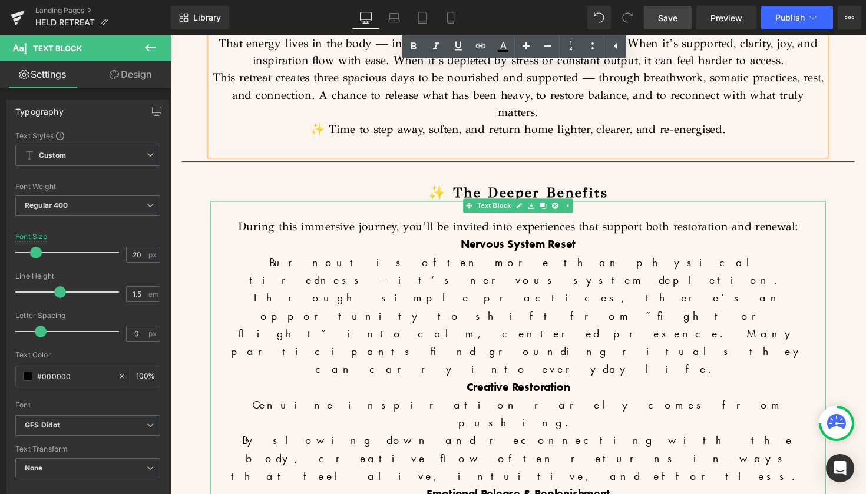
click at [468, 241] on strong "Nervous System Reset" at bounding box center [527, 248] width 118 height 15
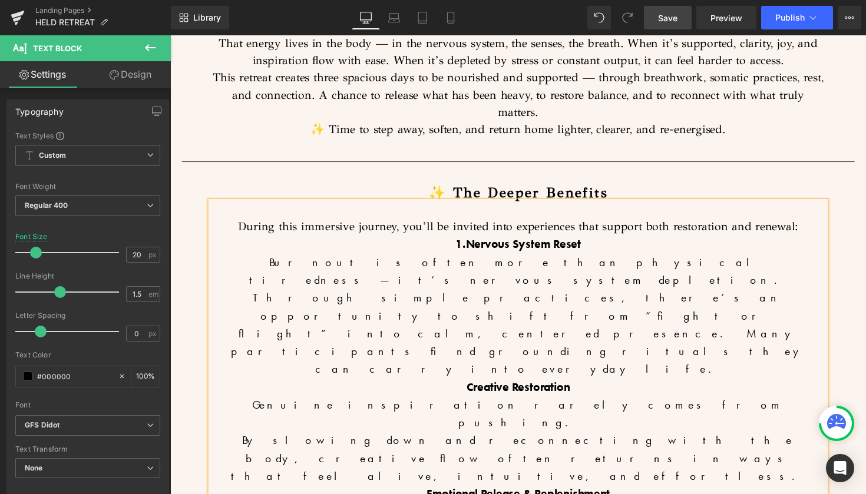
click at [469, 241] on strong "1.Nervous System Reset" at bounding box center [526, 248] width 128 height 15
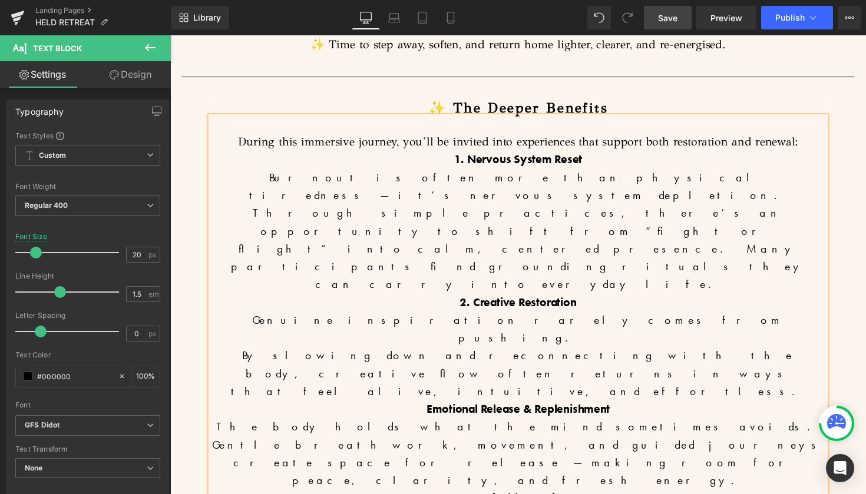
scroll to position [1166, 0]
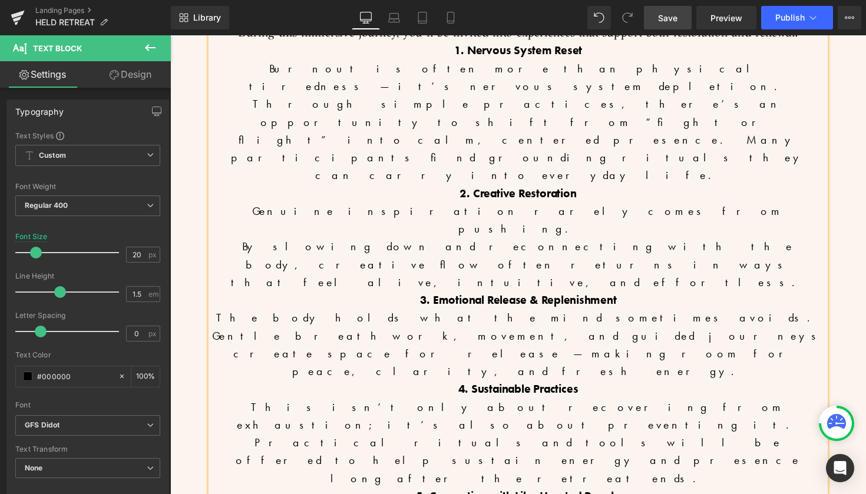
scroll to position [1255, 0]
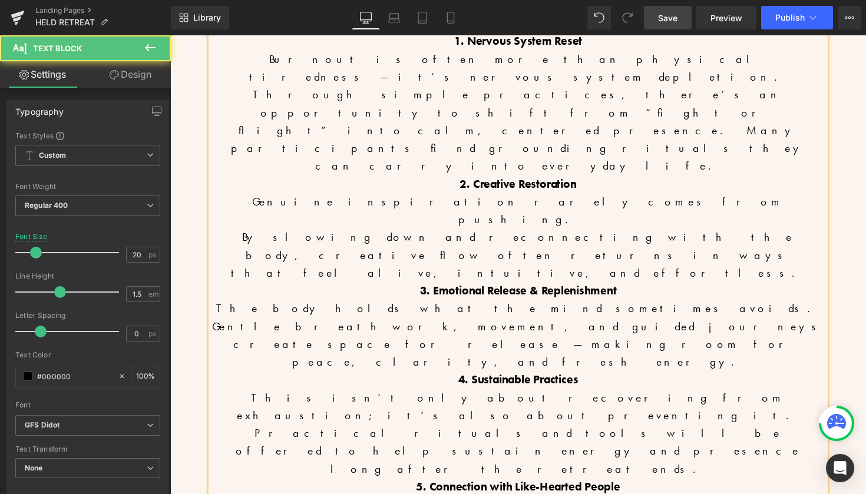
click at [496, 371] on div "During this immersive journey, you’ll be invited into experiences that support …" at bounding box center [526, 434] width 630 height 874
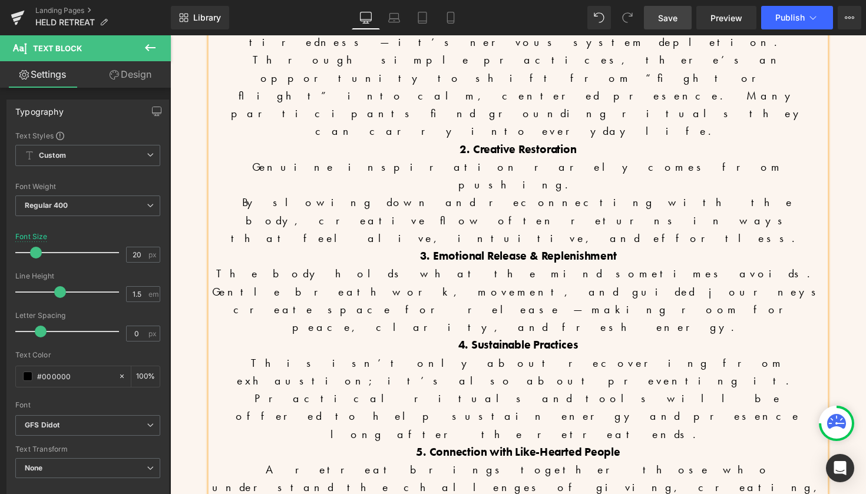
scroll to position [1294, 0]
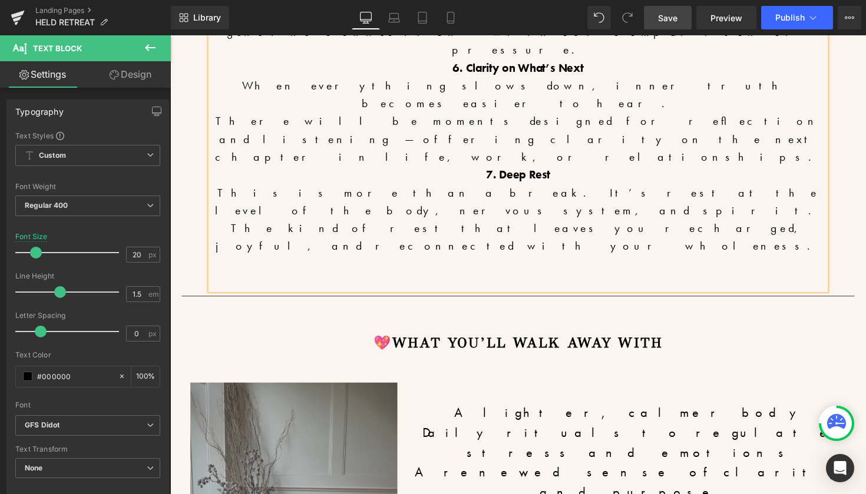
scroll to position [1721, 0]
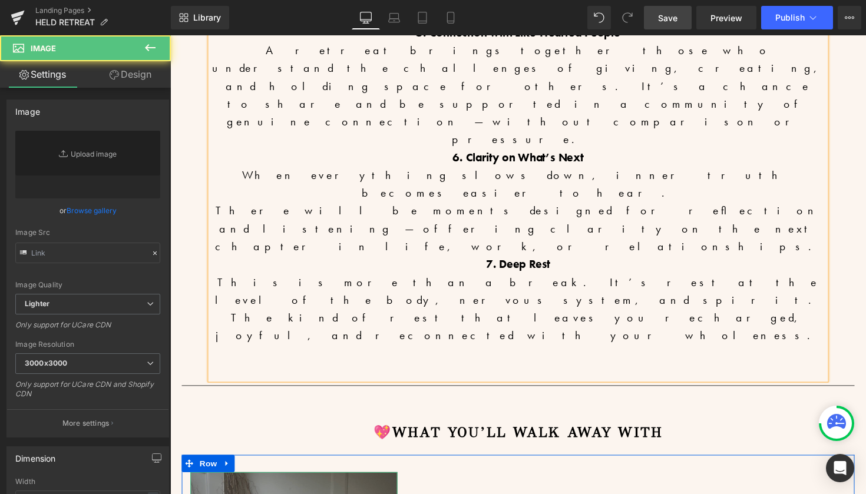
type input "[URL][DOMAIN_NAME]"
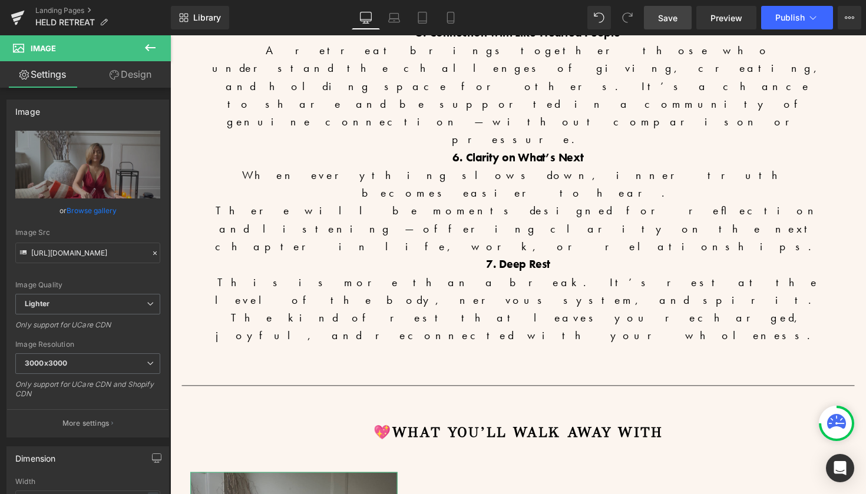
click at [144, 75] on link "Design" at bounding box center [130, 74] width 85 height 26
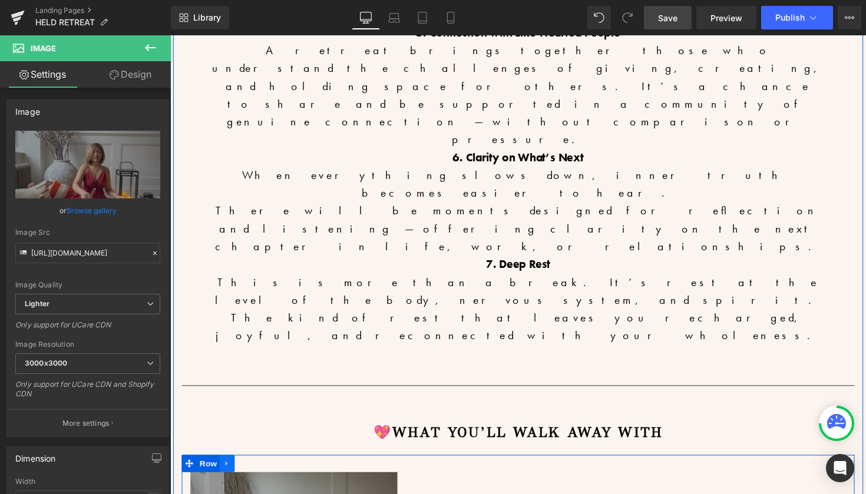
click at [228, 470] on icon at bounding box center [228, 474] width 8 height 9
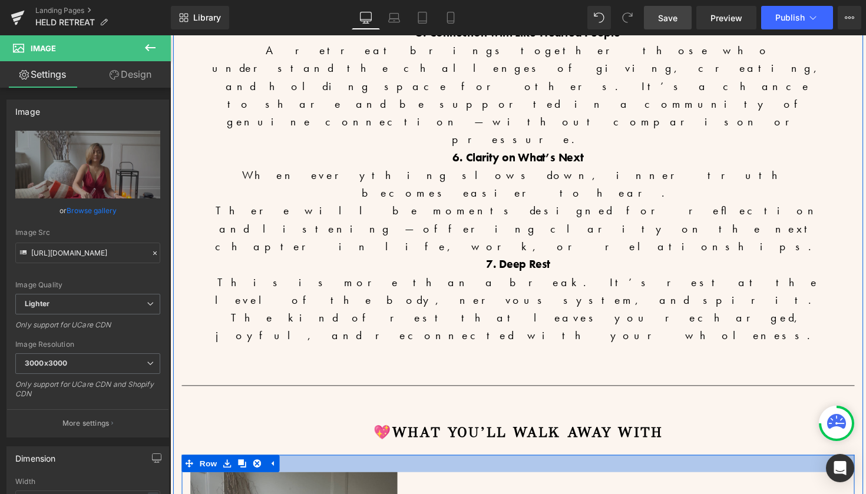
click at [297, 465] on div at bounding box center [526, 474] width 689 height 18
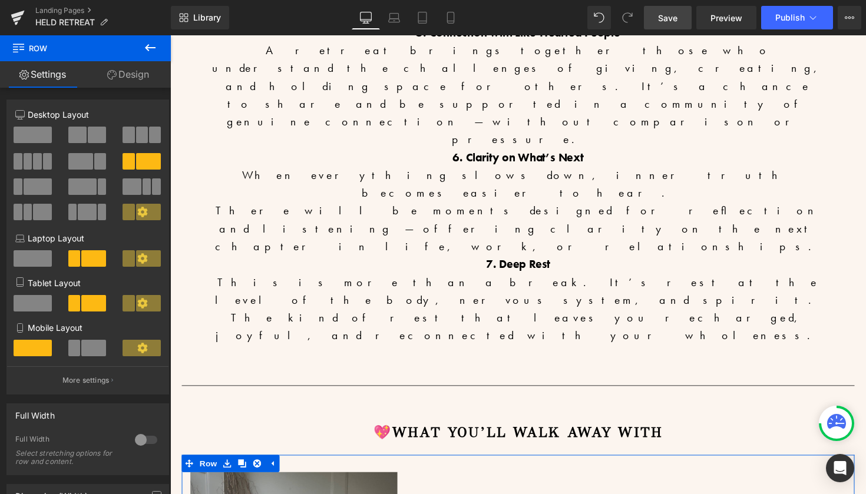
click at [18, 184] on span at bounding box center [18, 186] width 9 height 16
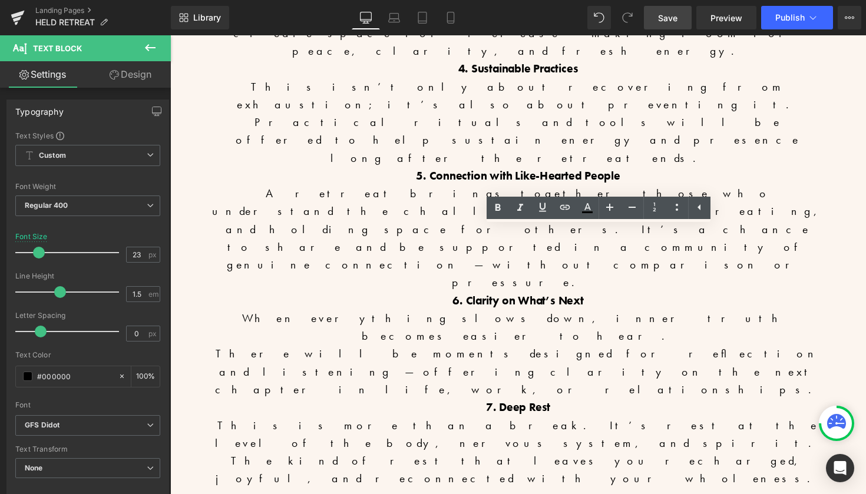
scroll to position [1579, 0]
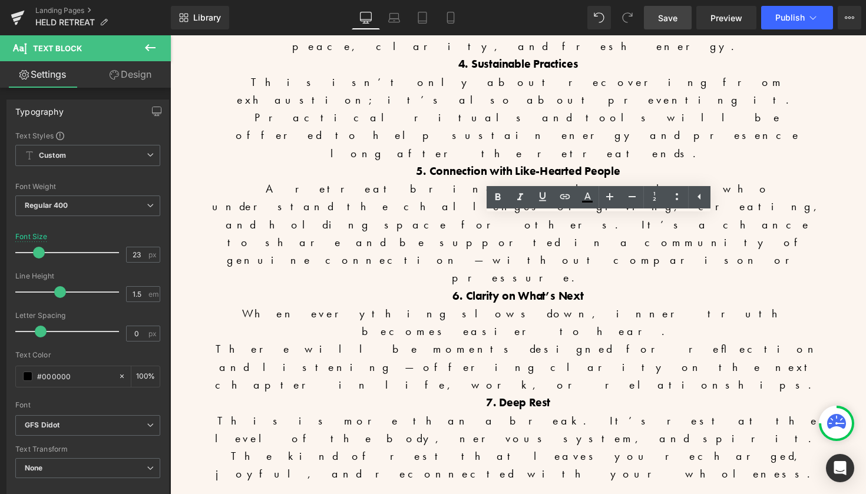
click at [681, 194] on icon at bounding box center [677, 197] width 14 height 14
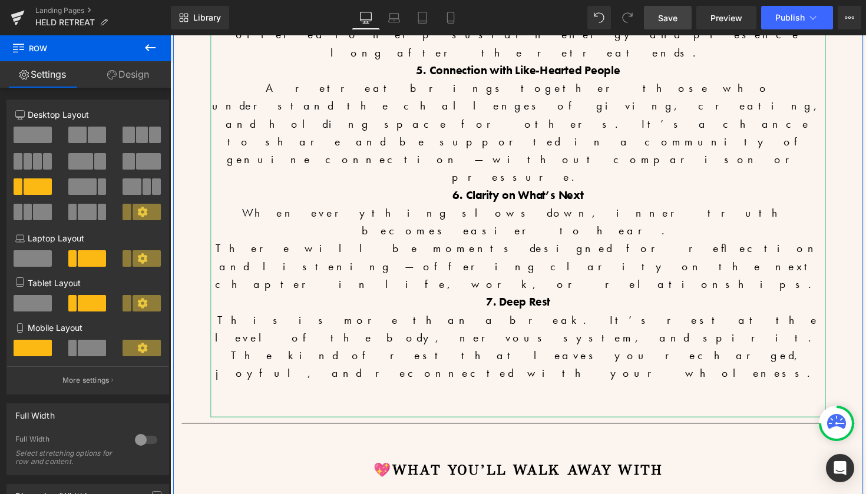
scroll to position [1614, 0]
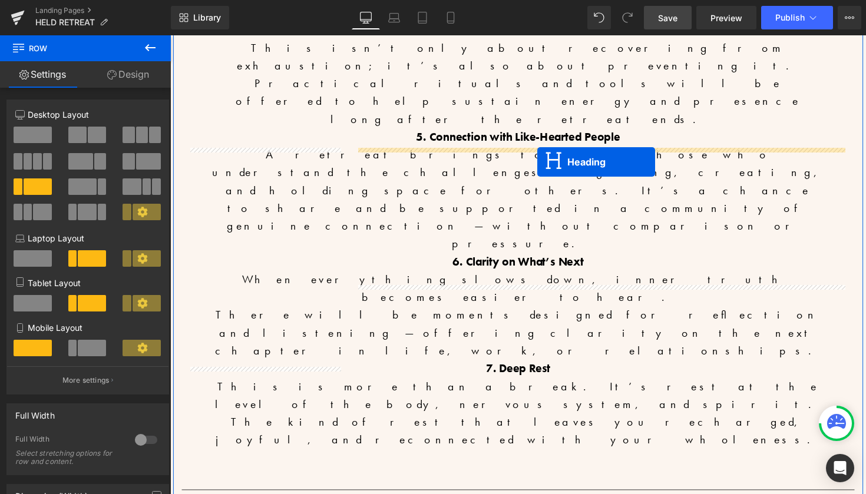
drag, startPoint x: 494, startPoint y: 131, endPoint x: 546, endPoint y: 165, distance: 62.1
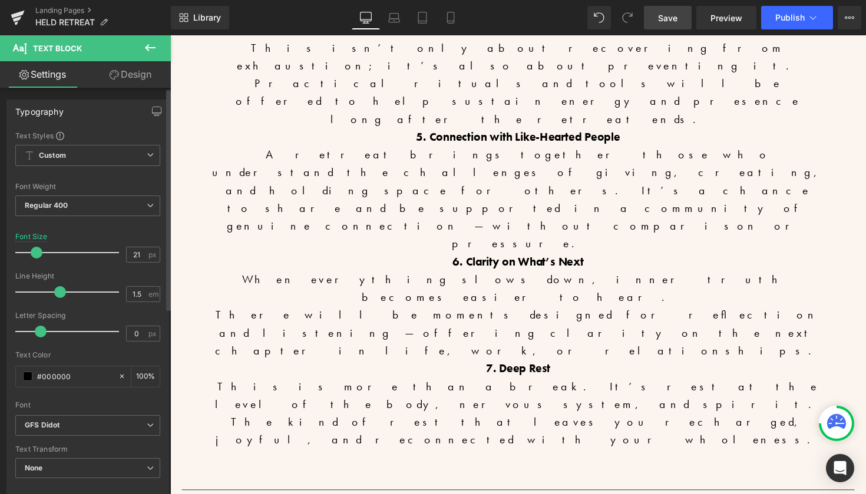
type input "20"
click at [34, 255] on span at bounding box center [36, 253] width 12 height 12
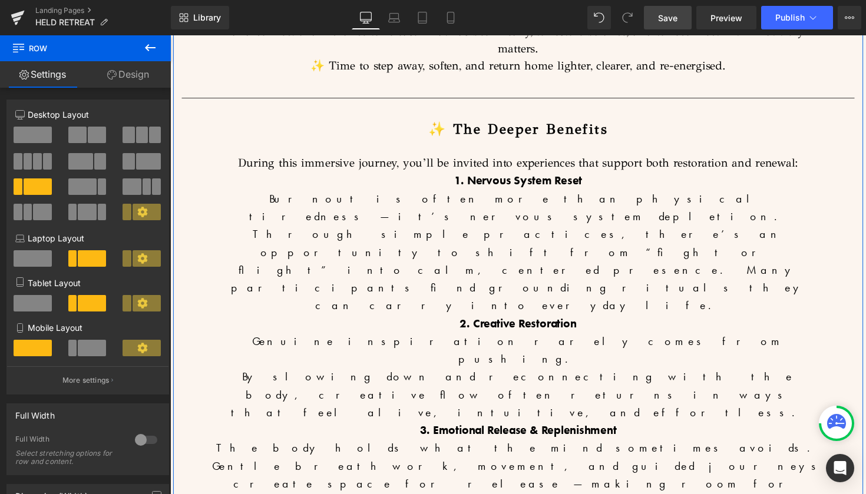
scroll to position [1121, 0]
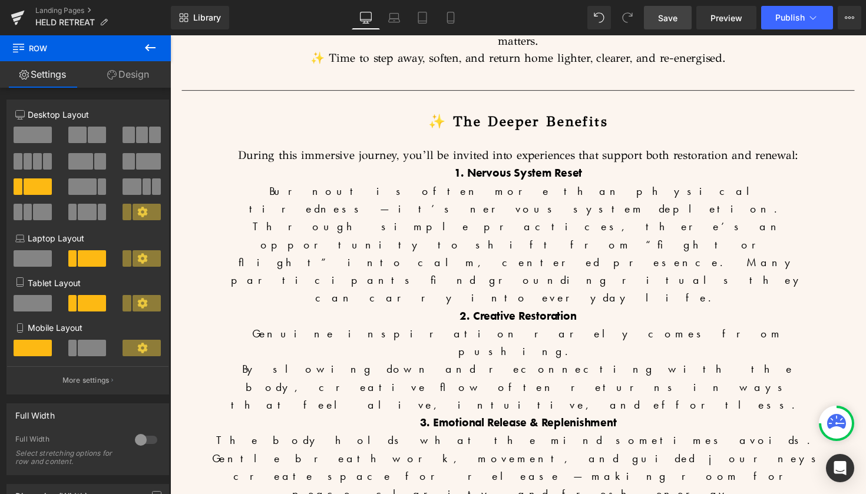
click at [674, 19] on span "Save" at bounding box center [667, 18] width 19 height 12
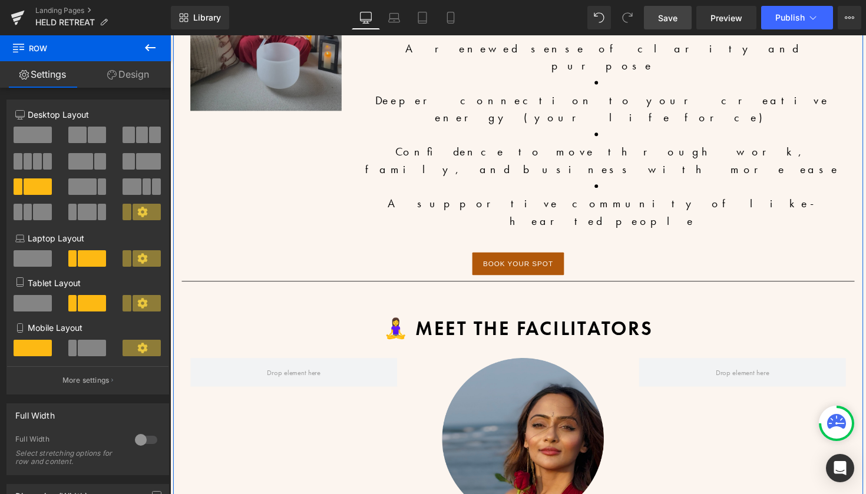
scroll to position [2251, 0]
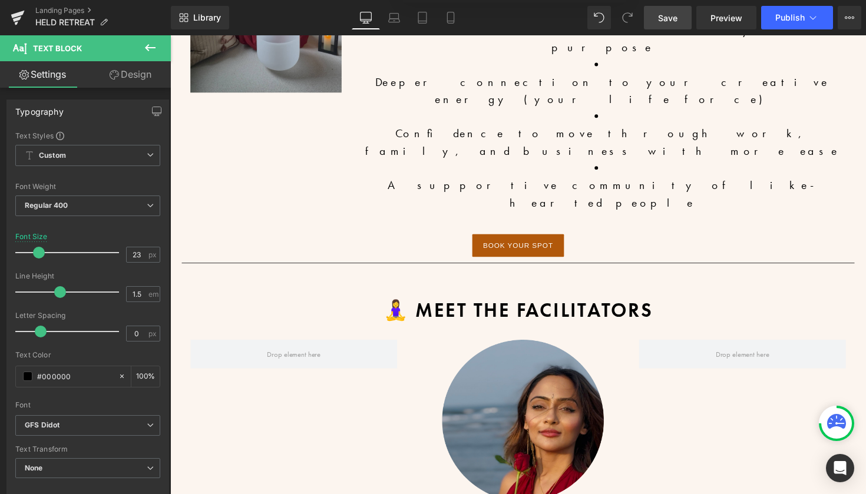
scroll to position [2274, 0]
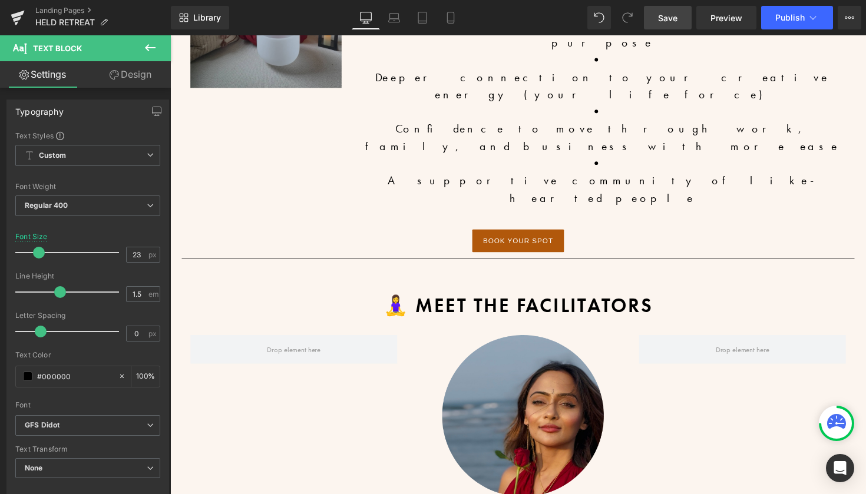
click at [151, 47] on icon at bounding box center [150, 47] width 11 height 7
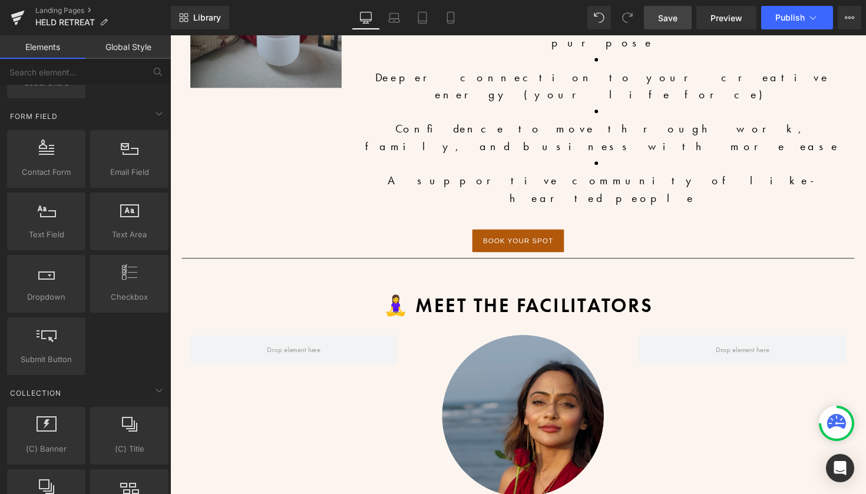
scroll to position [1570, 0]
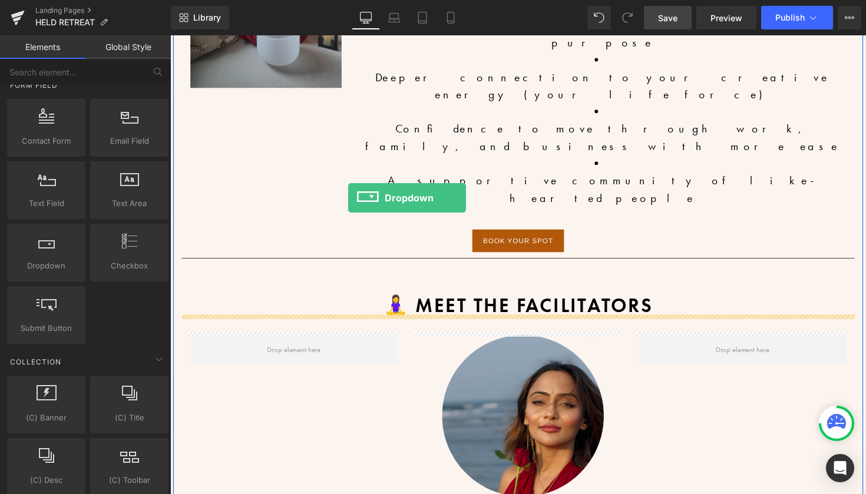
drag, startPoint x: 214, startPoint y: 289, endPoint x: 352, endPoint y: 202, distance: 163.5
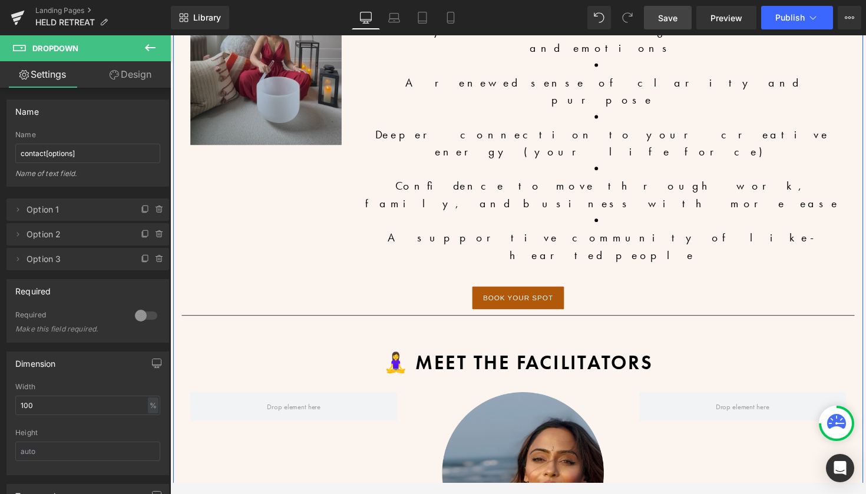
scroll to position [2203, 0]
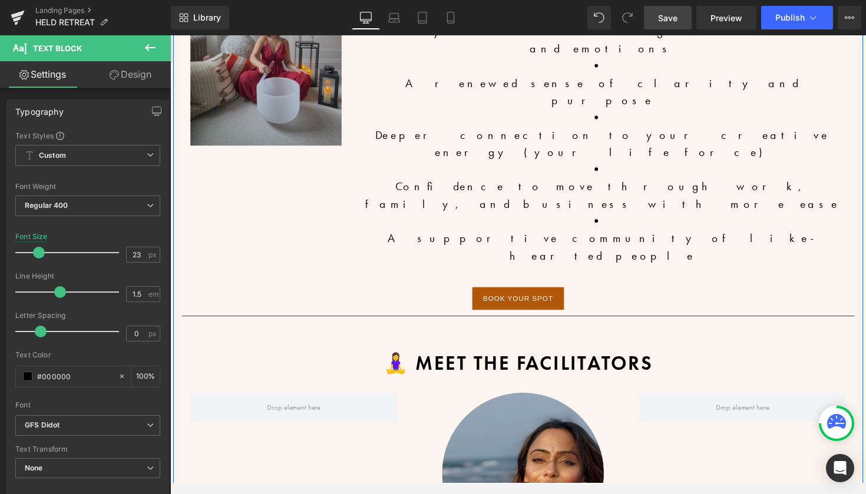
drag, startPoint x: 692, startPoint y: 332, endPoint x: 198, endPoint y: 112, distance: 540.7
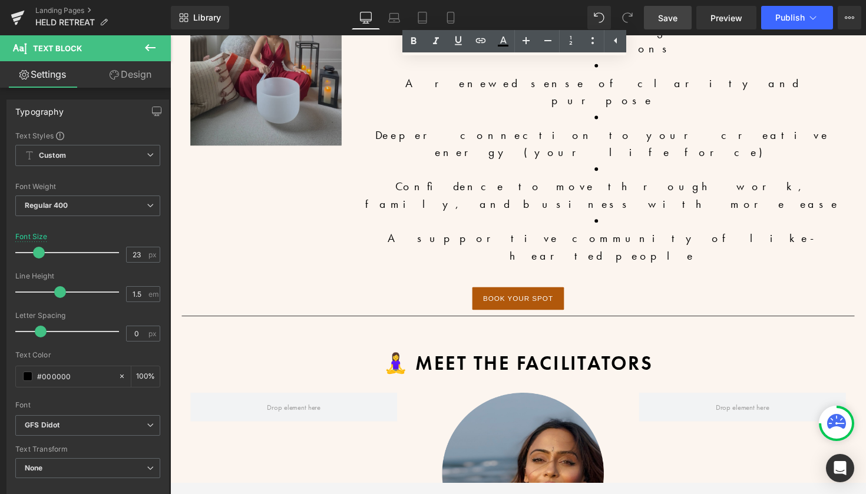
copy div "After 18 years as a recognised and established hair and makeup artist in the we…"
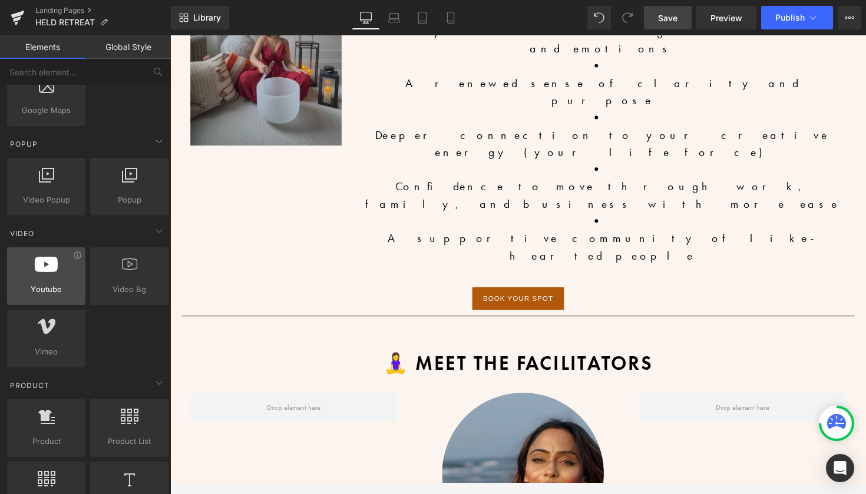
scroll to position [652, 0]
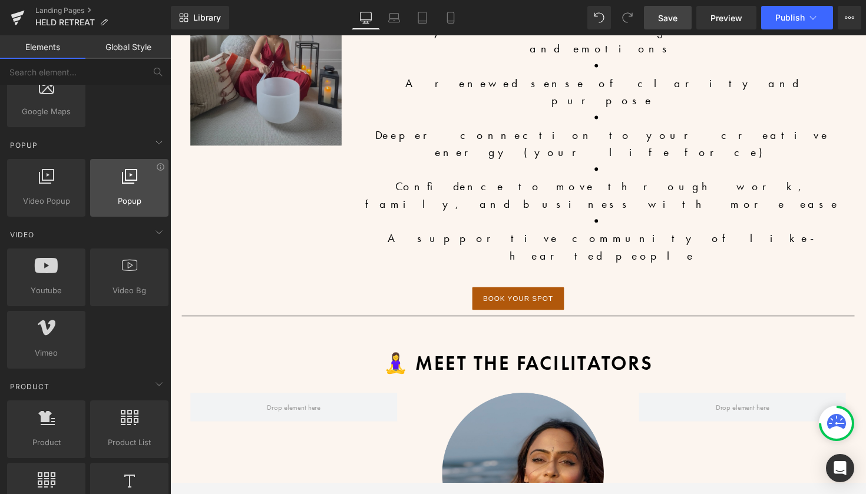
click at [125, 190] on div at bounding box center [129, 181] width 71 height 26
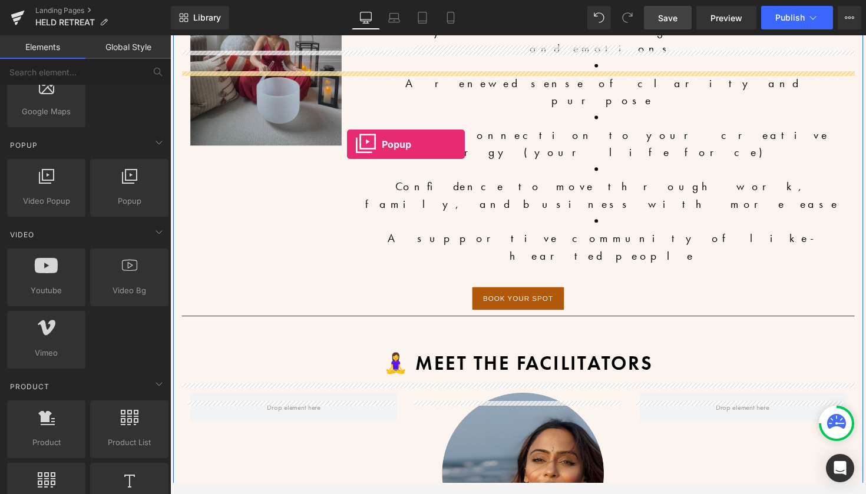
drag, startPoint x: 308, startPoint y: 216, endPoint x: 351, endPoint y: 147, distance: 81.2
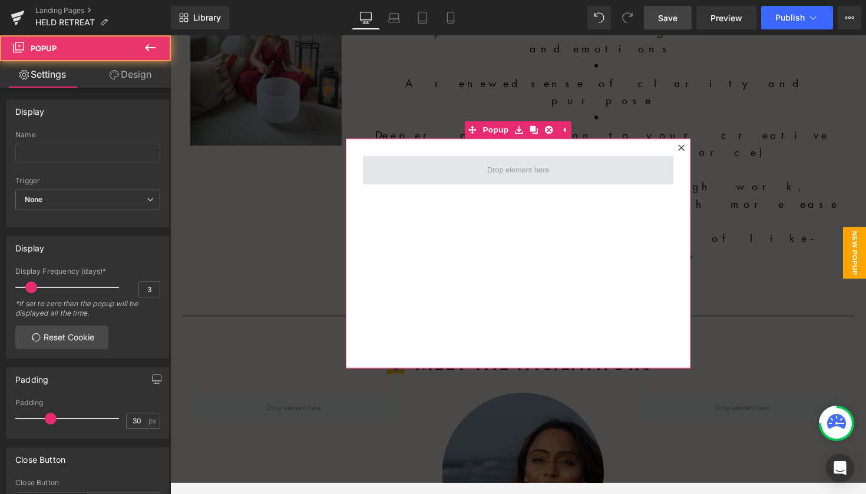
click at [577, 174] on span at bounding box center [526, 173] width 318 height 29
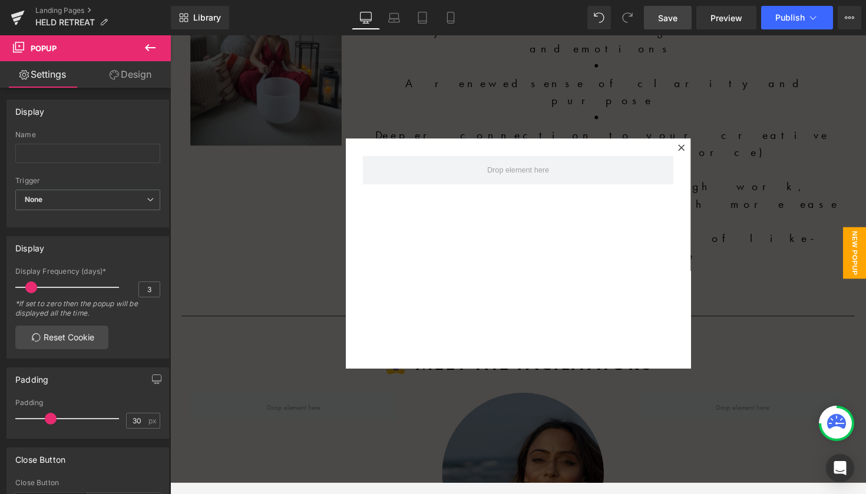
click at [142, 49] on button at bounding box center [150, 48] width 41 height 26
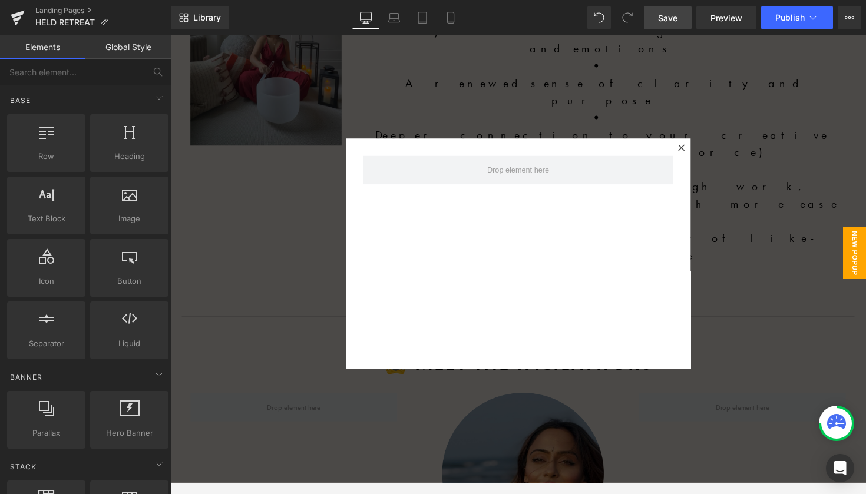
scroll to position [0, 0]
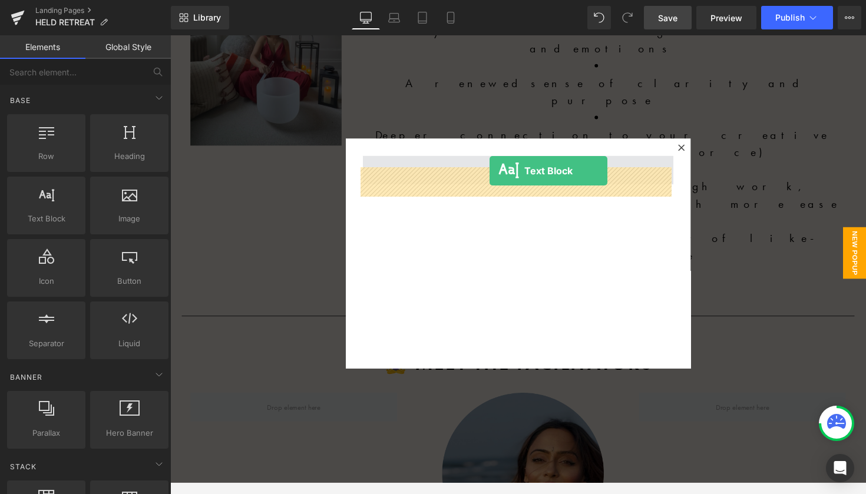
drag, startPoint x: 236, startPoint y: 226, endPoint x: 497, endPoint y: 174, distance: 266.5
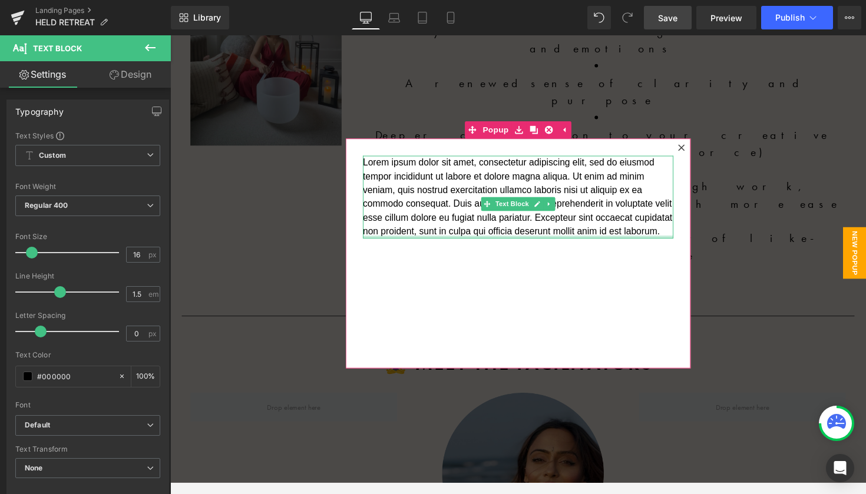
drag, startPoint x: 409, startPoint y: 255, endPoint x: 372, endPoint y: 165, distance: 96.9
click at [372, 165] on div "Lorem ipsum dolor sit amet, consectetur adipiscing elit, sed do eiusmod tempor …" at bounding box center [526, 201] width 318 height 85
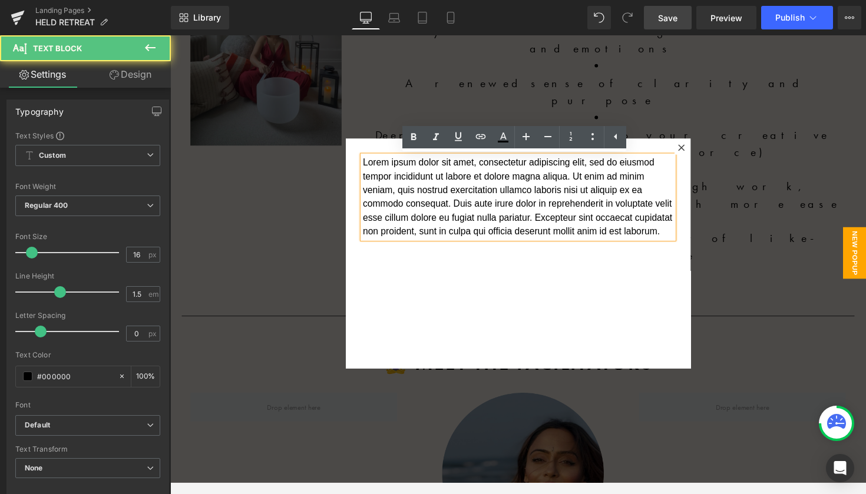
click at [407, 244] on p "Lorem ipsum dolor sit amet, consectetur adipiscing elit, sed do eiusmod tempor …" at bounding box center [526, 201] width 318 height 85
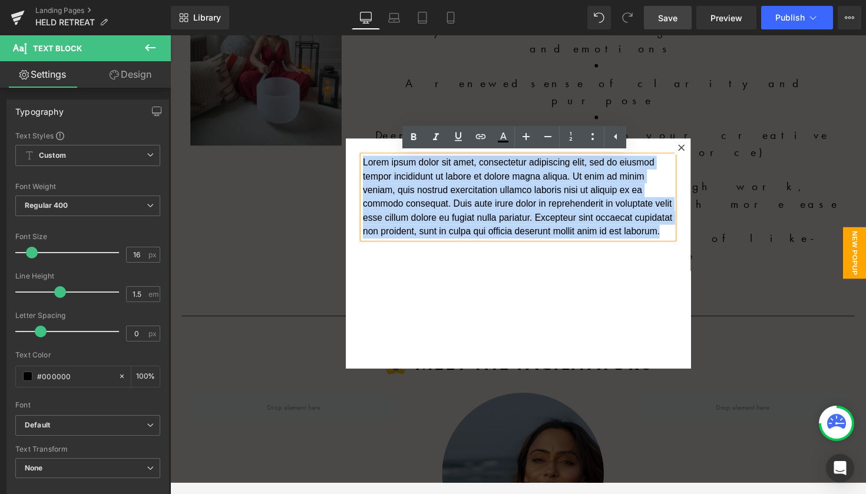
drag, startPoint x: 407, startPoint y: 252, endPoint x: 365, endPoint y: 148, distance: 112.7
click at [365, 148] on div "Lorem ipsum dolor sit amet, consectetur adipiscing elit, sed do eiusmod tempor …" at bounding box center [526, 259] width 353 height 236
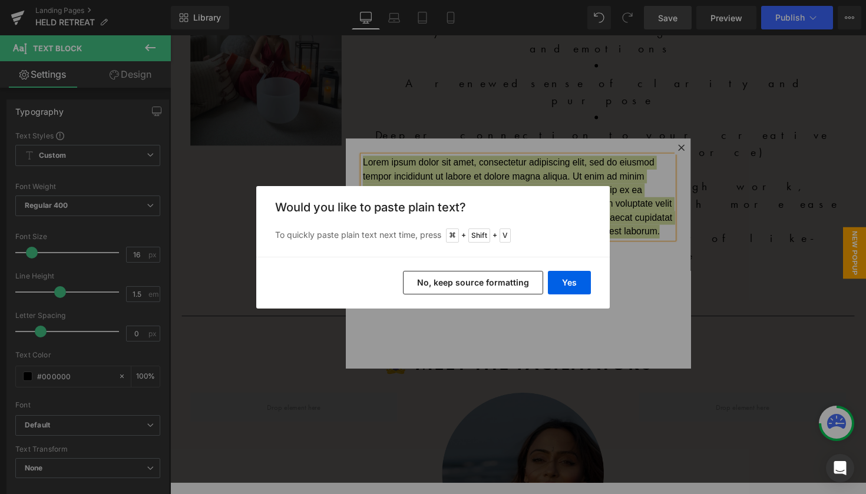
click at [463, 286] on button "No, keep source formatting" at bounding box center [473, 283] width 140 height 24
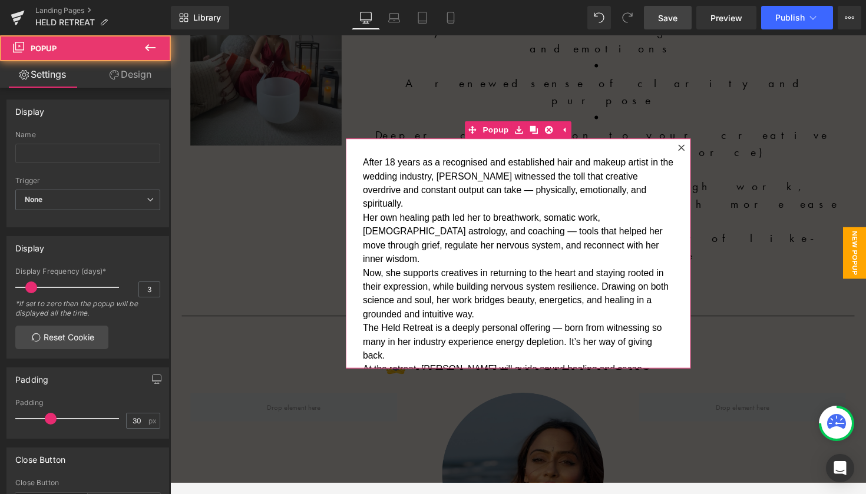
click at [692, 148] on icon at bounding box center [693, 150] width 7 height 7
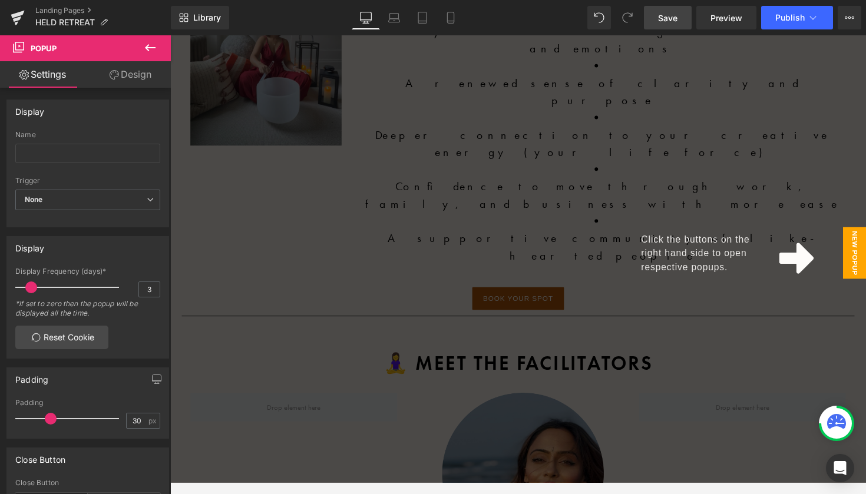
click at [863, 249] on span "New Popup" at bounding box center [871, 258] width 24 height 53
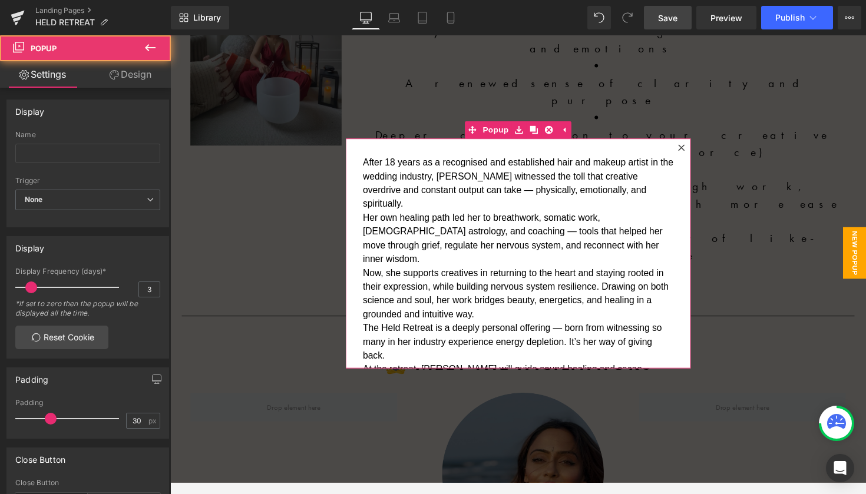
click at [695, 147] on div at bounding box center [694, 151] width 14 height 14
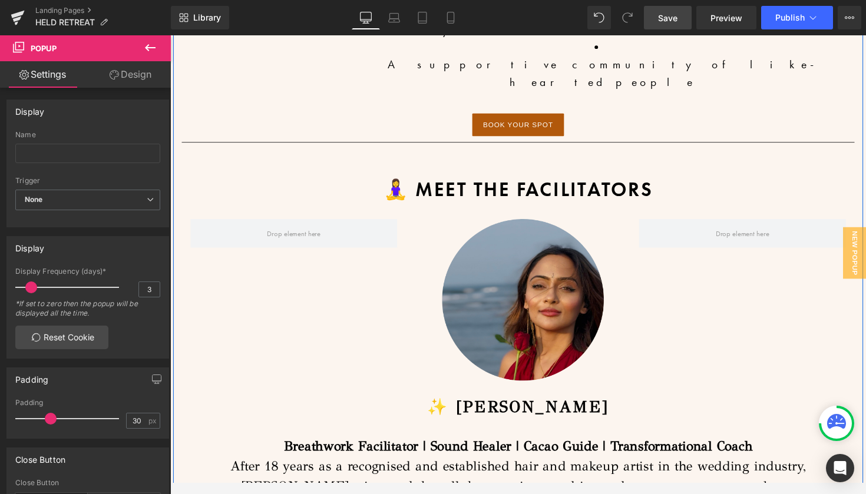
scroll to position [2398, 0]
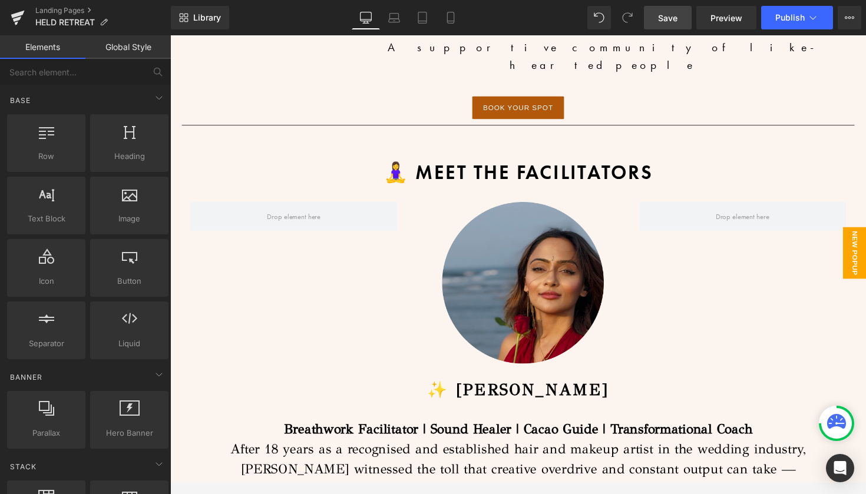
click at [864, 267] on span "New Popup" at bounding box center [871, 258] width 24 height 53
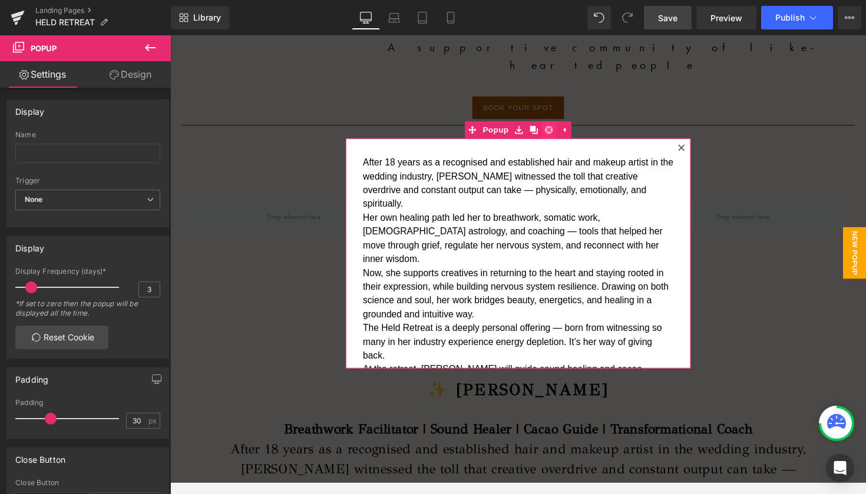
click at [555, 129] on icon at bounding box center [558, 132] width 8 height 8
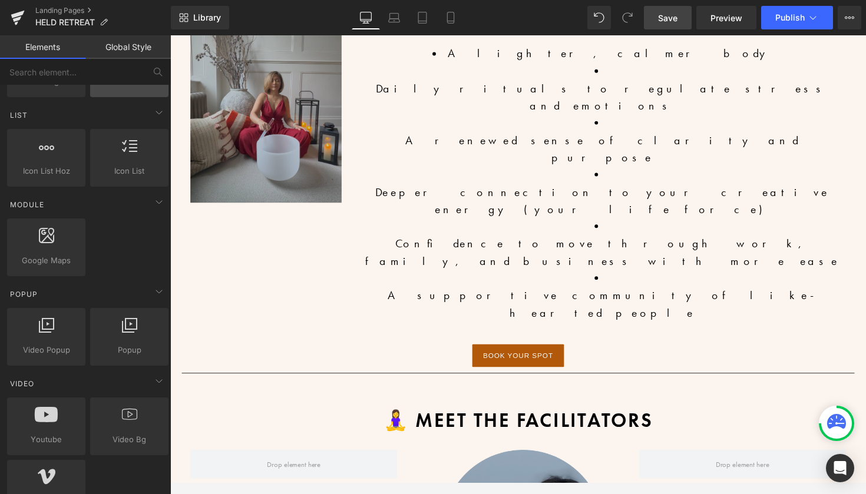
scroll to position [505, 0]
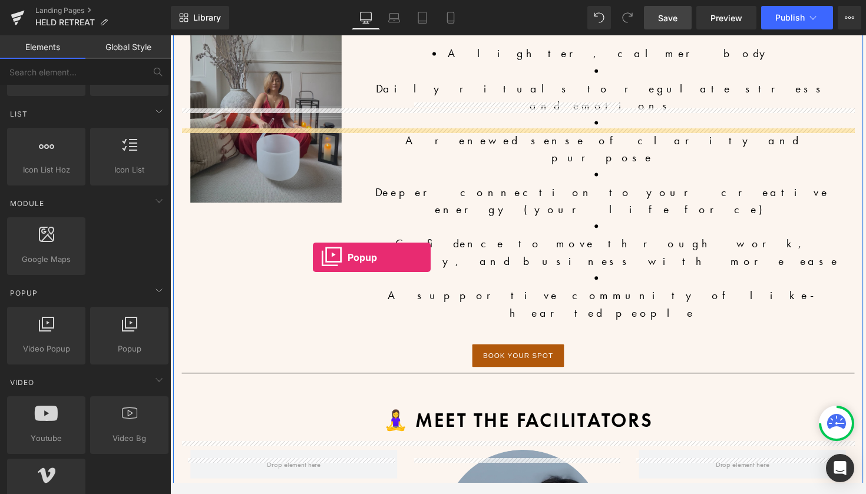
drag, startPoint x: 293, startPoint y: 353, endPoint x: 316, endPoint y: 263, distance: 92.4
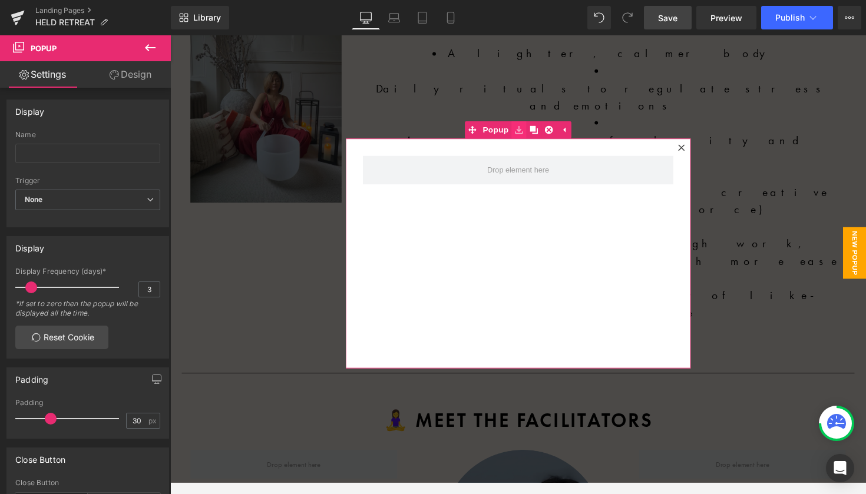
click at [528, 131] on icon at bounding box center [527, 132] width 8 height 9
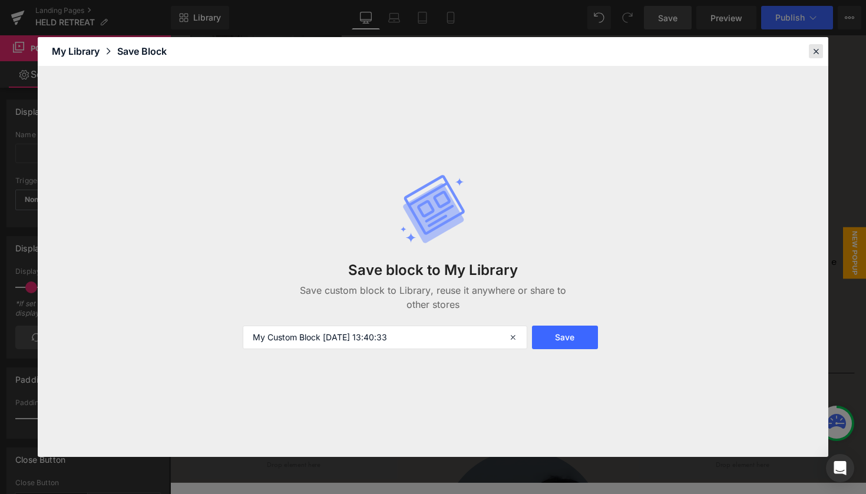
click at [813, 55] on icon at bounding box center [815, 51] width 11 height 11
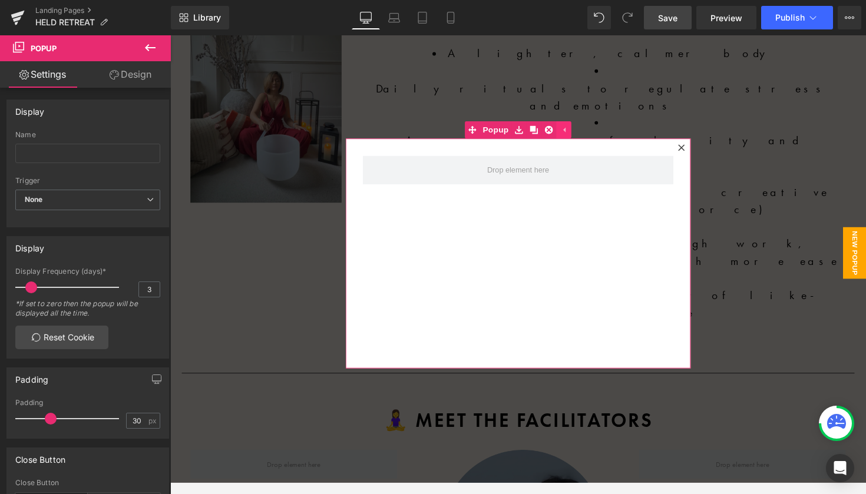
click at [569, 132] on icon at bounding box center [573, 132] width 8 height 9
click at [692, 151] on icon at bounding box center [693, 150] width 6 height 6
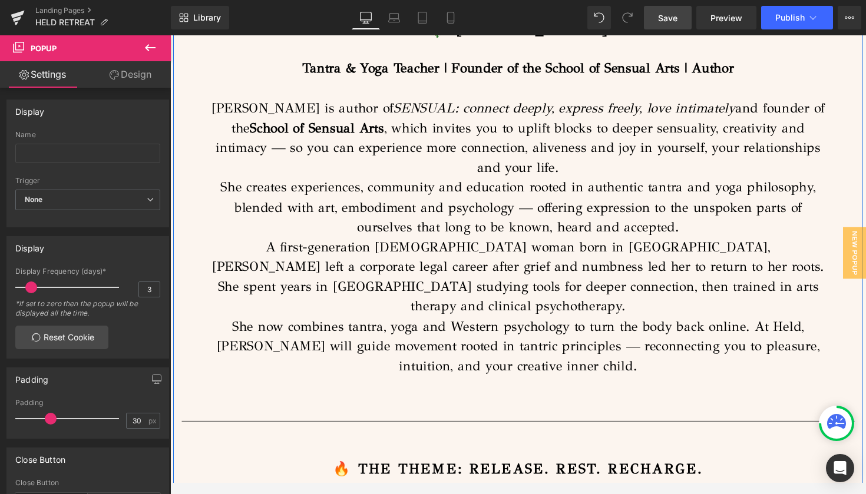
scroll to position [3897, 0]
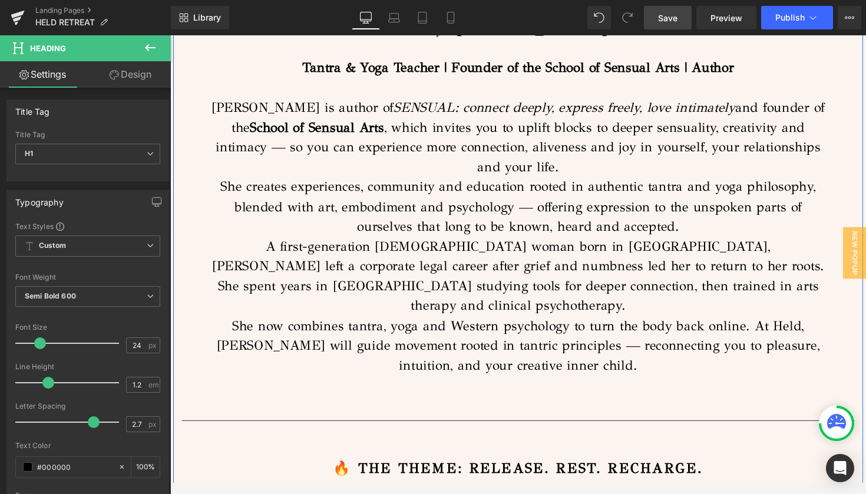
drag, startPoint x: 584, startPoint y: 114, endPoint x: 617, endPoint y: 149, distance: 48.3
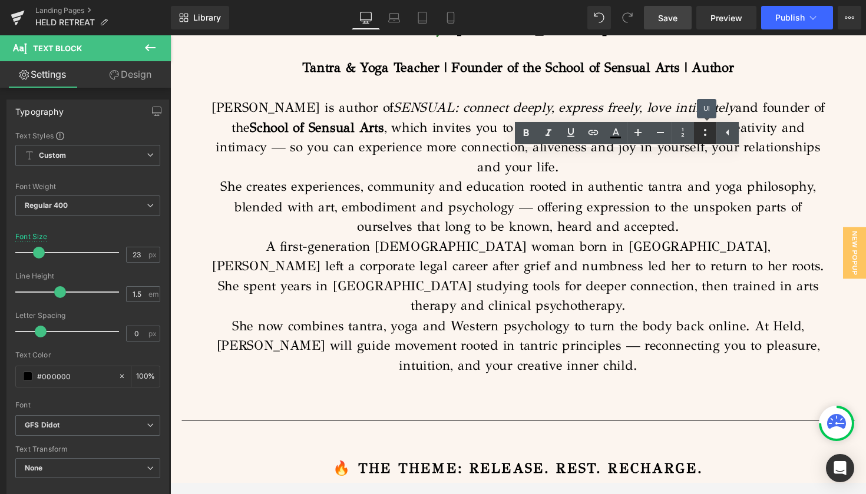
click at [707, 137] on icon at bounding box center [705, 132] width 14 height 14
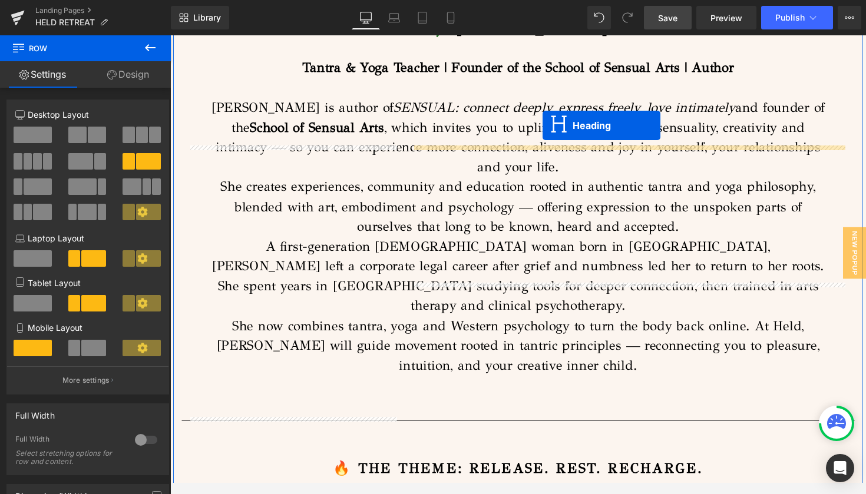
drag, startPoint x: 503, startPoint y: 118, endPoint x: 552, endPoint y: 128, distance: 49.8
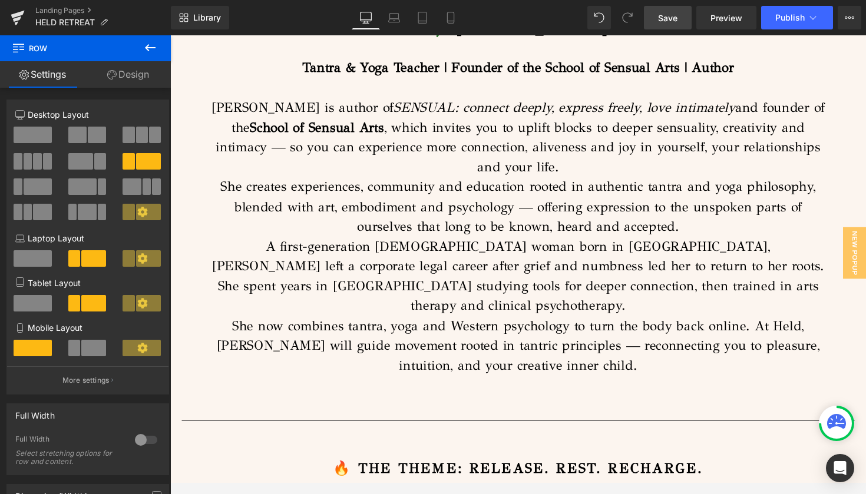
click at [37, 184] on span at bounding box center [38, 186] width 28 height 16
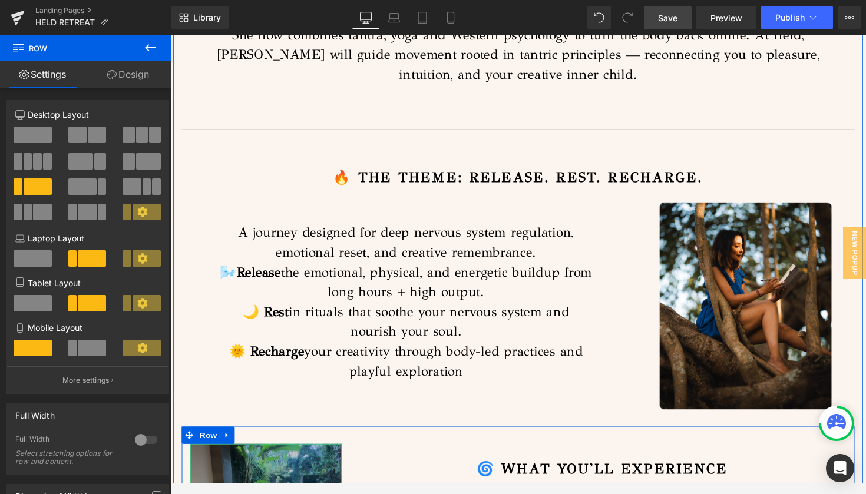
scroll to position [4216, 0]
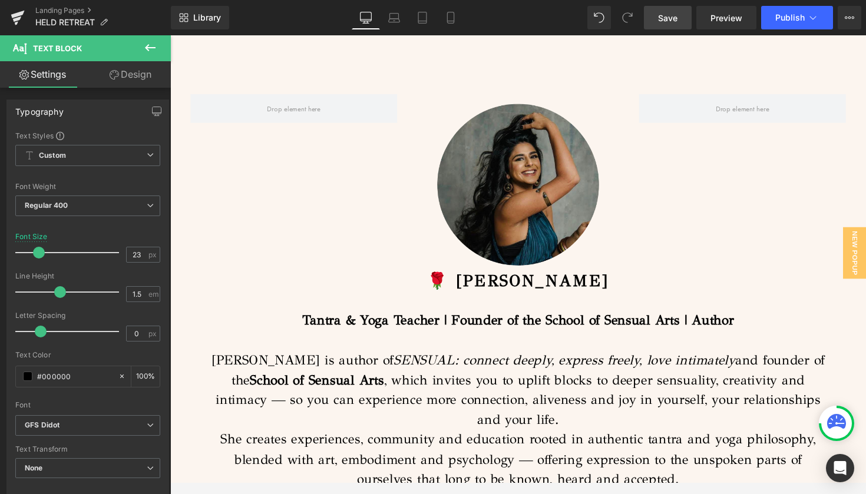
scroll to position [3624, 0]
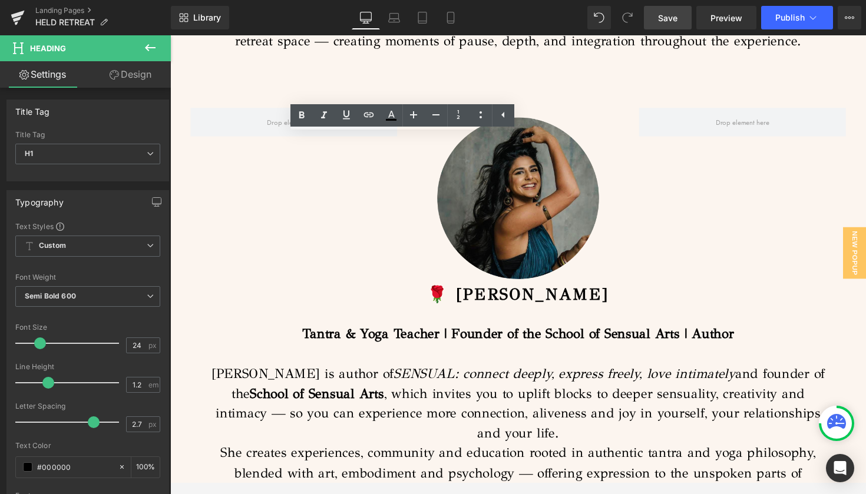
drag, startPoint x: 587, startPoint y: 115, endPoint x: 571, endPoint y: 130, distance: 22.5
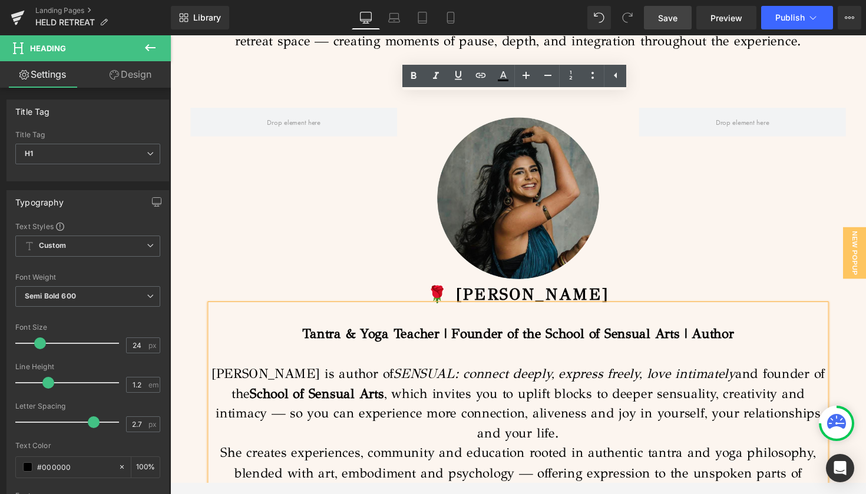
drag, startPoint x: 595, startPoint y: 105, endPoint x: 544, endPoint y: 145, distance: 64.7
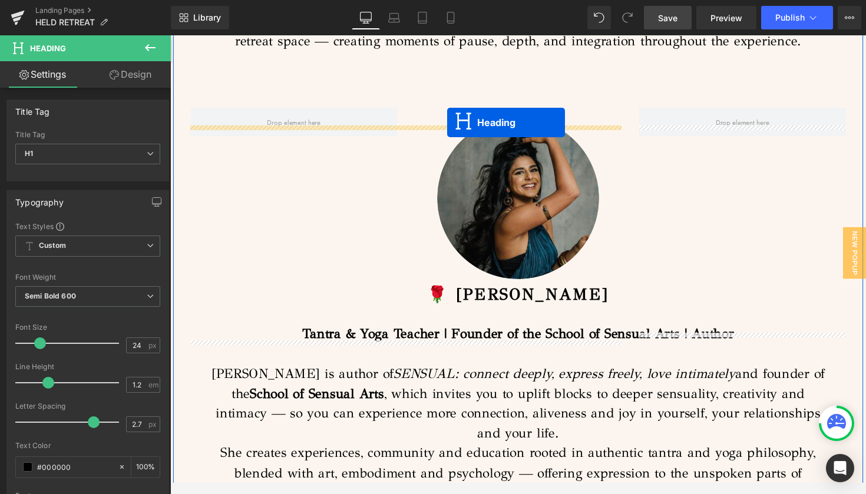
drag, startPoint x: 493, startPoint y: 94, endPoint x: 454, endPoint y: 125, distance: 49.5
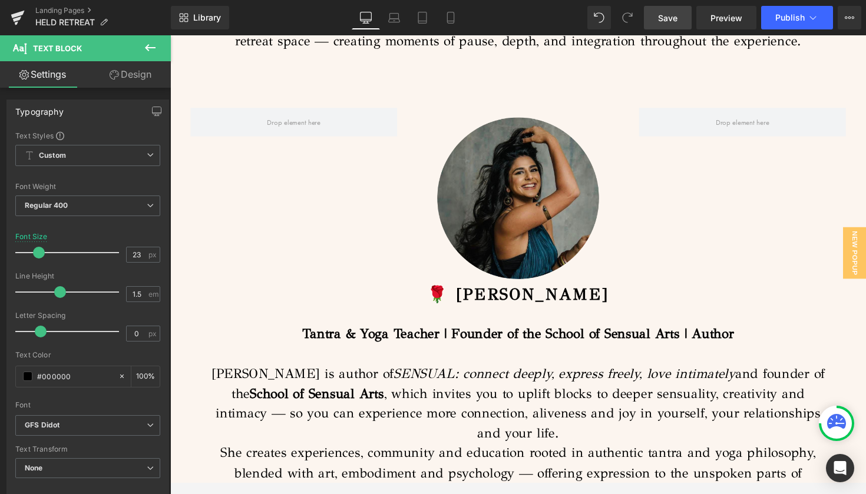
drag, startPoint x: 474, startPoint y: 304, endPoint x: 218, endPoint y: 162, distance: 292.6
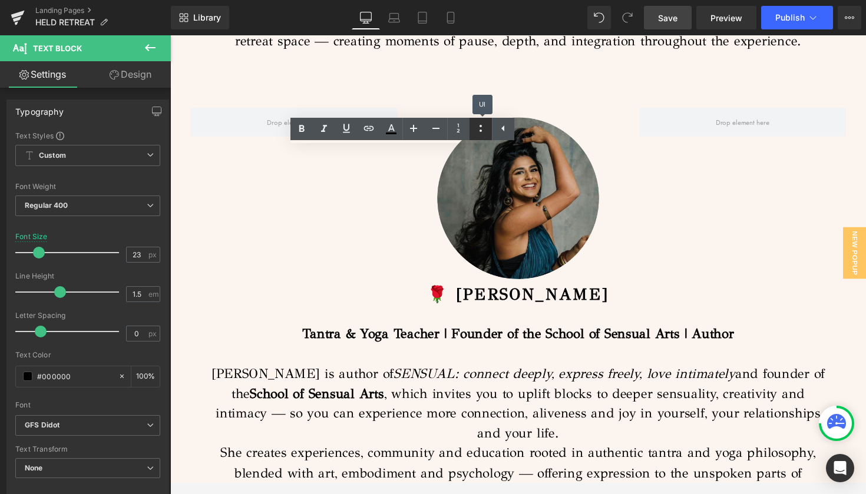
click at [483, 127] on icon at bounding box center [480, 128] width 14 height 14
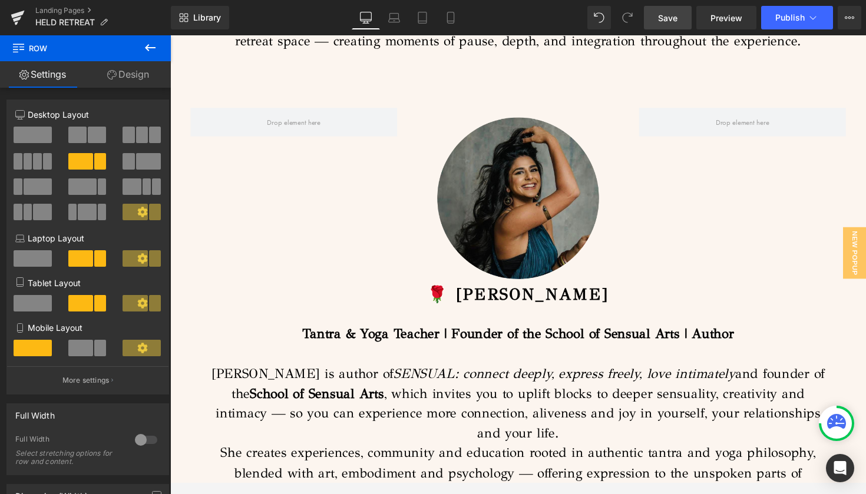
click at [98, 184] on span at bounding box center [102, 186] width 9 height 16
click at [39, 186] on span at bounding box center [38, 186] width 28 height 16
click at [94, 154] on span at bounding box center [100, 161] width 12 height 16
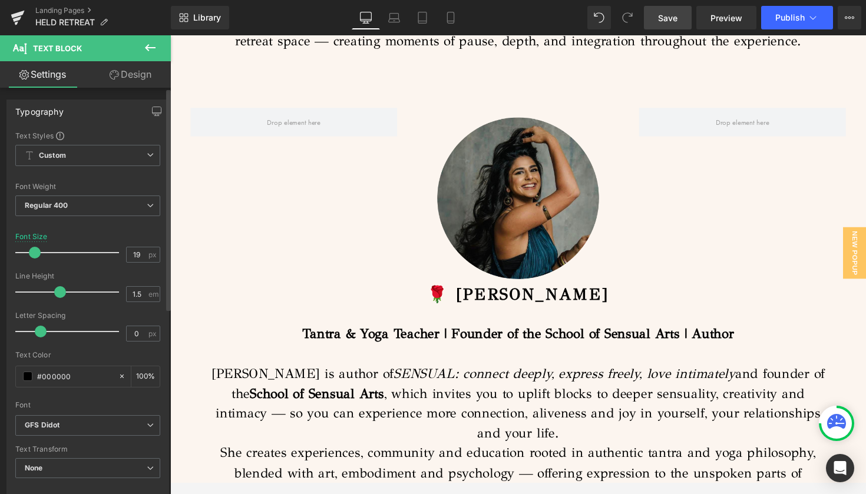
type input "20"
click at [36, 256] on span at bounding box center [36, 253] width 12 height 12
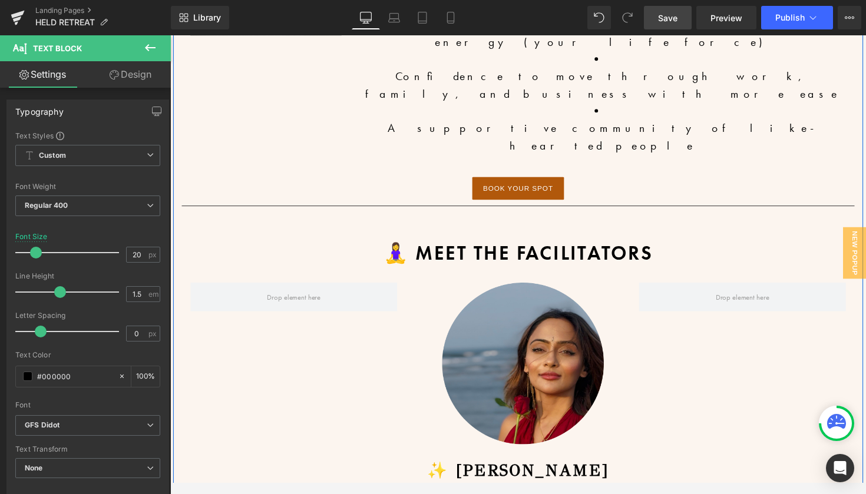
scroll to position [2328, 0]
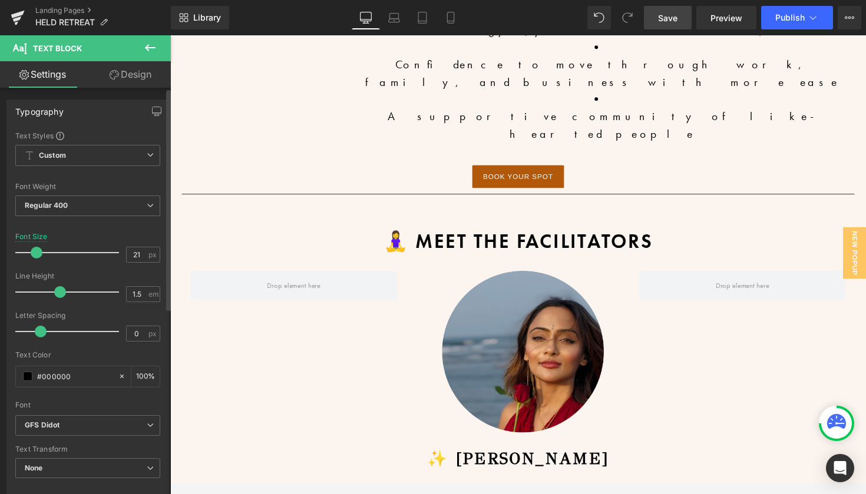
type input "20"
click at [34, 256] on span at bounding box center [36, 253] width 12 height 12
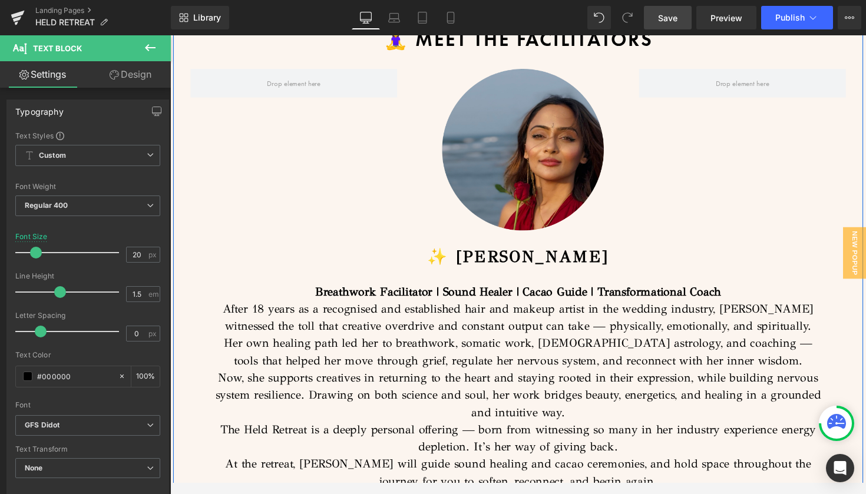
scroll to position [2645, 0]
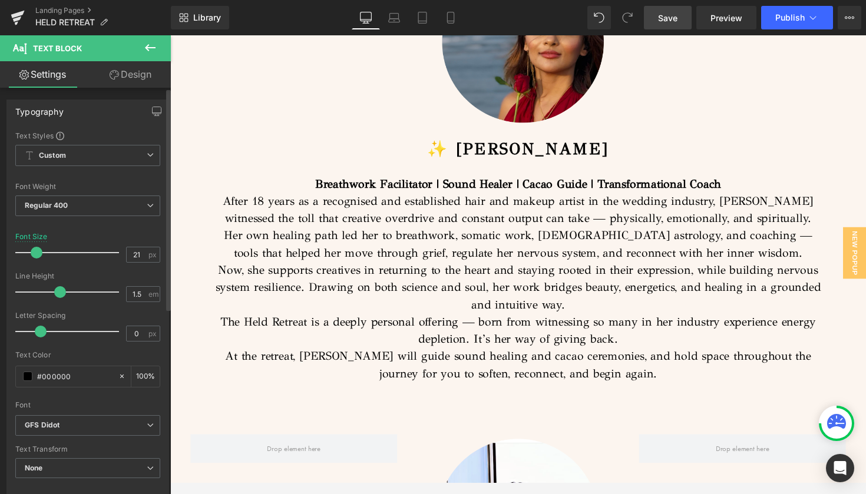
type input "20"
click at [38, 253] on span at bounding box center [36, 253] width 12 height 12
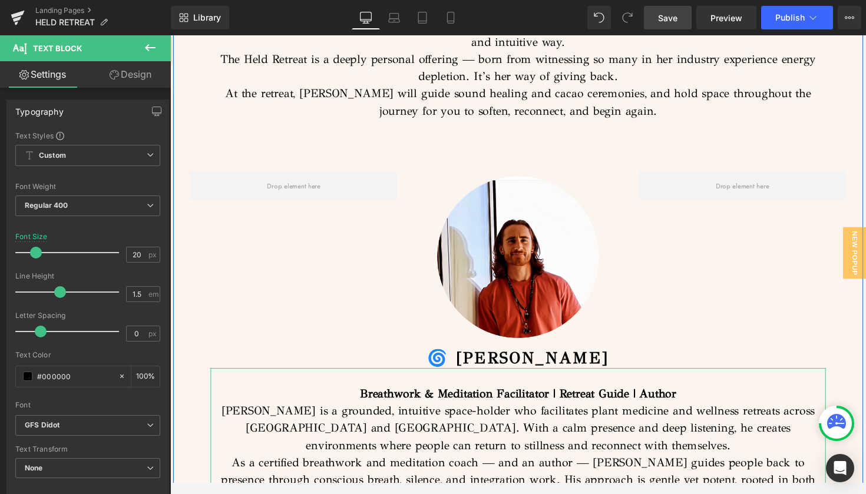
scroll to position [2962, 0]
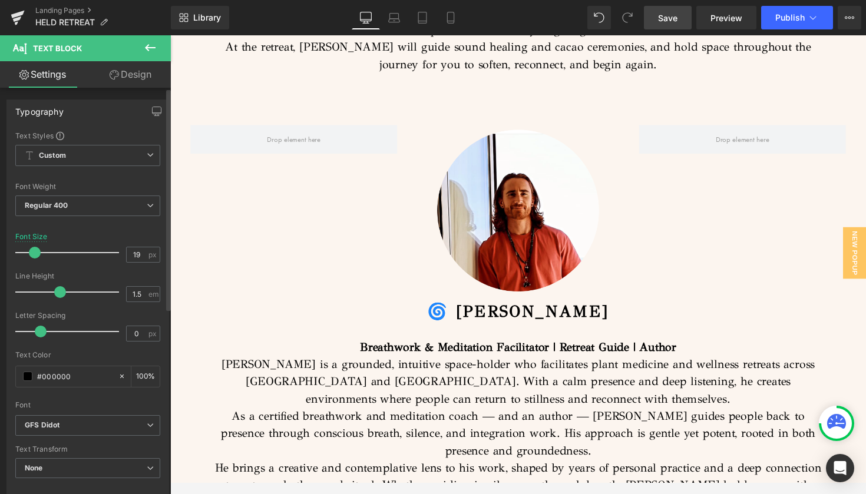
type input "20"
click at [33, 255] on span at bounding box center [36, 253] width 12 height 12
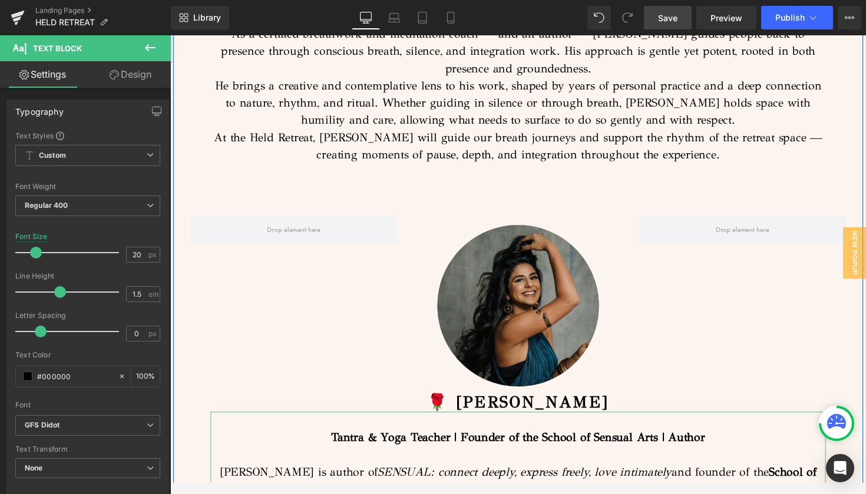
scroll to position [3355, 0]
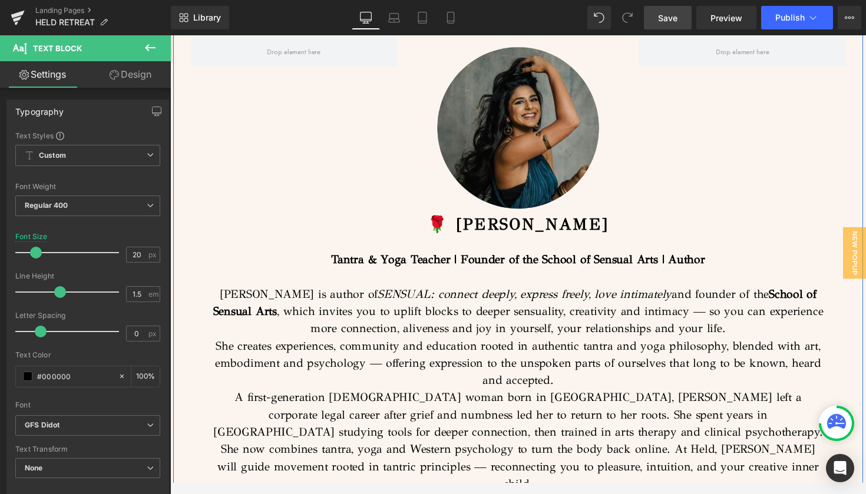
scroll to position [3706, 0]
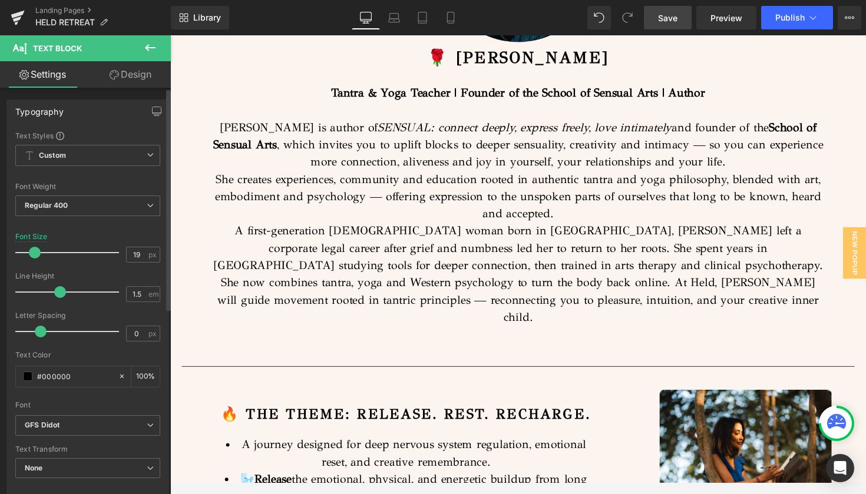
type input "20"
click at [34, 255] on span at bounding box center [36, 253] width 12 height 12
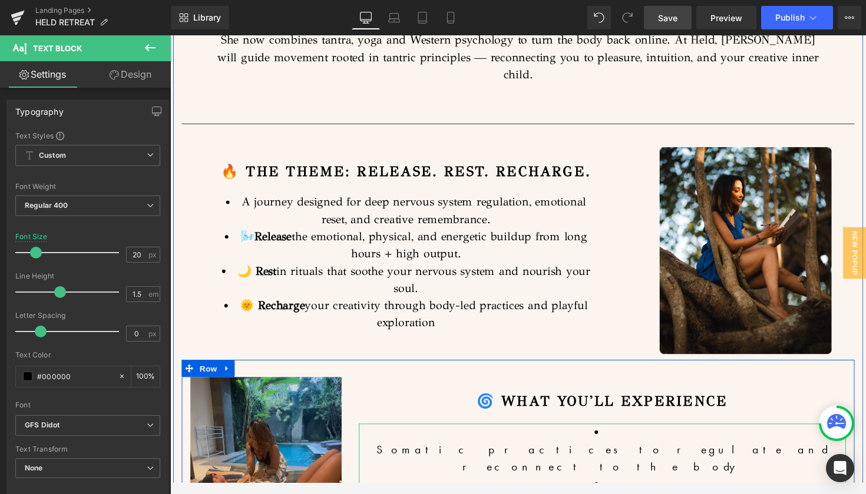
scroll to position [3973, 0]
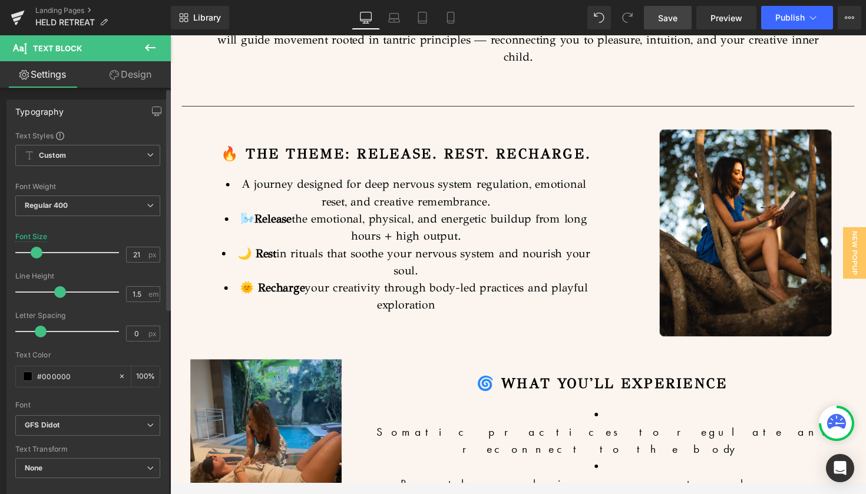
type input "20"
click at [35, 256] on span at bounding box center [36, 253] width 12 height 12
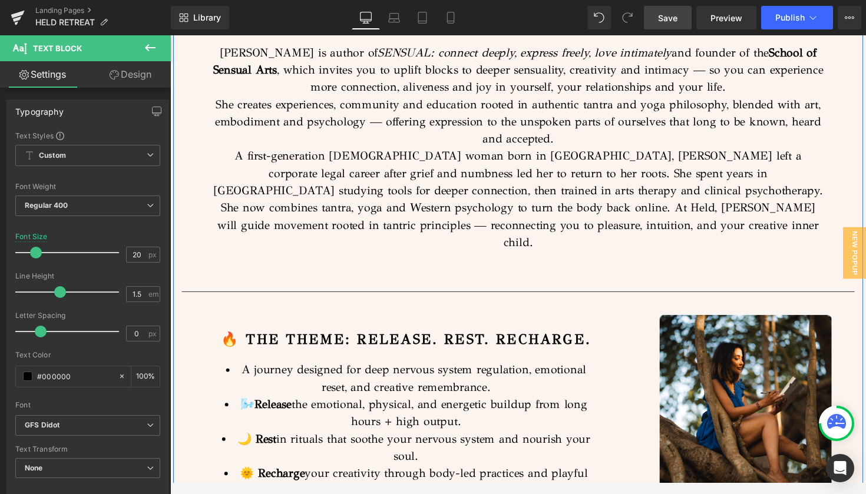
scroll to position [3763, 0]
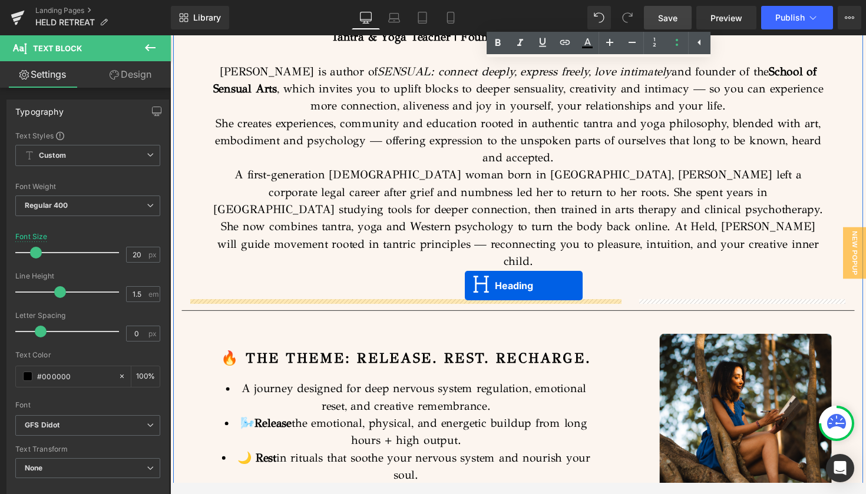
drag, startPoint x: 494, startPoint y: 276, endPoint x: 472, endPoint y: 292, distance: 27.8
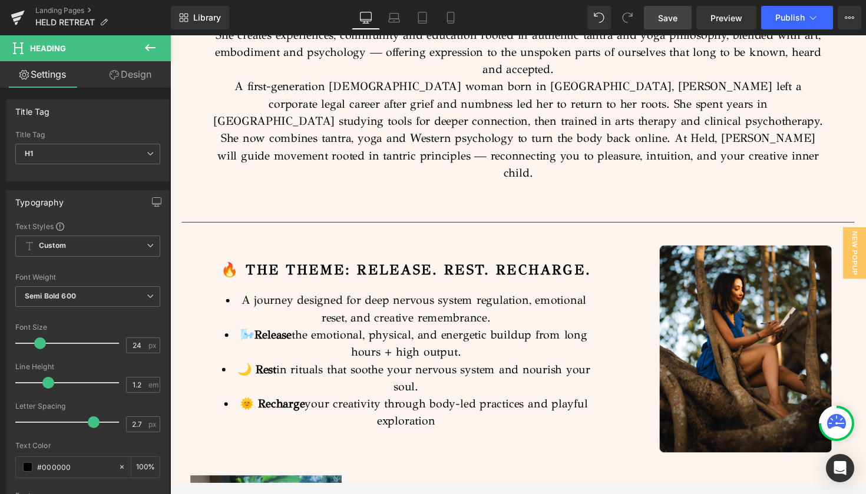
scroll to position [3855, 0]
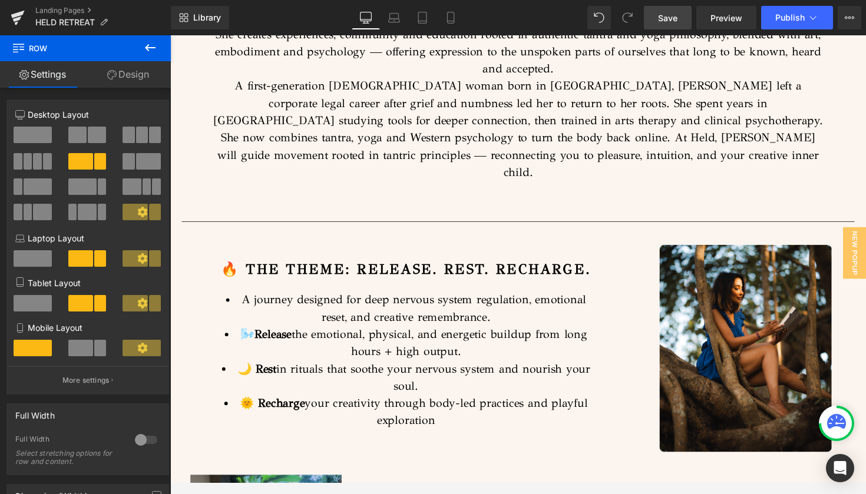
click at [83, 188] on span at bounding box center [82, 186] width 28 height 16
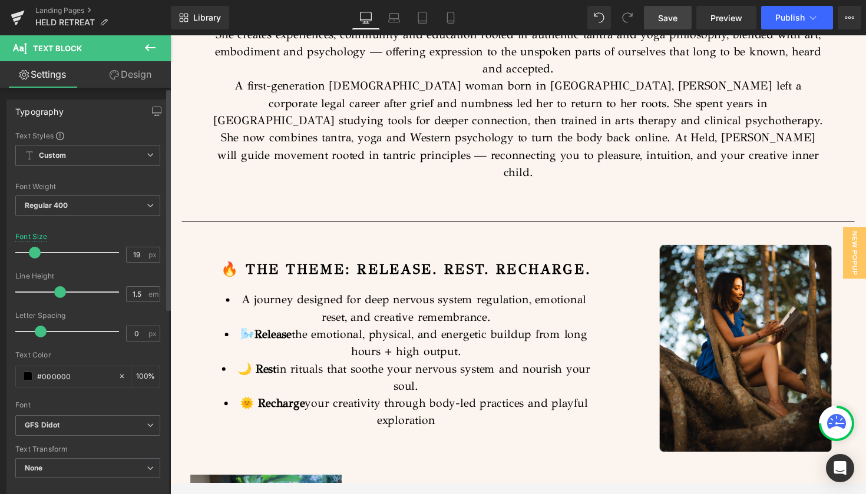
type input "20"
click at [36, 252] on span at bounding box center [36, 253] width 12 height 12
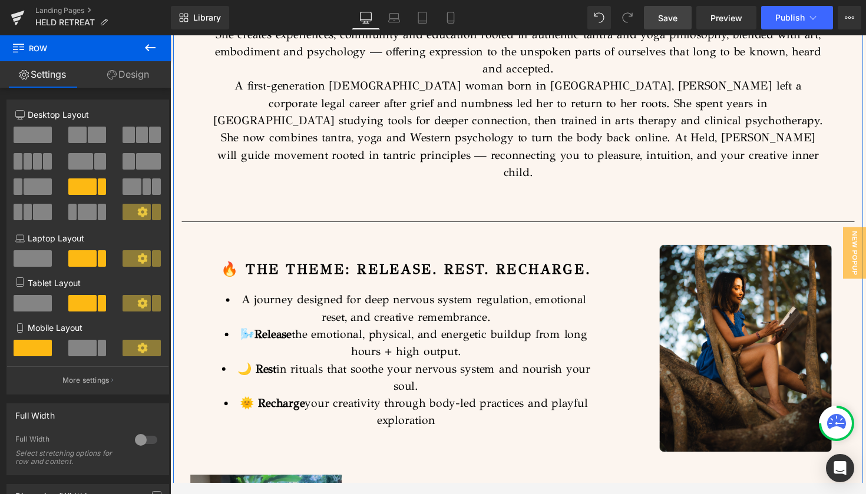
scroll to position [3876, 0]
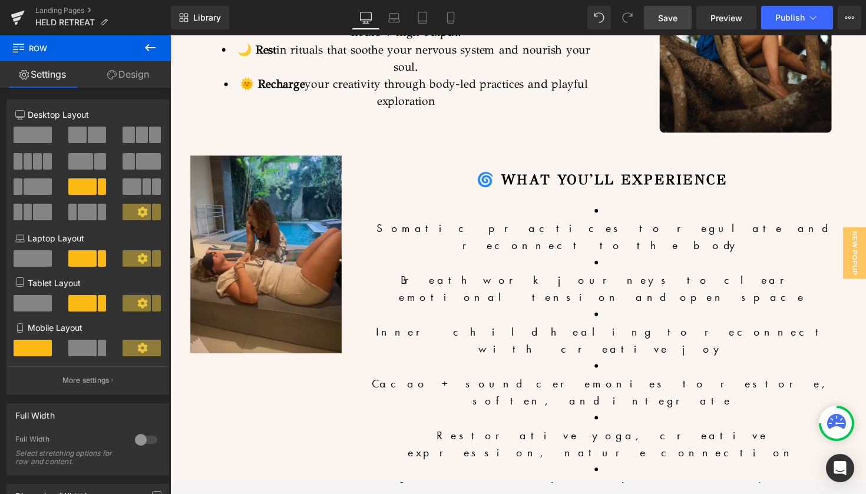
scroll to position [4150, 0]
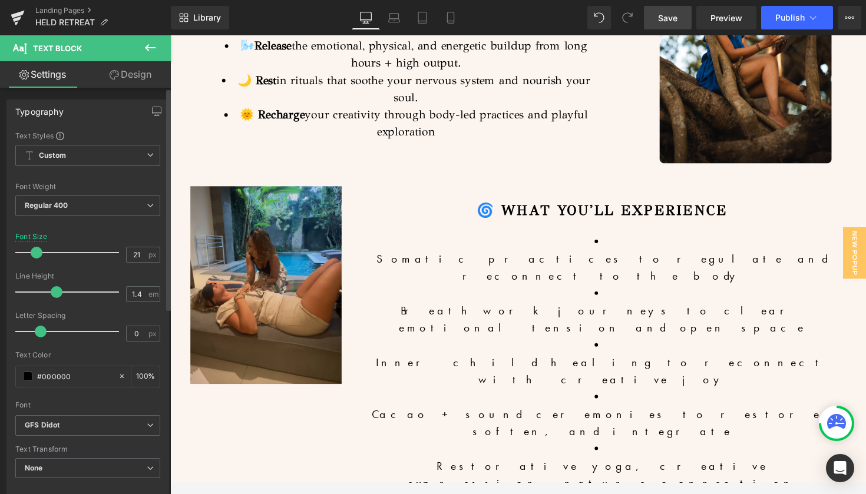
type input "20"
click at [38, 252] on span at bounding box center [36, 253] width 12 height 12
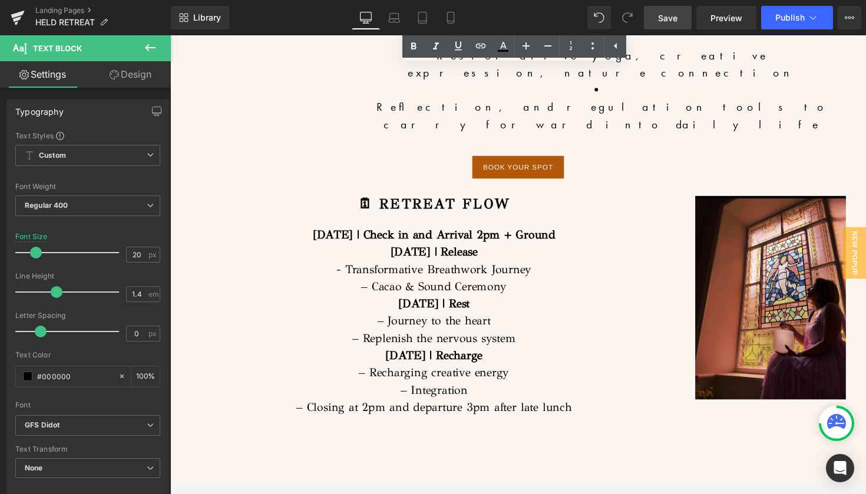
scroll to position [4510, 0]
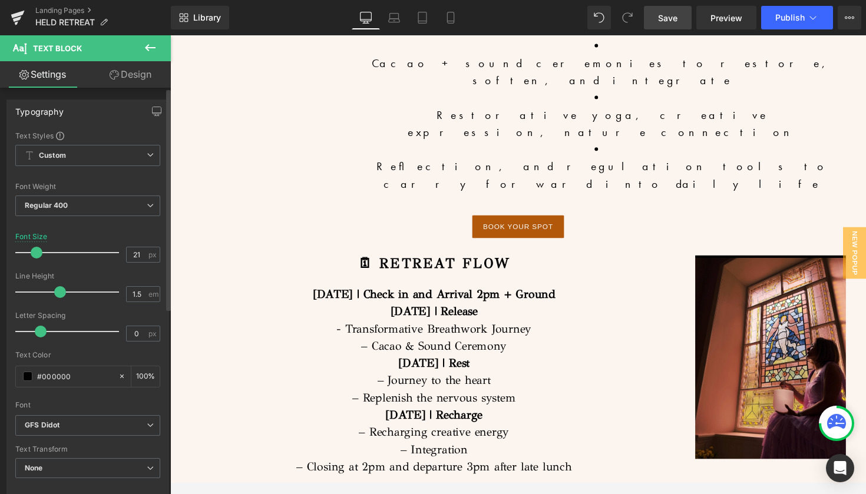
type input "20"
click at [33, 257] on span at bounding box center [36, 253] width 12 height 12
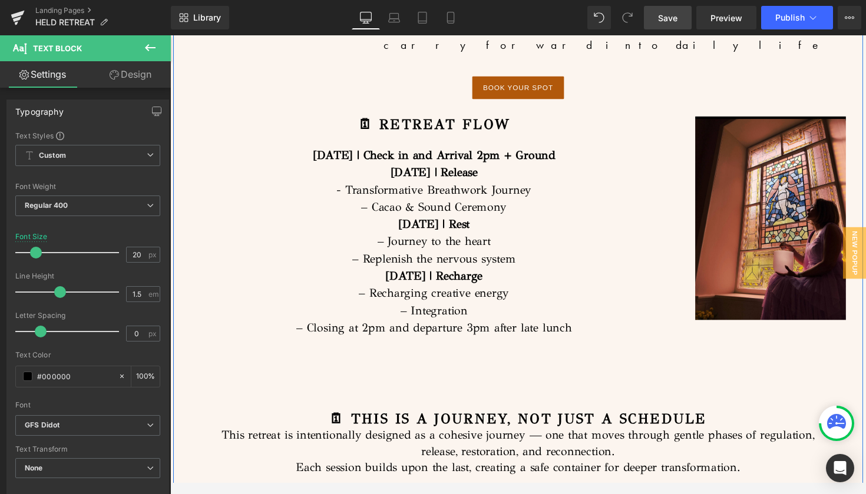
scroll to position [4810, 0]
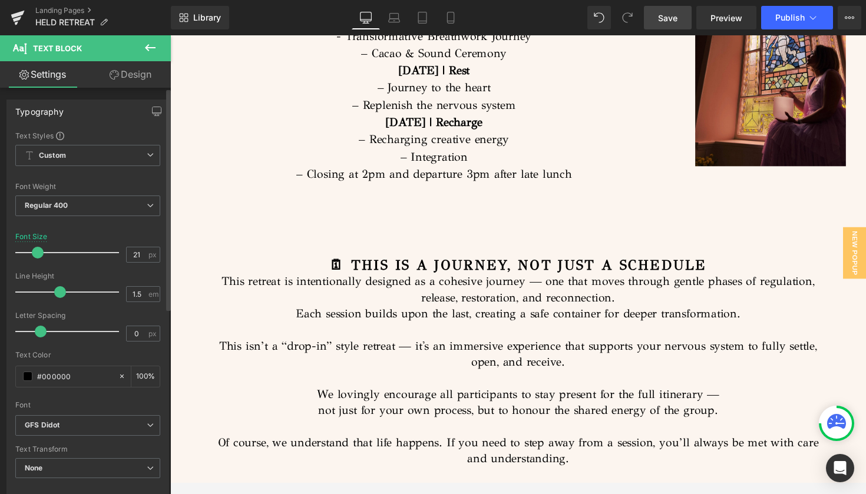
type input "20"
click at [35, 256] on span at bounding box center [36, 253] width 12 height 12
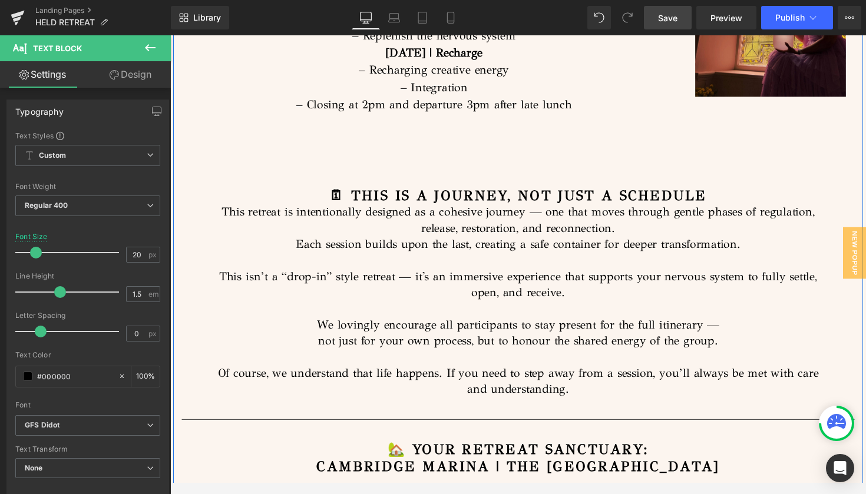
scroll to position [4895, 0]
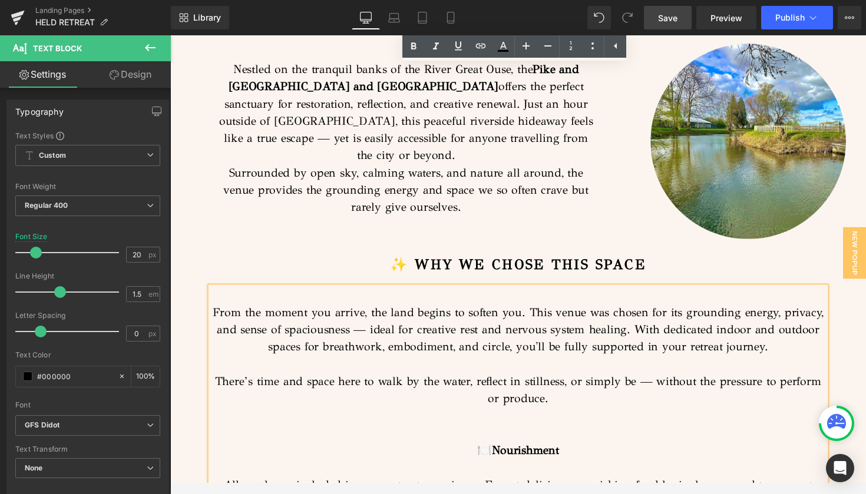
scroll to position [5357, 0]
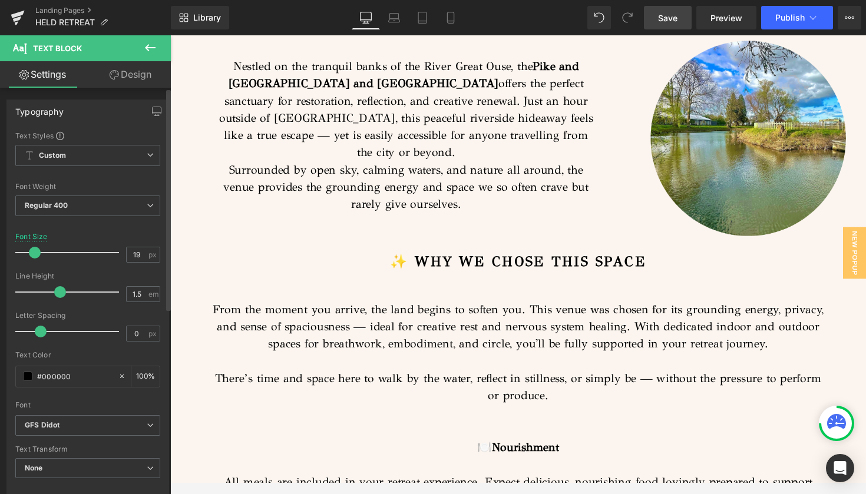
type input "20"
click at [37, 253] on span at bounding box center [36, 253] width 12 height 12
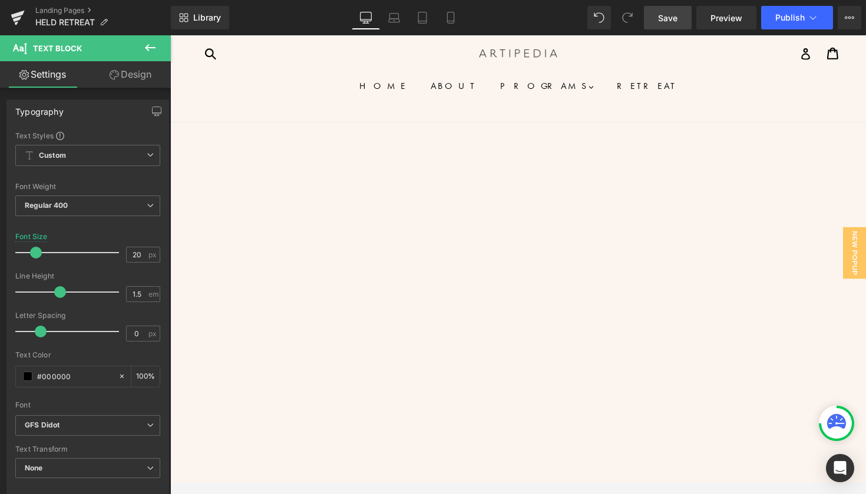
scroll to position [0, 0]
click at [665, 15] on span "Save" at bounding box center [667, 18] width 19 height 12
click at [728, 13] on span "Preview" at bounding box center [726, 18] width 32 height 12
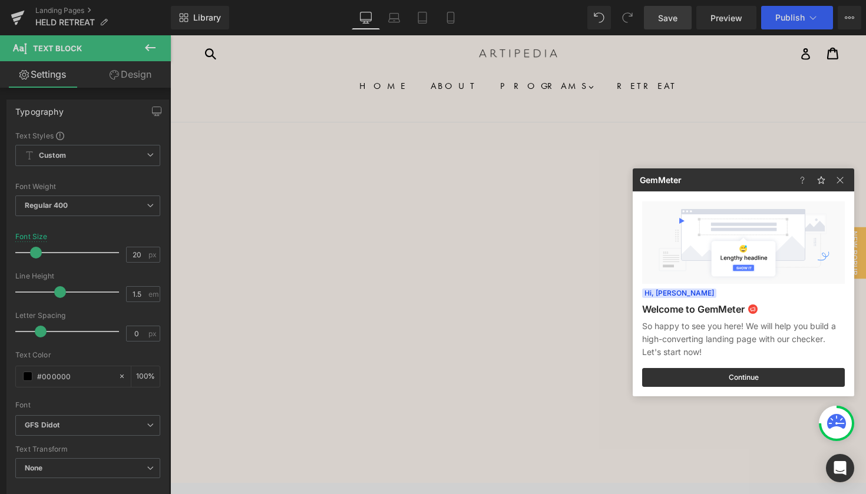
click at [293, 253] on div at bounding box center [433, 247] width 866 height 494
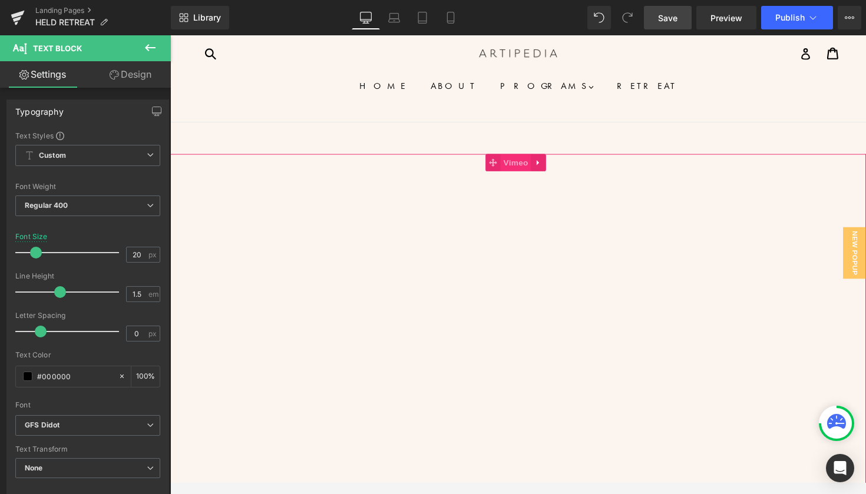
click at [519, 172] on span "Vimeo" at bounding box center [523, 166] width 31 height 18
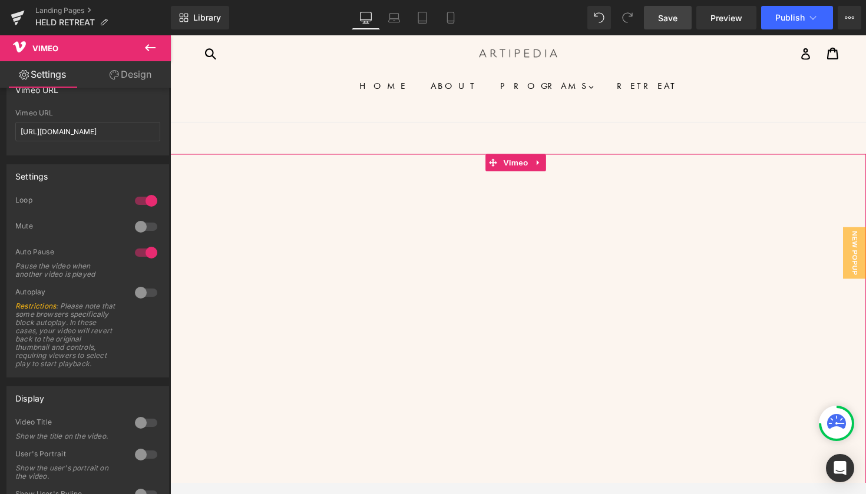
scroll to position [21, 0]
click at [146, 293] on div at bounding box center [146, 293] width 28 height 19
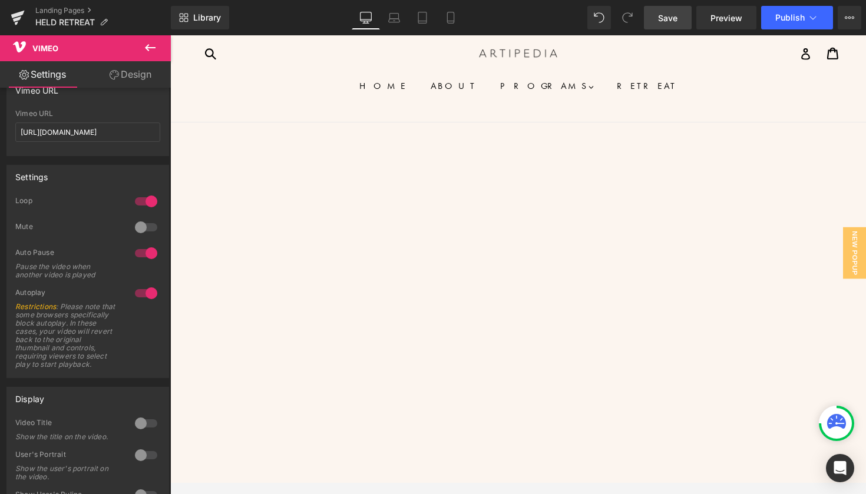
click at [675, 19] on span "Save" at bounding box center [667, 18] width 19 height 12
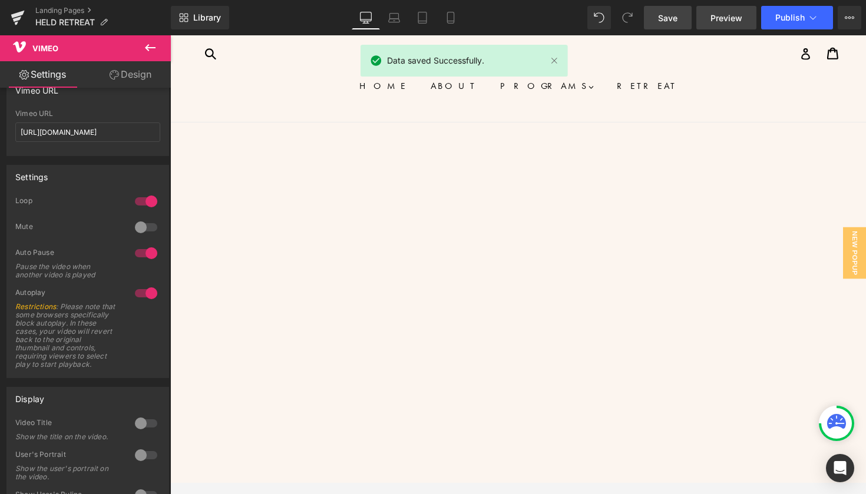
click at [730, 19] on span "Preview" at bounding box center [726, 18] width 32 height 12
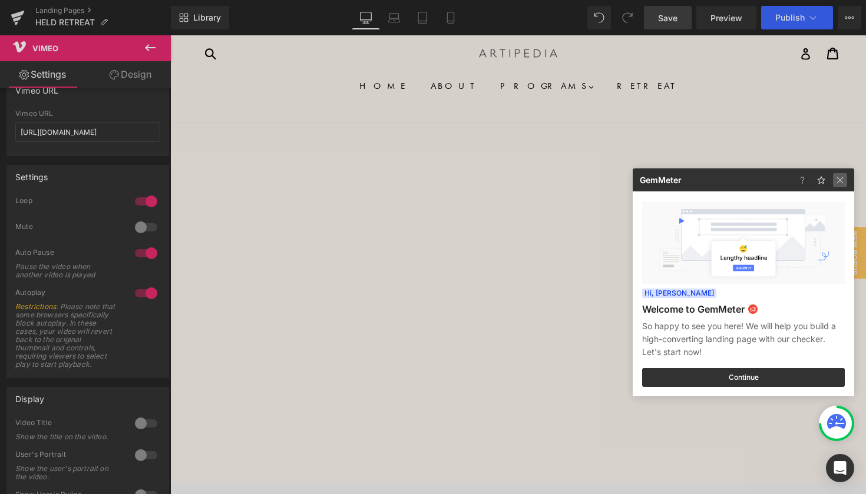
click at [841, 179] on img at bounding box center [840, 180] width 14 height 14
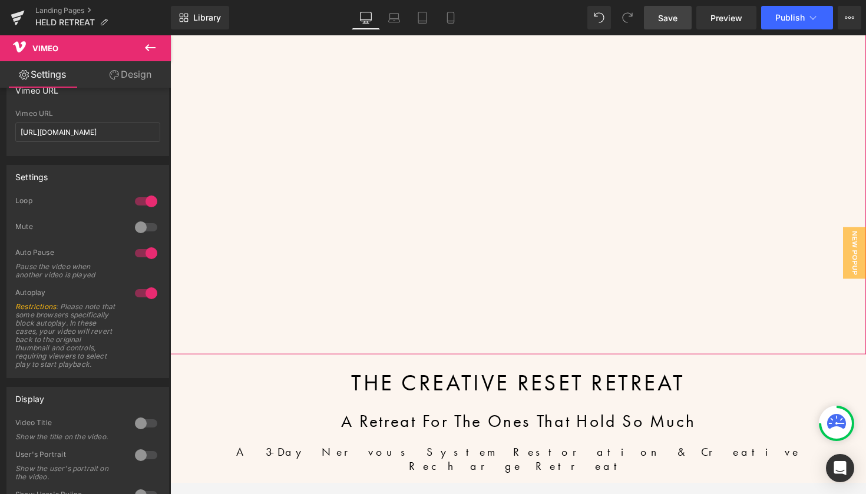
scroll to position [220, 0]
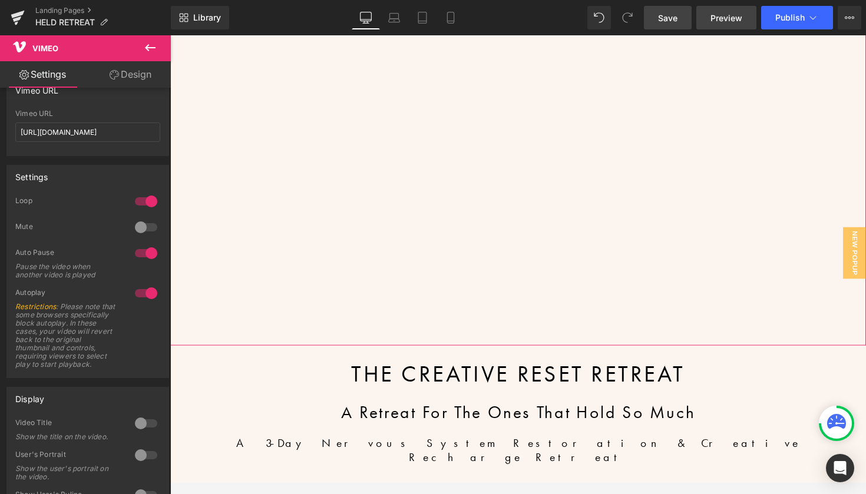
click at [725, 22] on span "Preview" at bounding box center [726, 18] width 32 height 12
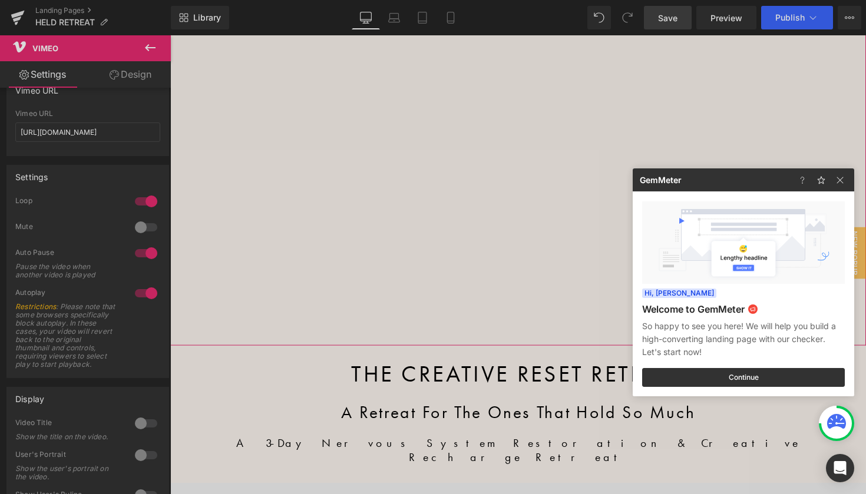
click at [143, 231] on div at bounding box center [433, 247] width 866 height 494
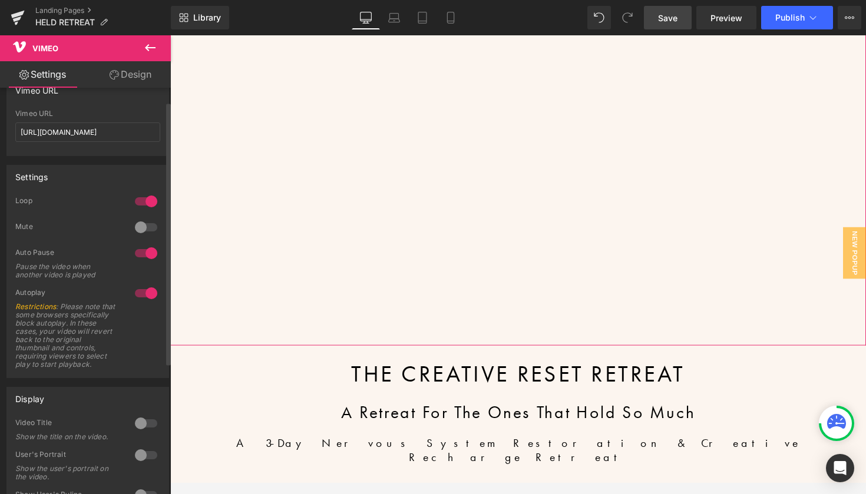
click at [142, 226] on div at bounding box center [146, 227] width 28 height 19
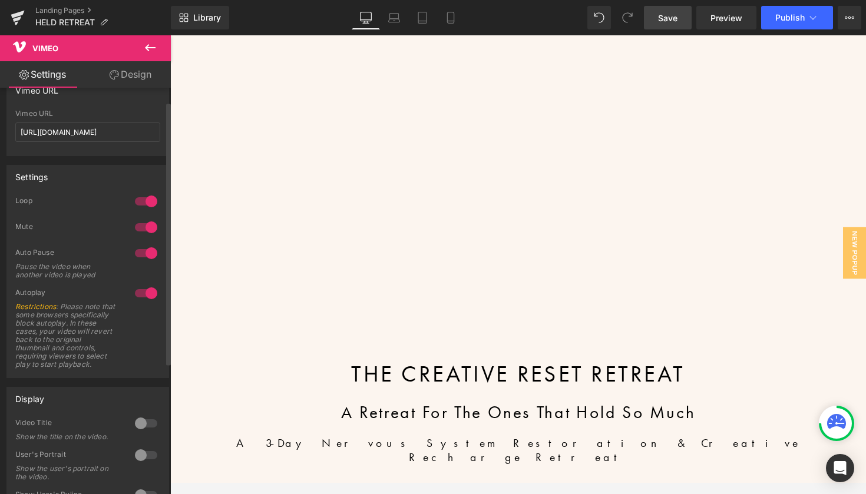
click at [144, 227] on div at bounding box center [146, 227] width 28 height 19
click at [145, 251] on div at bounding box center [146, 253] width 28 height 19
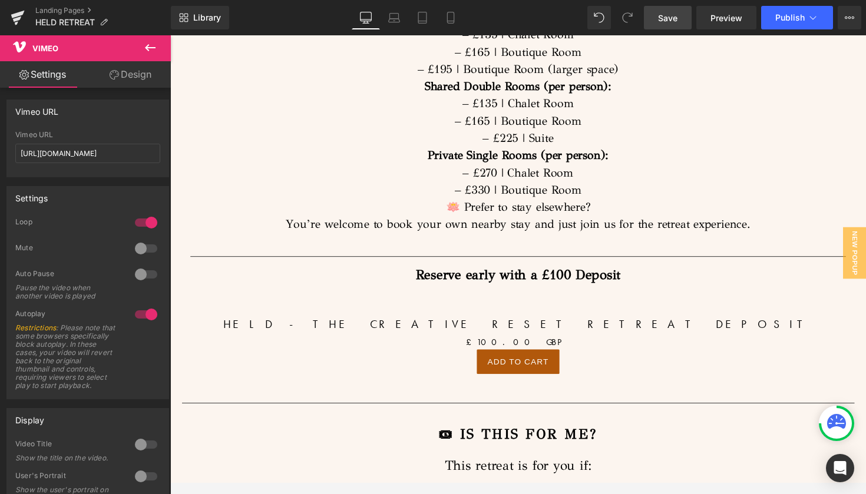
scroll to position [6419, 0]
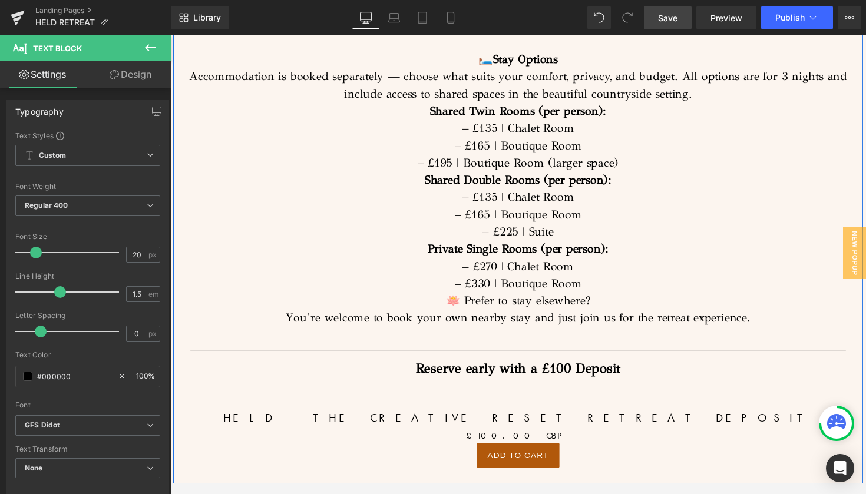
scroll to position [6414, 0]
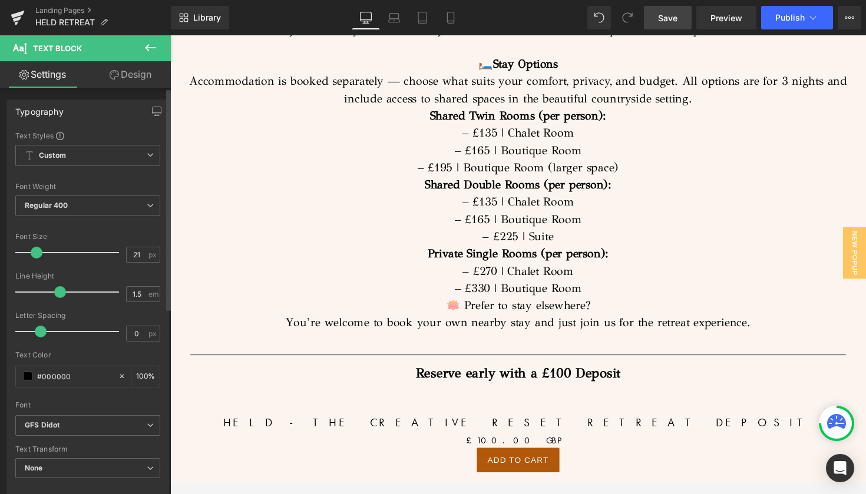
type input "20"
click at [38, 253] on span at bounding box center [36, 253] width 12 height 12
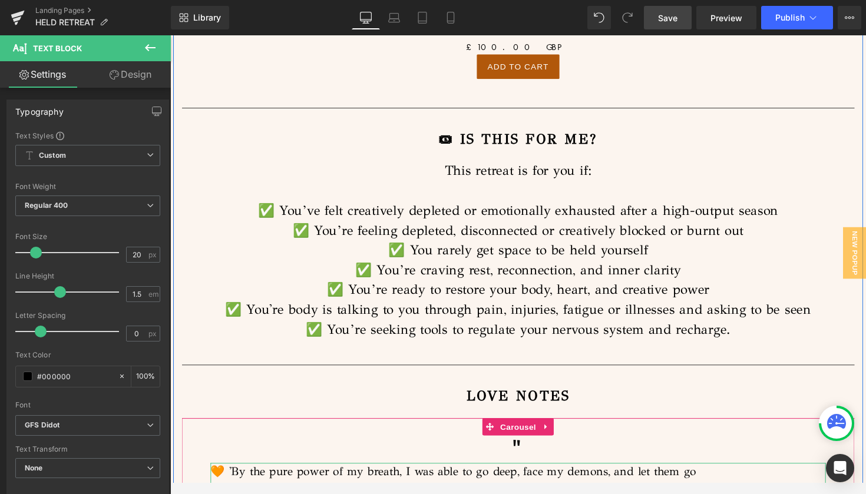
scroll to position [6820, 0]
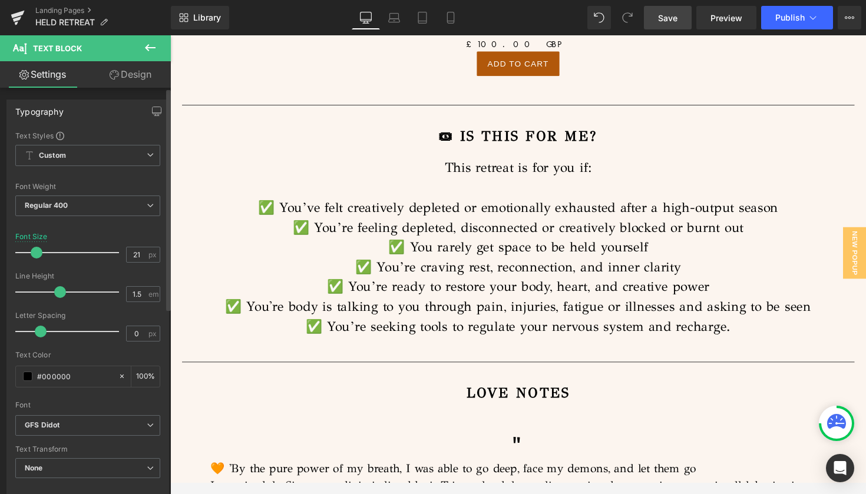
type input "20"
click at [37, 253] on span at bounding box center [36, 253] width 12 height 12
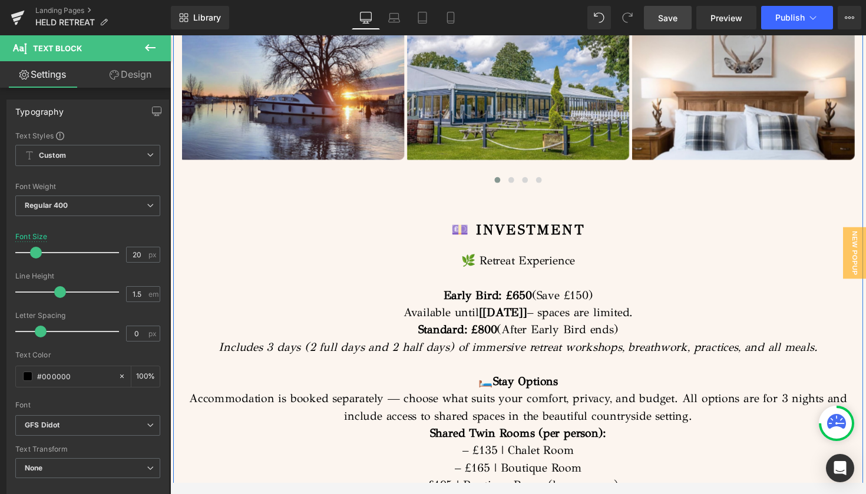
scroll to position [6070, 0]
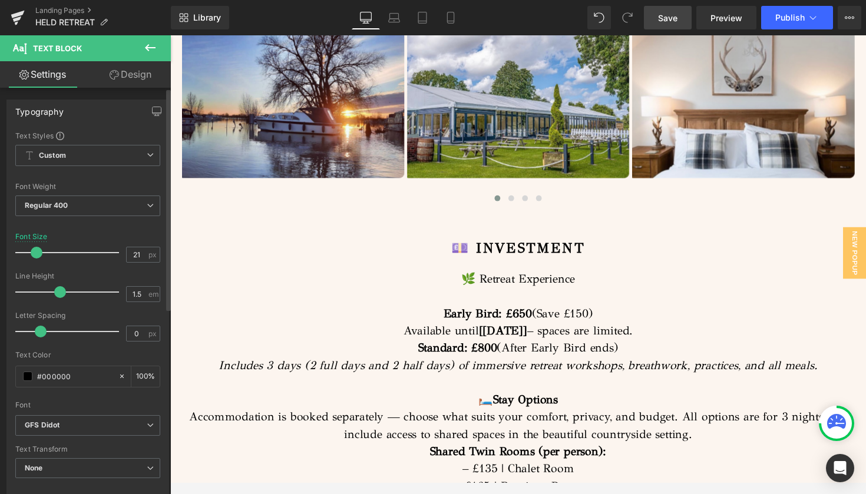
type input "20"
click at [38, 254] on span at bounding box center [36, 253] width 12 height 12
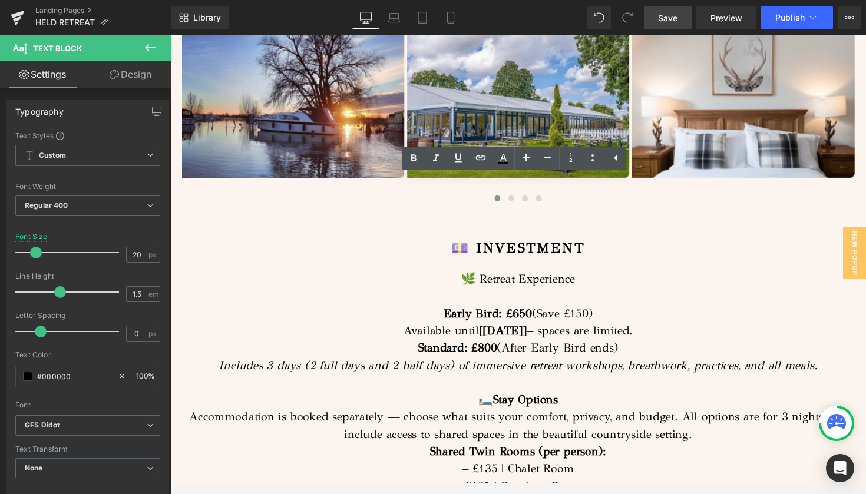
drag, startPoint x: 717, startPoint y: 335, endPoint x: 279, endPoint y: 224, distance: 451.9
copy div "✅ You’ve felt creatively depleted or emotionally exhausted after a high-output …"
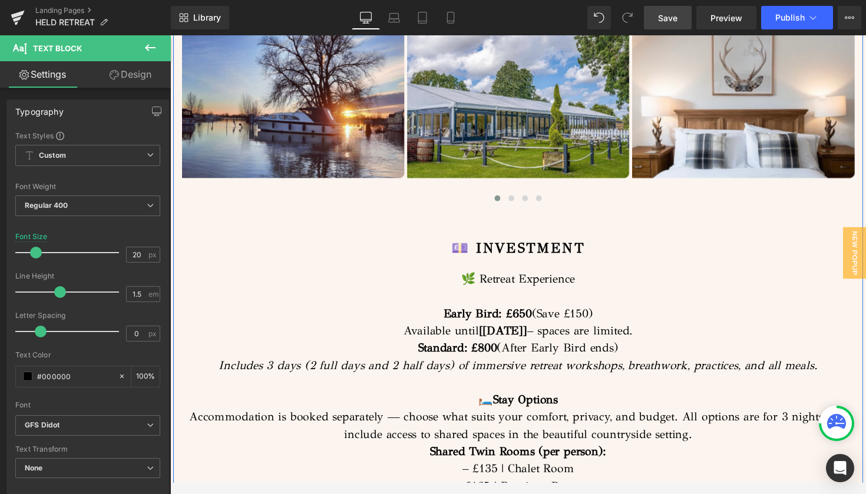
drag, startPoint x: 614, startPoint y: 190, endPoint x: 450, endPoint y: 188, distance: 163.7
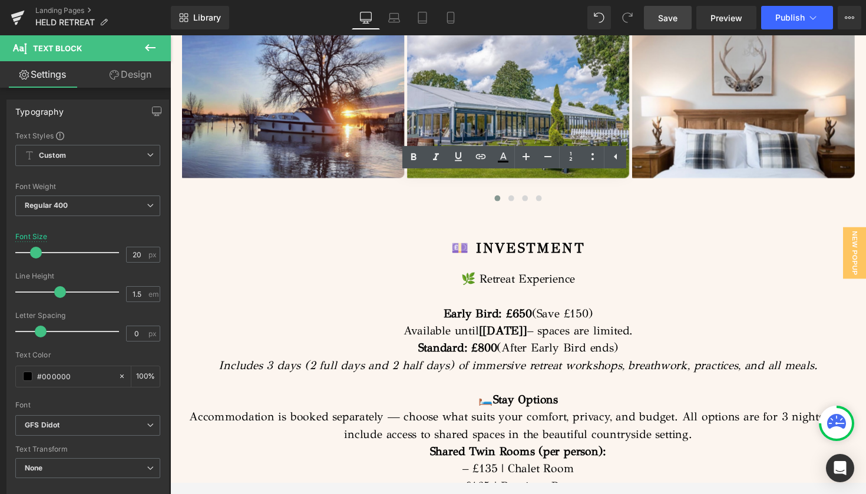
scroll to position [6071, 0]
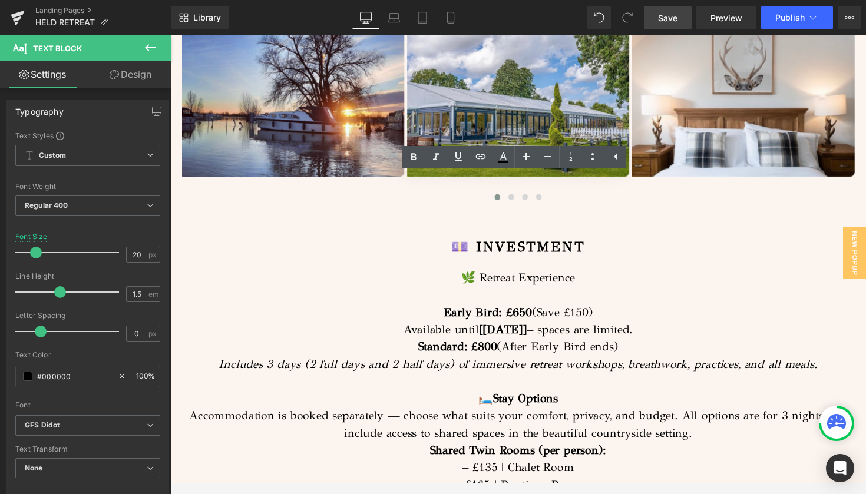
copy p "This retreat is for you if:"
drag, startPoint x: 733, startPoint y: 335, endPoint x: 253, endPoint y: 220, distance: 493.6
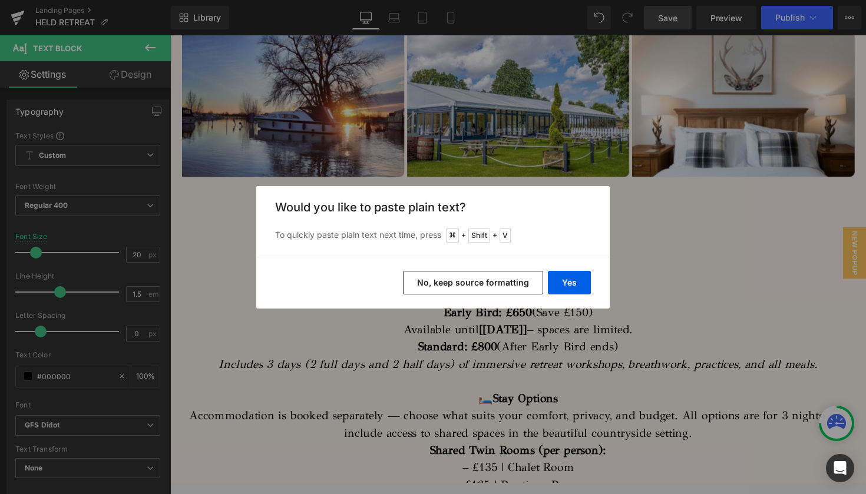
click at [486, 284] on button "No, keep source formatting" at bounding box center [473, 283] width 140 height 24
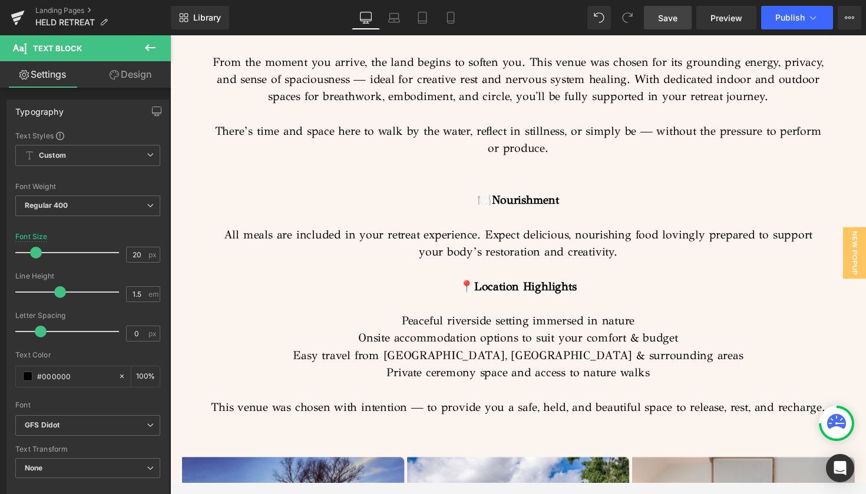
scroll to position [5612, 0]
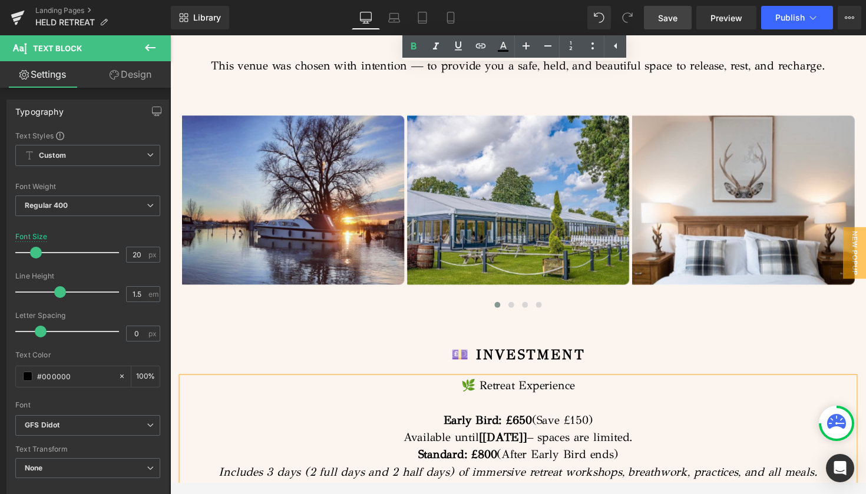
scroll to position [6007, 0]
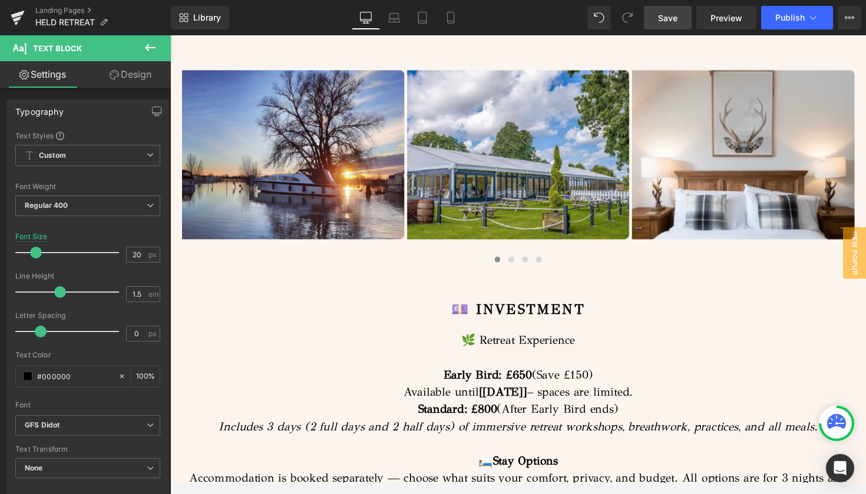
click at [664, 16] on span "Save" at bounding box center [667, 18] width 19 height 12
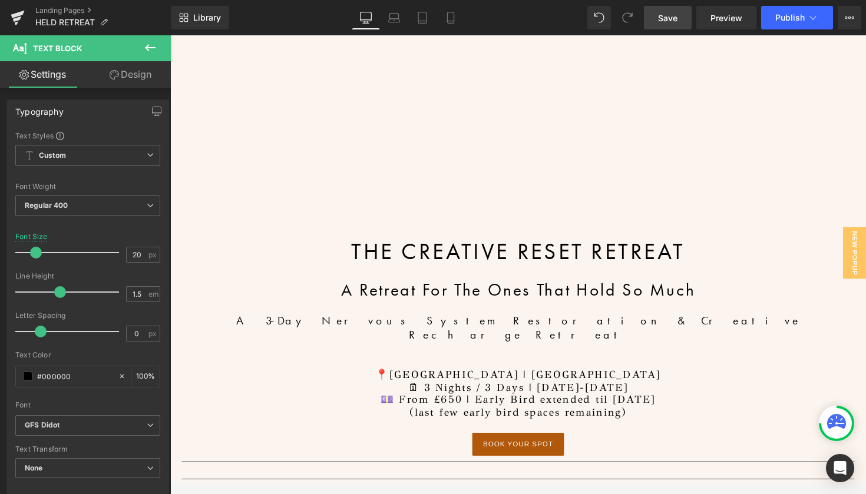
scroll to position [337, 0]
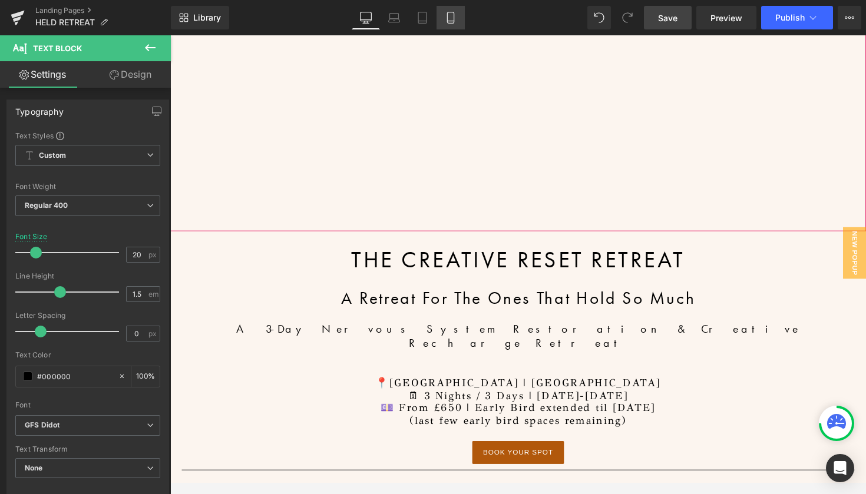
click at [453, 18] on icon at bounding box center [451, 18] width 12 height 12
type input "100"
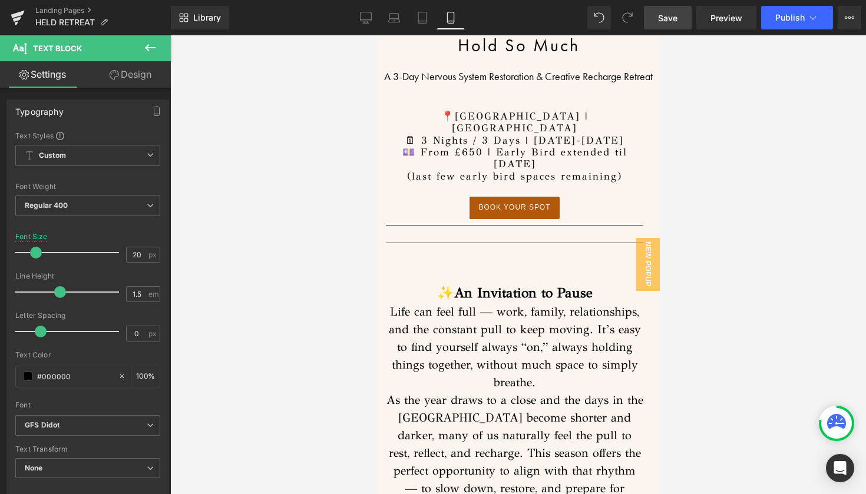
scroll to position [3862, 0]
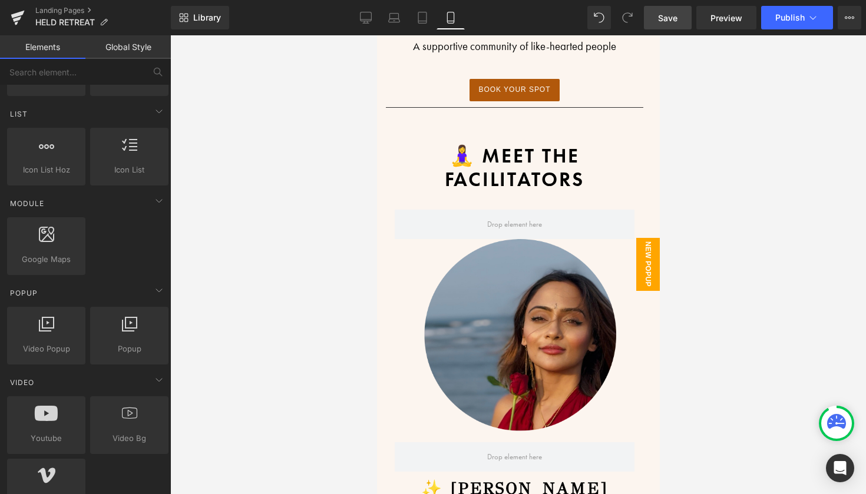
click at [645, 266] on span "New Popup" at bounding box center [647, 264] width 24 height 53
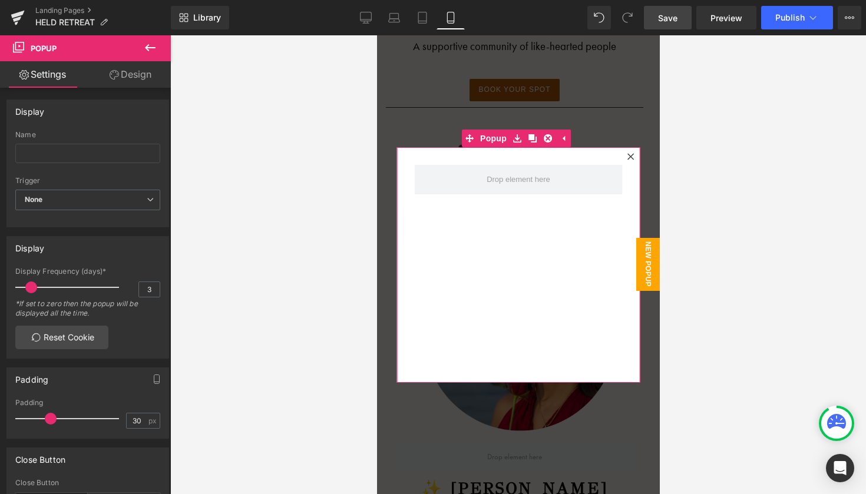
click at [627, 154] on icon at bounding box center [629, 156] width 7 height 7
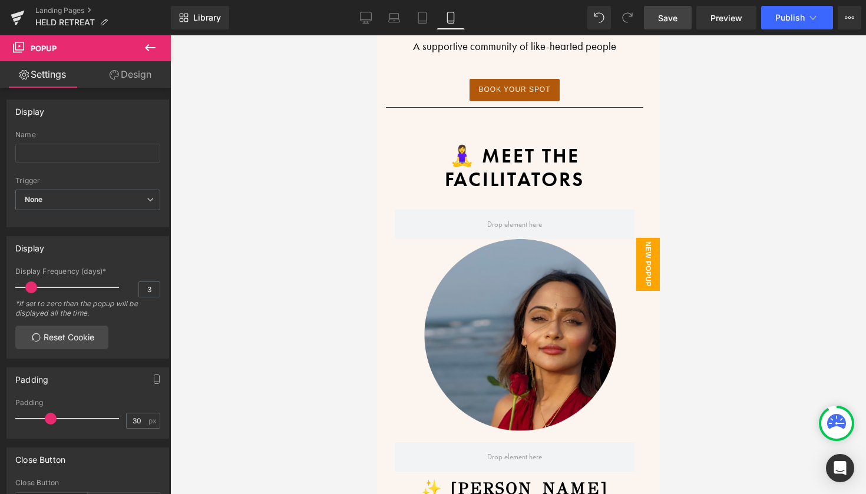
click at [647, 263] on span "New Popup" at bounding box center [647, 264] width 24 height 53
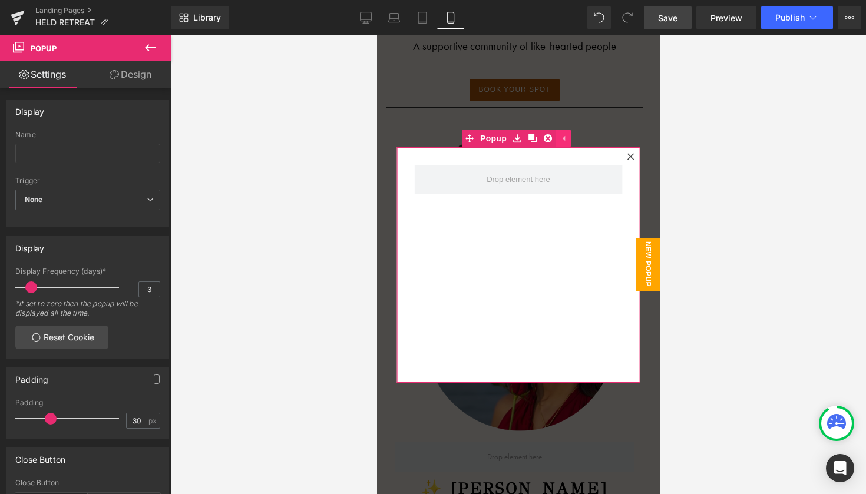
click at [562, 137] on icon at bounding box center [563, 137] width 2 height 5
click at [525, 137] on span "Popup" at bounding box center [515, 139] width 32 height 18
click at [538, 139] on icon at bounding box center [539, 137] width 2 height 5
click at [545, 135] on icon at bounding box center [547, 138] width 8 height 8
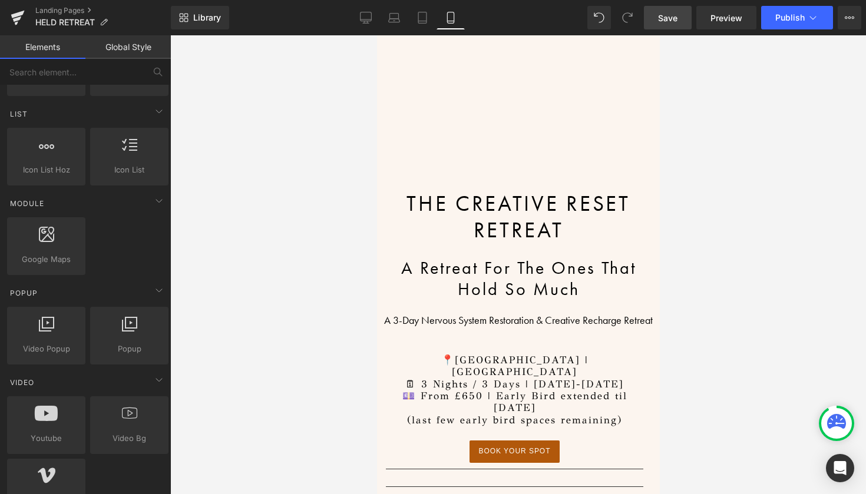
scroll to position [125, 0]
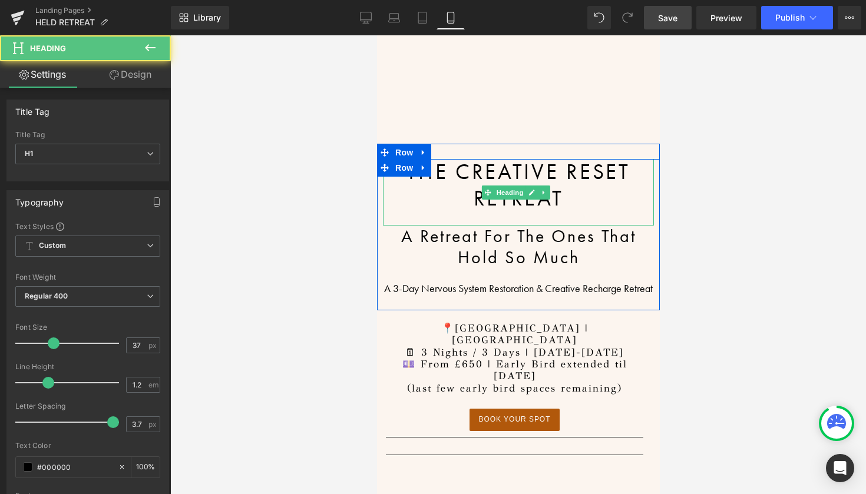
click at [502, 180] on h1 "THE CREATIVE RESET RETREAT" at bounding box center [517, 185] width 271 height 52
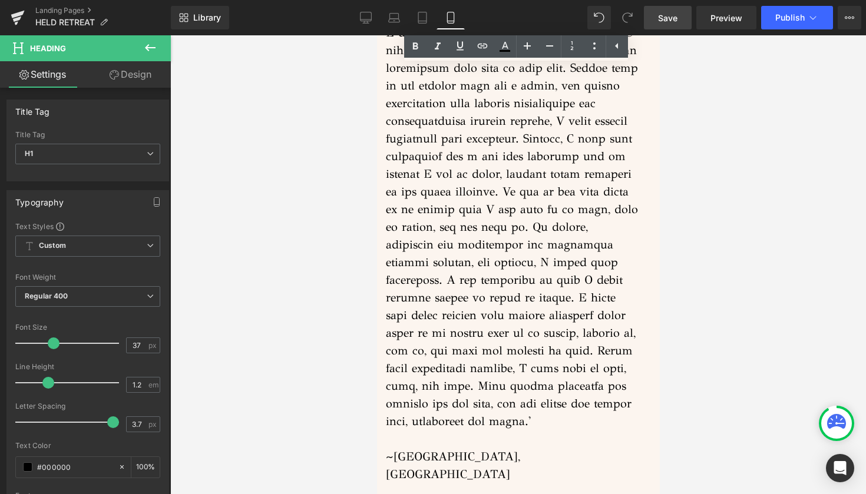
scroll to position [12026, 0]
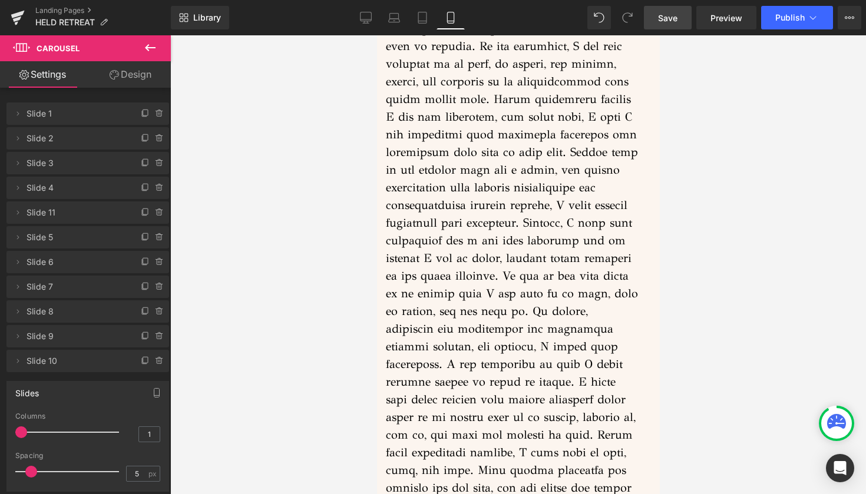
click at [759, 334] on div at bounding box center [517, 264] width 695 height 459
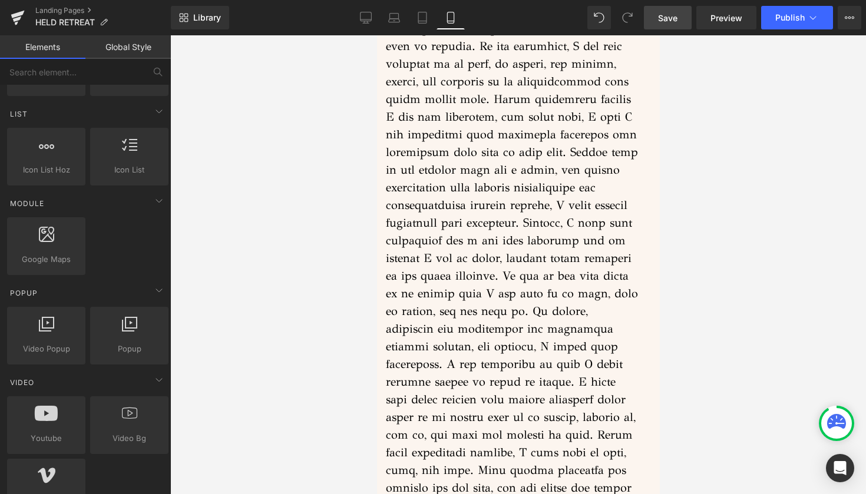
click at [672, 14] on span "Save" at bounding box center [667, 18] width 19 height 12
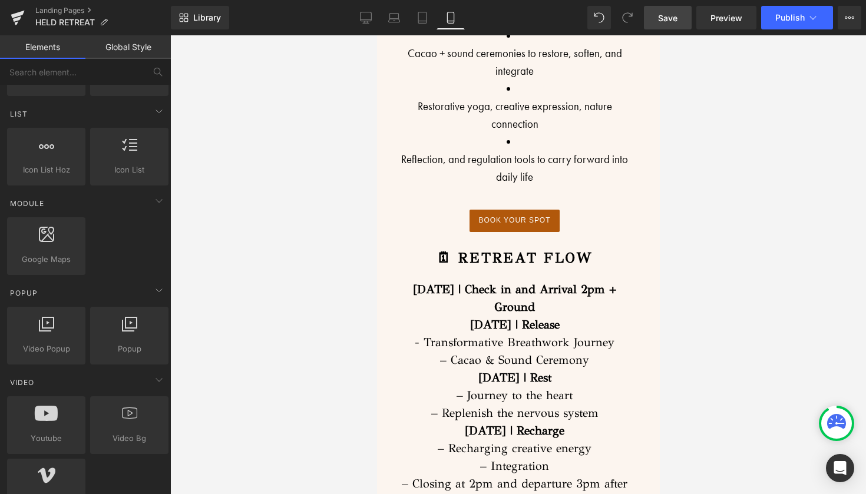
scroll to position [6697, 0]
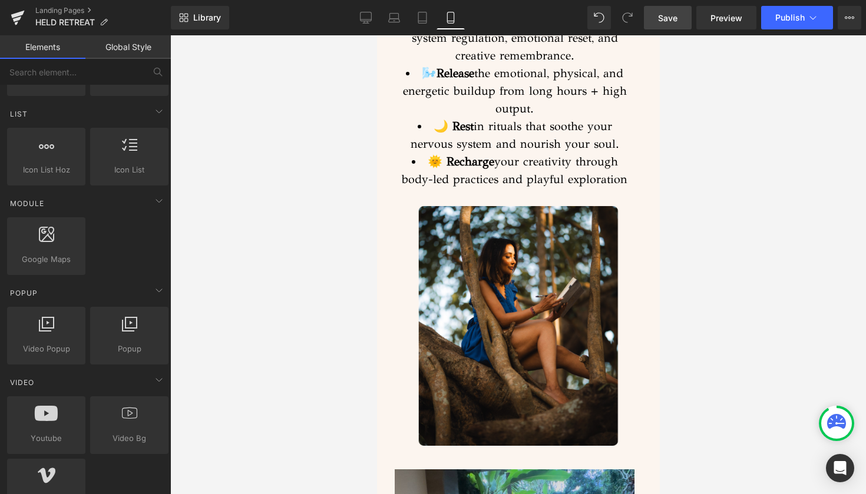
click at [650, 14] on link "Save" at bounding box center [668, 18] width 48 height 24
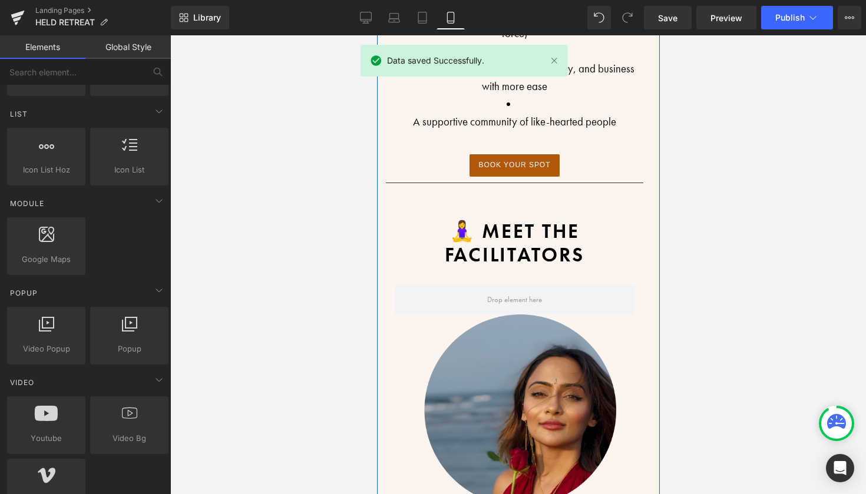
scroll to position [3533, 0]
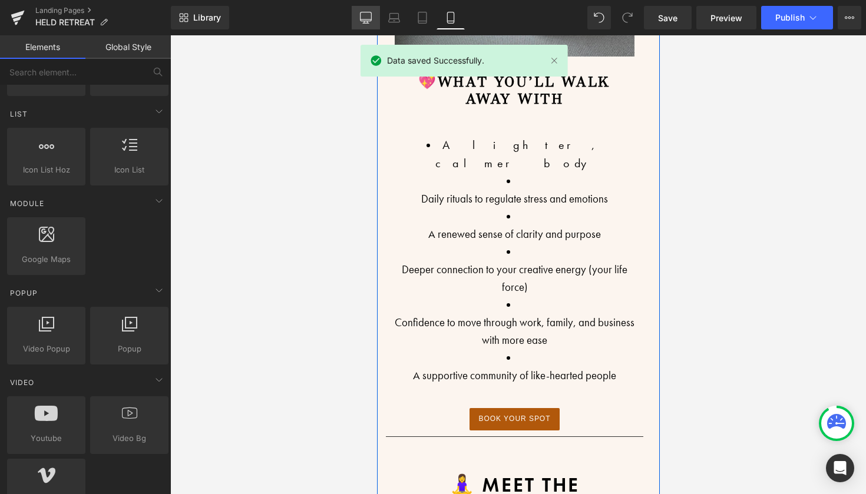
click at [371, 14] on icon at bounding box center [366, 18] width 12 height 12
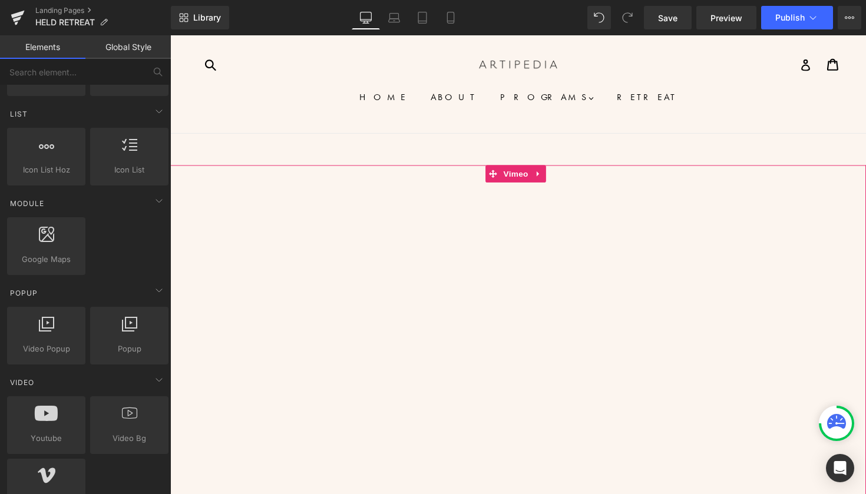
scroll to position [5, 0]
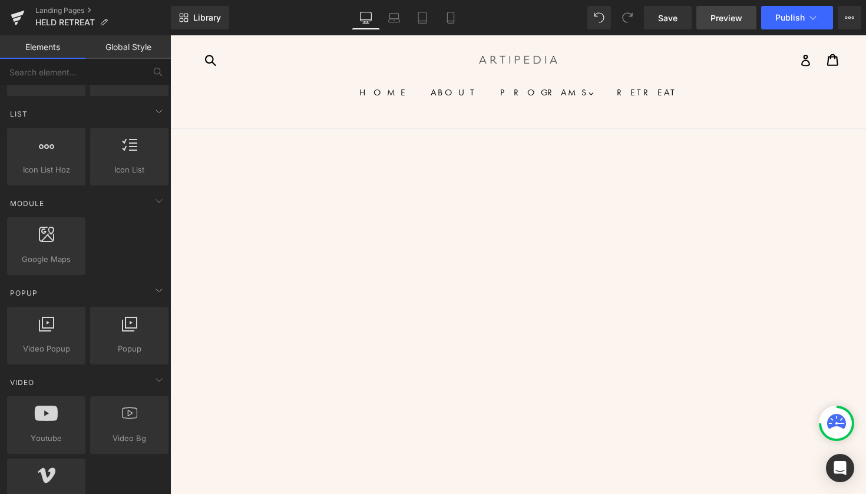
click at [732, 18] on span "Preview" at bounding box center [726, 18] width 32 height 12
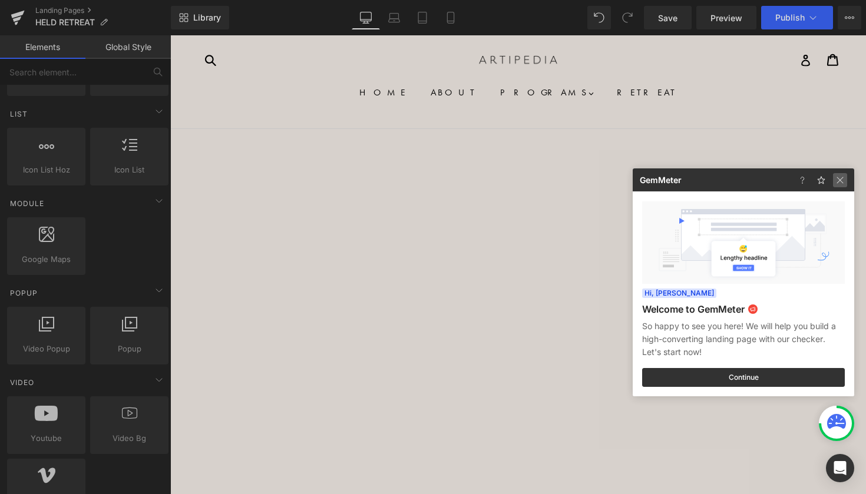
click at [839, 179] on img at bounding box center [840, 180] width 14 height 14
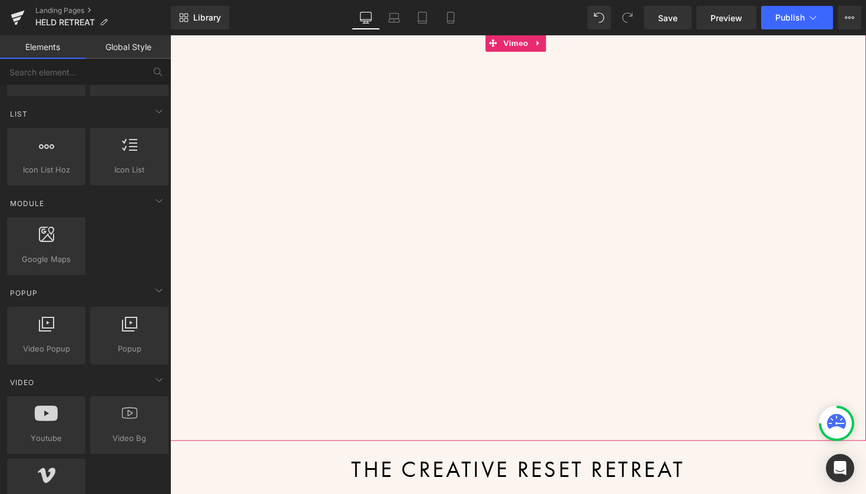
scroll to position [11, 0]
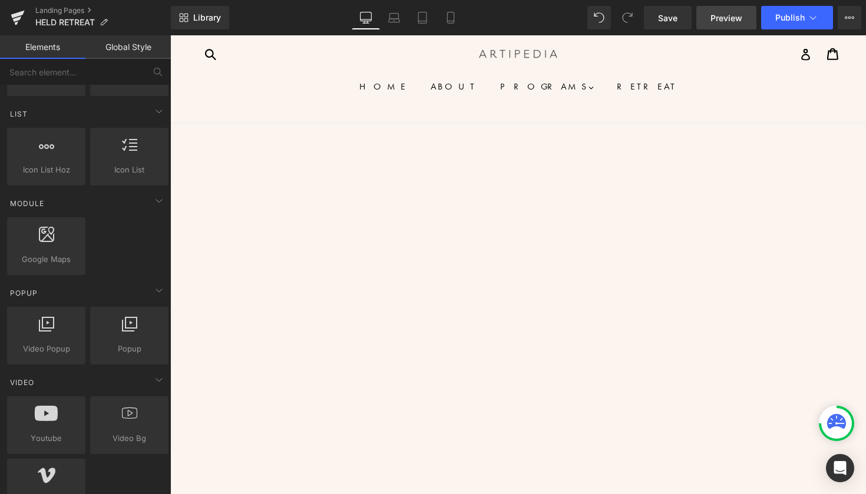
click at [733, 21] on span "Preview" at bounding box center [726, 18] width 32 height 12
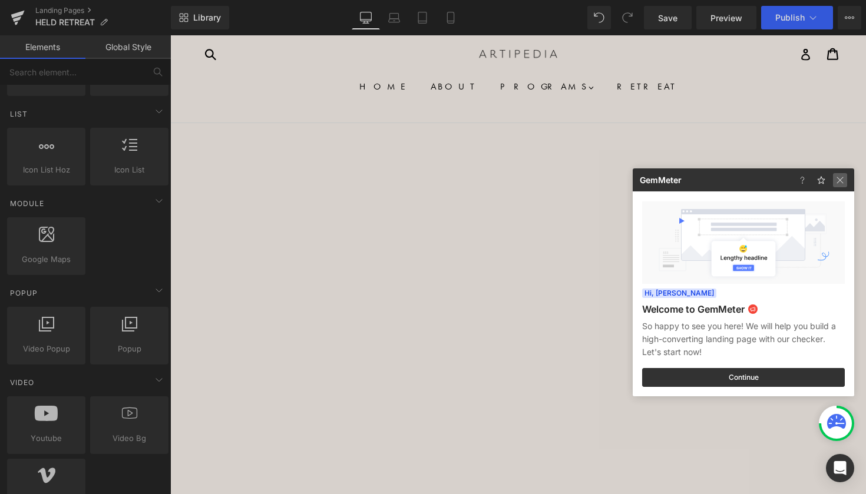
click at [839, 179] on img at bounding box center [840, 180] width 14 height 14
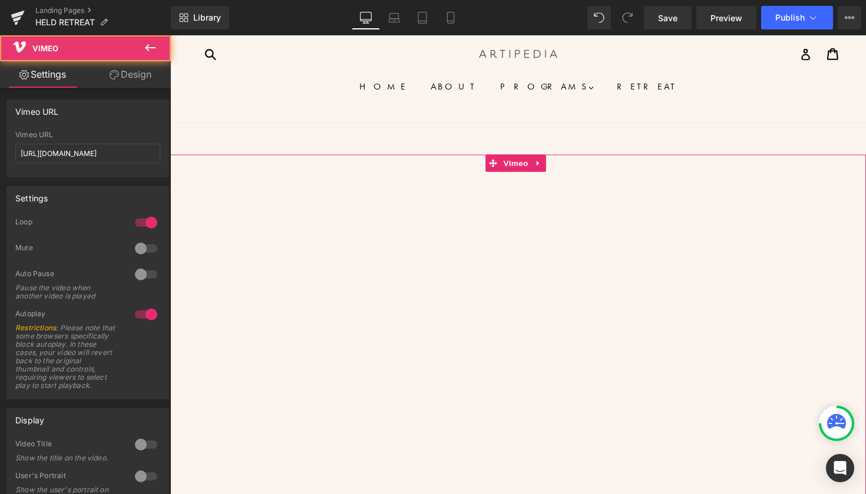
click at [524, 169] on div at bounding box center [526, 366] width 713 height 416
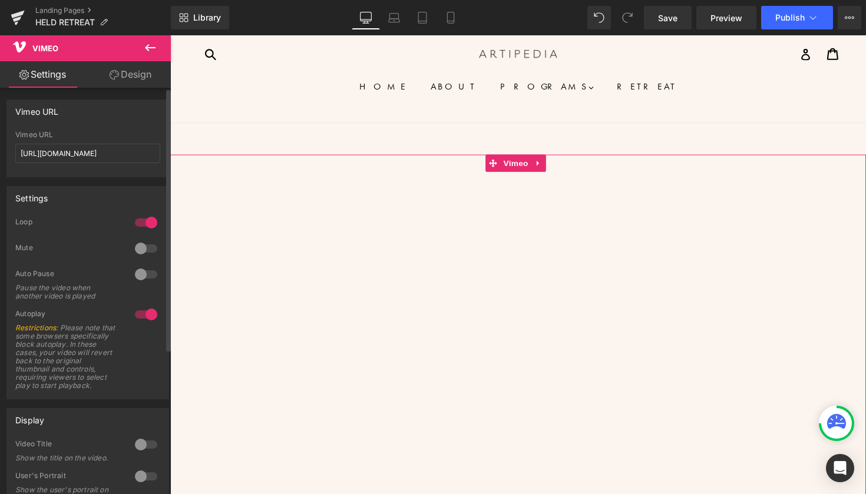
click at [140, 247] on div at bounding box center [146, 248] width 28 height 19
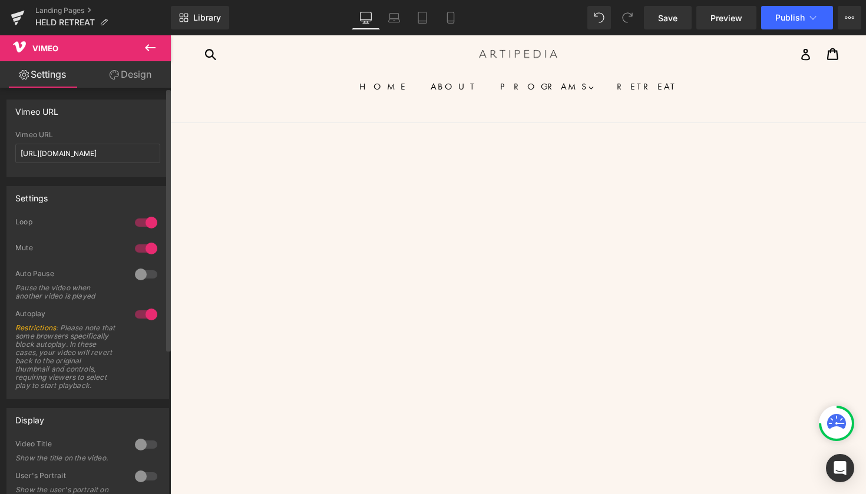
click at [140, 247] on div at bounding box center [146, 248] width 28 height 19
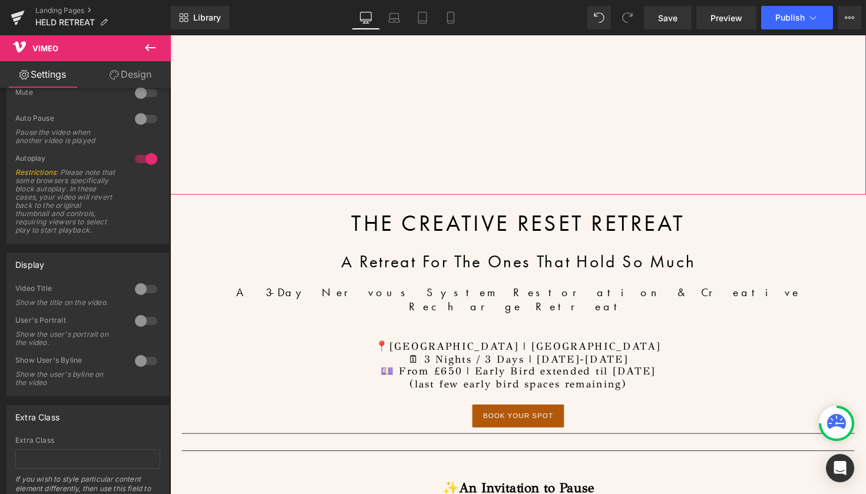
scroll to position [390, 0]
